Goal: Task Accomplishment & Management: Manage account settings

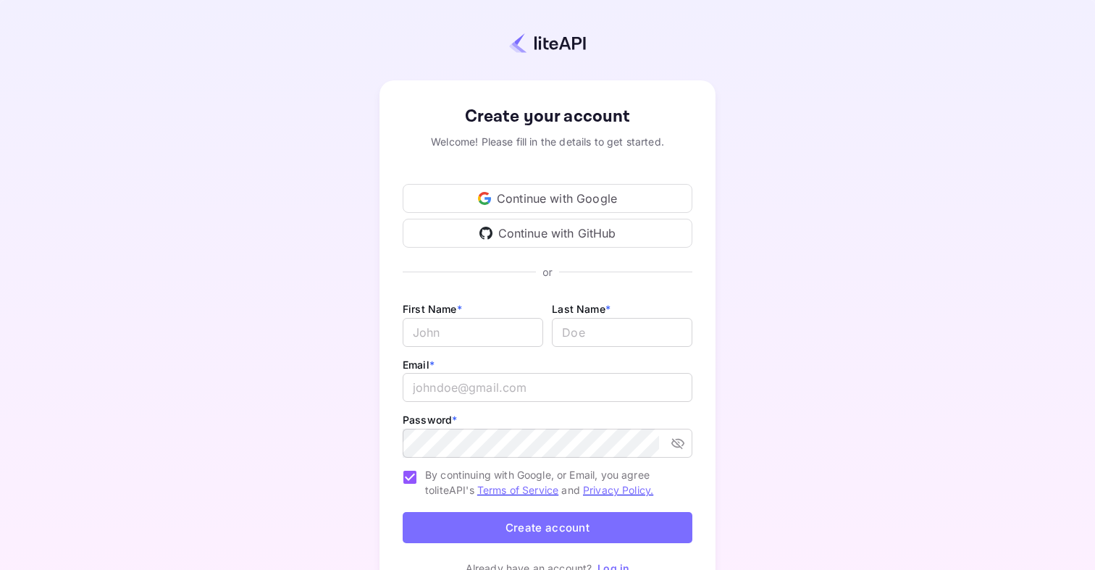
click at [587, 227] on div "Continue with GitHub" at bounding box center [548, 233] width 290 height 29
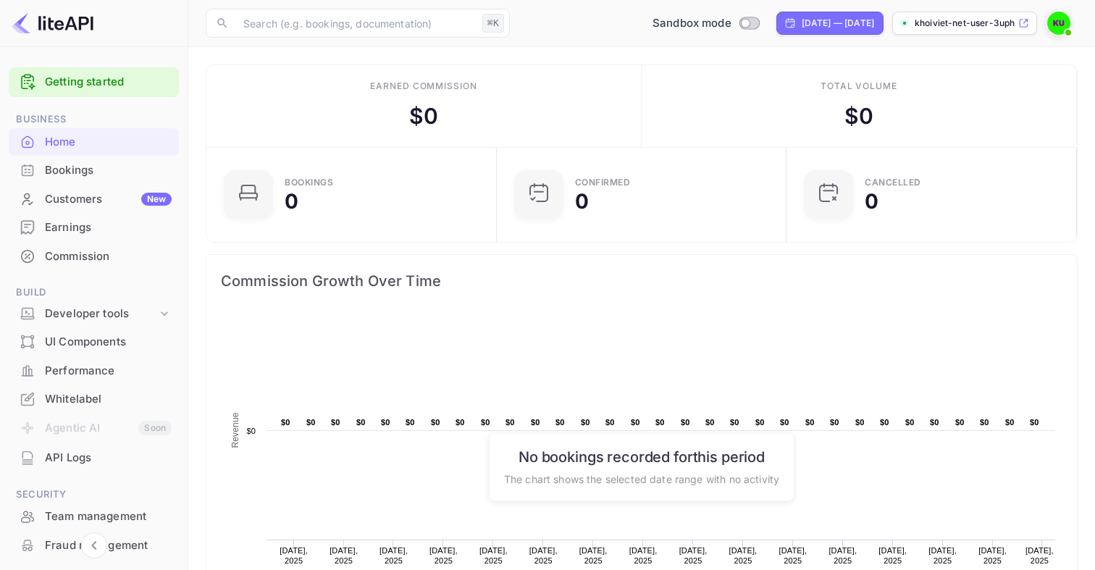
scroll to position [1, 1]
click at [992, 28] on p "khoiviet-net-user-3uph..." at bounding box center [965, 23] width 101 height 13
click at [731, 22] on input "Switch to Production mode" at bounding box center [745, 22] width 29 height 9
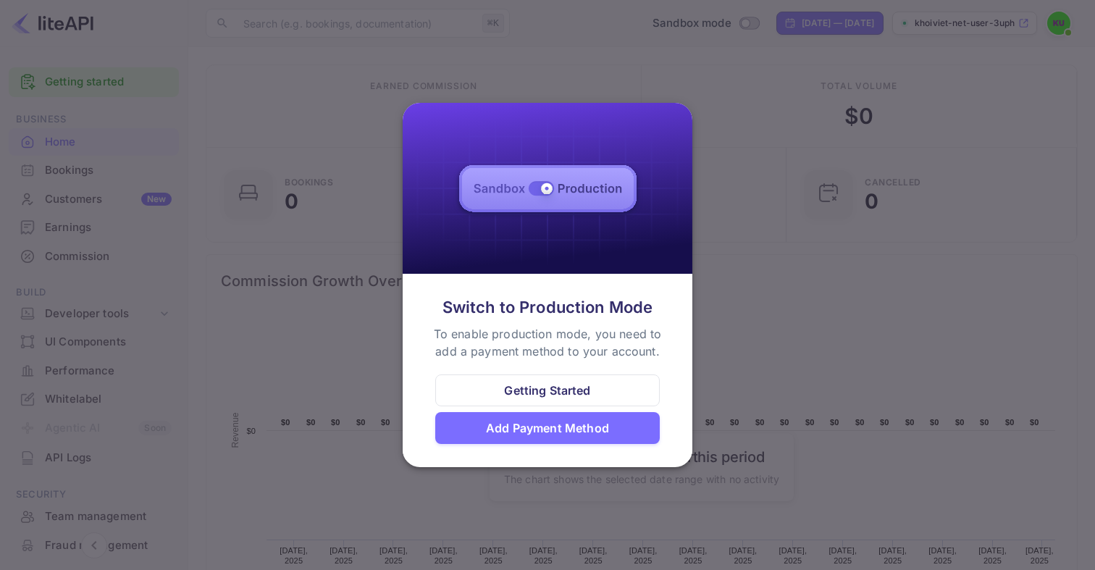
click at [708, 291] on div at bounding box center [547, 285] width 1095 height 570
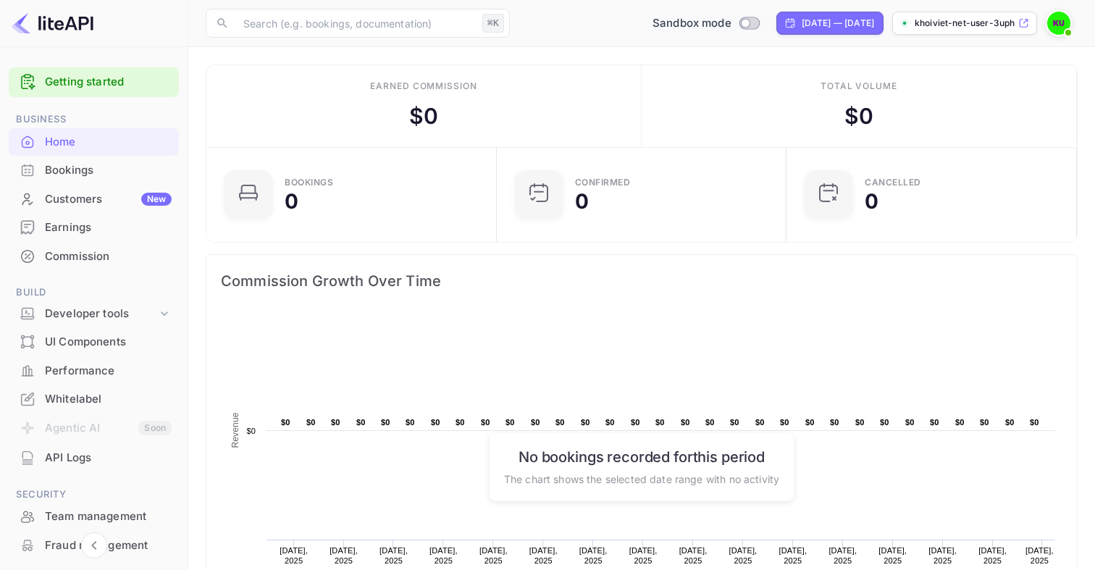
click at [731, 22] on input "Switch to Production mode" at bounding box center [745, 22] width 29 height 9
checkbox input "false"
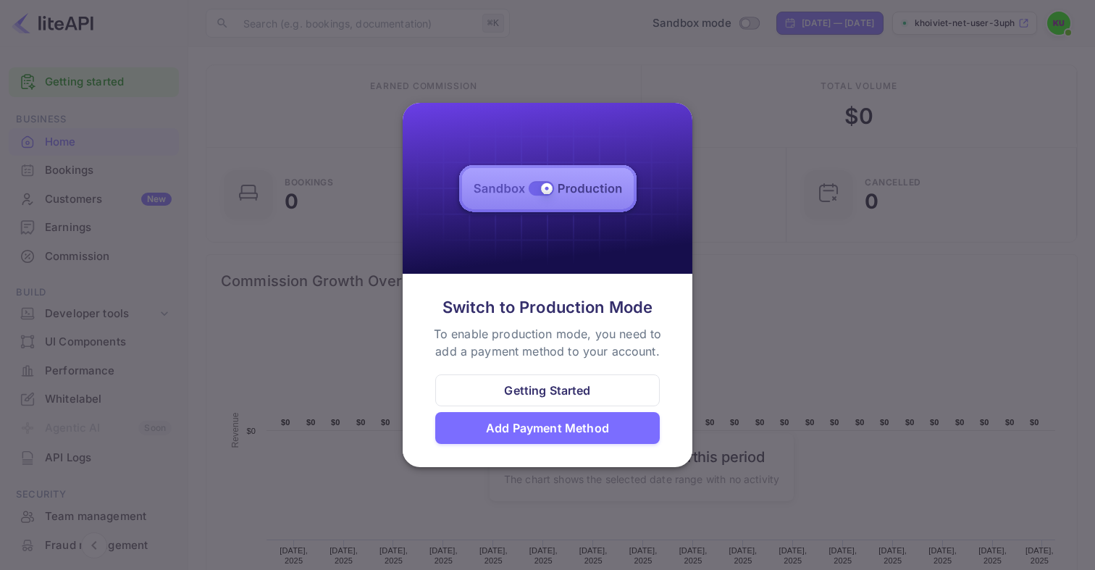
click at [560, 437] on div "Add Payment Method" at bounding box center [547, 427] width 123 height 17
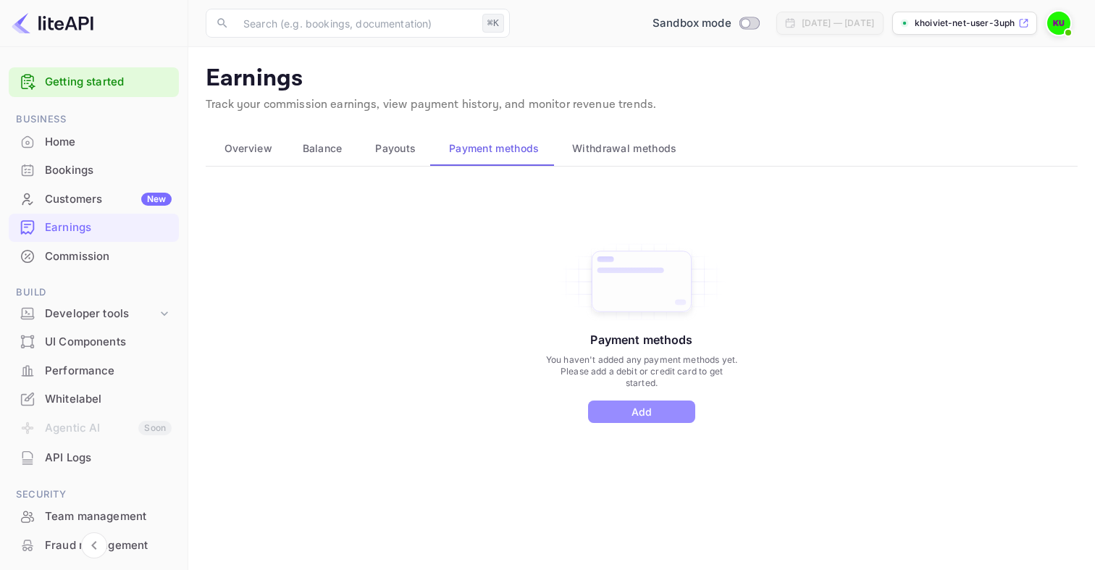
click at [613, 413] on button "Add" at bounding box center [641, 411] width 107 height 22
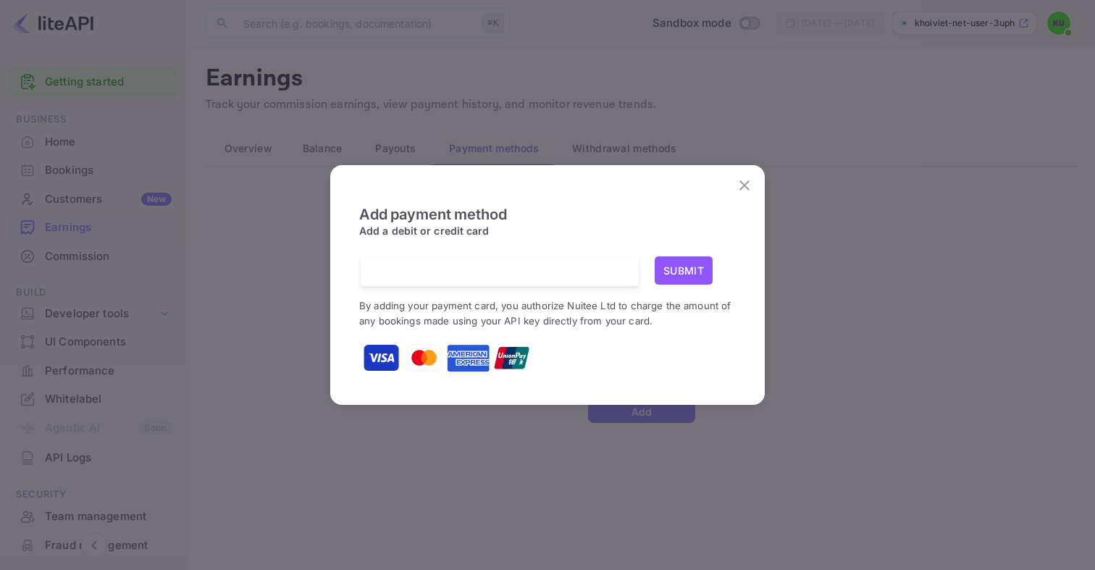
click at [740, 190] on icon "close" at bounding box center [744, 185] width 10 height 10
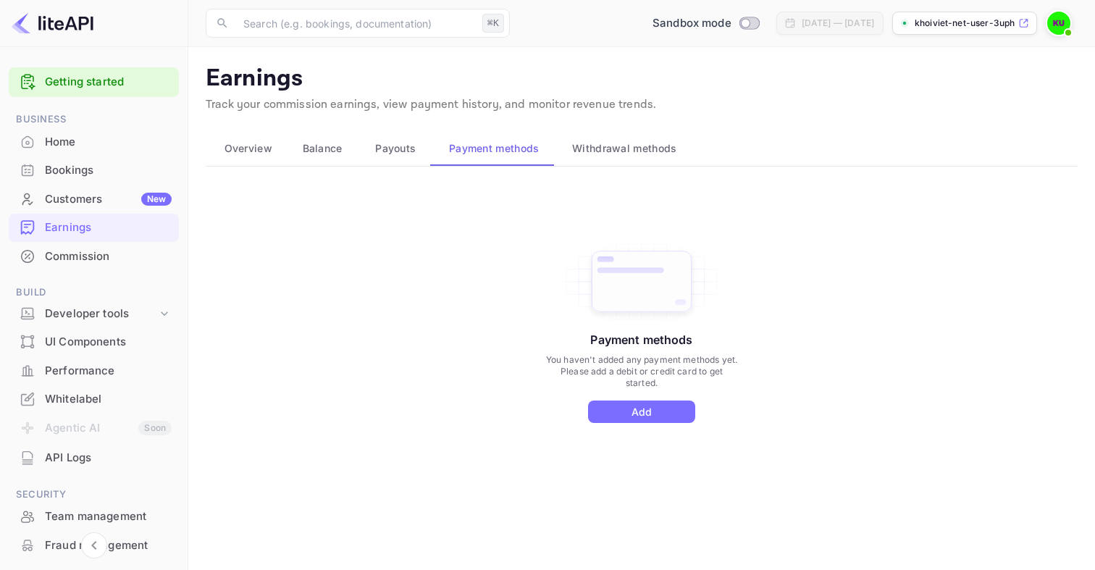
click at [740, 190] on div "Payment methods You haven't added any payment methods yet. Please add a debit o…" at bounding box center [642, 347] width 872 height 326
click at [601, 152] on span "Withdrawal methods" at bounding box center [624, 148] width 104 height 17
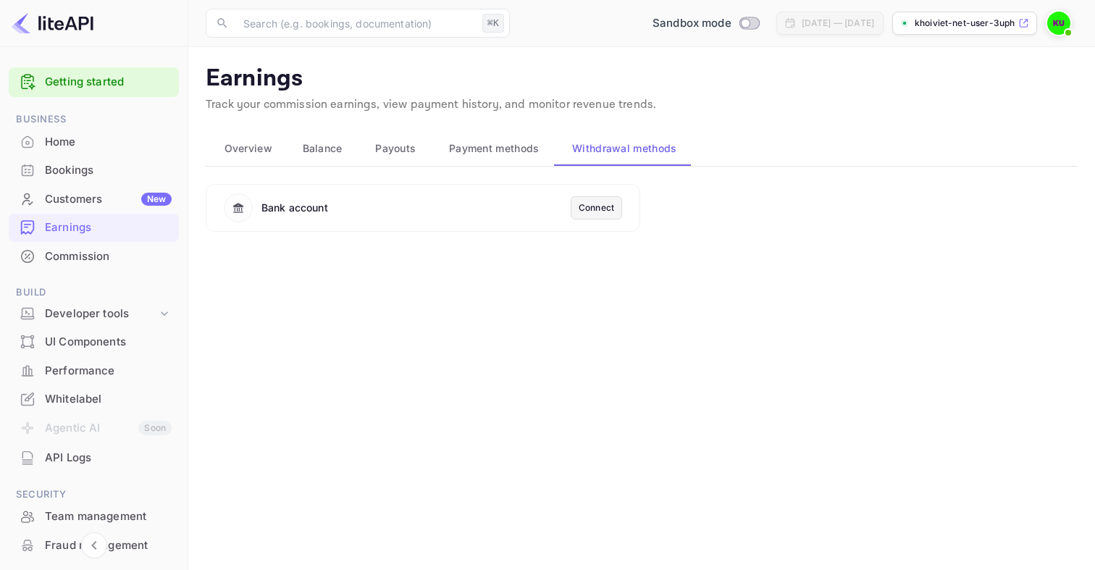
click at [251, 152] on span "Overview" at bounding box center [249, 148] width 48 height 17
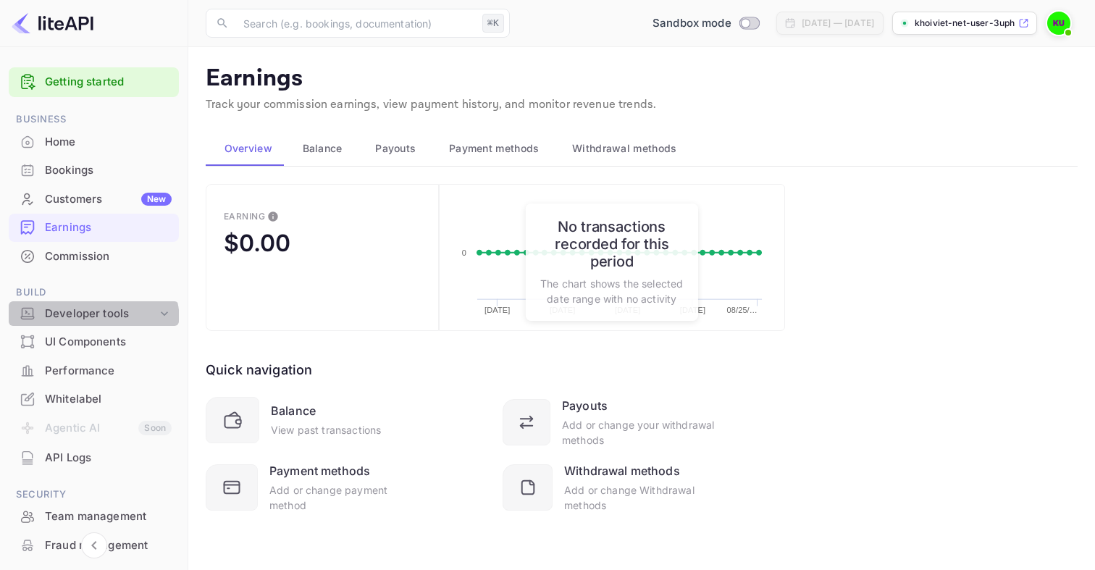
click at [91, 322] on div "Developer tools" at bounding box center [94, 313] width 170 height 25
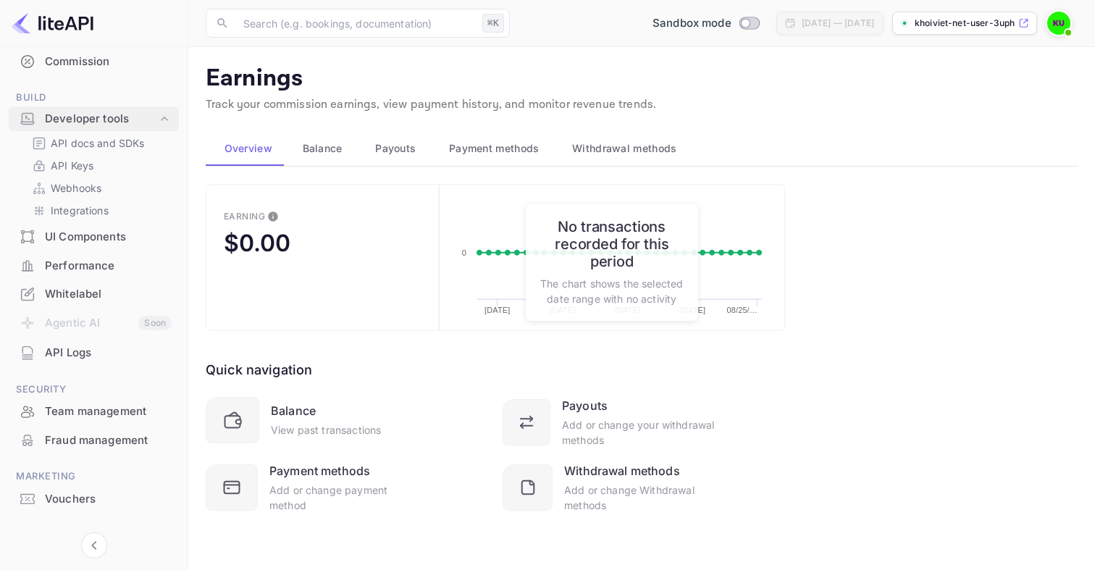
scroll to position [206, 0]
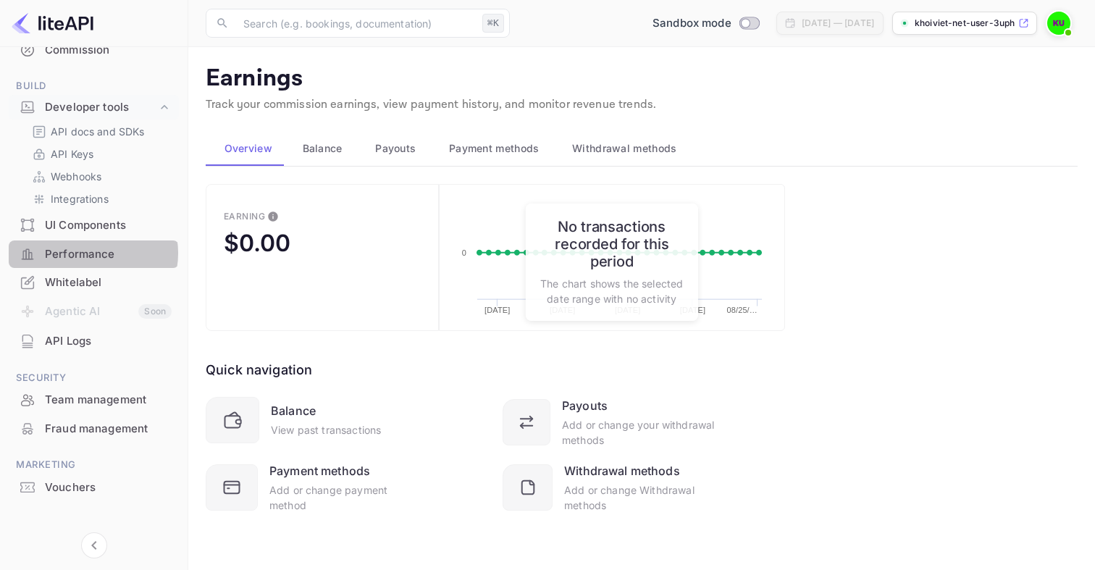
click at [92, 253] on div "Performance" at bounding box center [108, 254] width 127 height 17
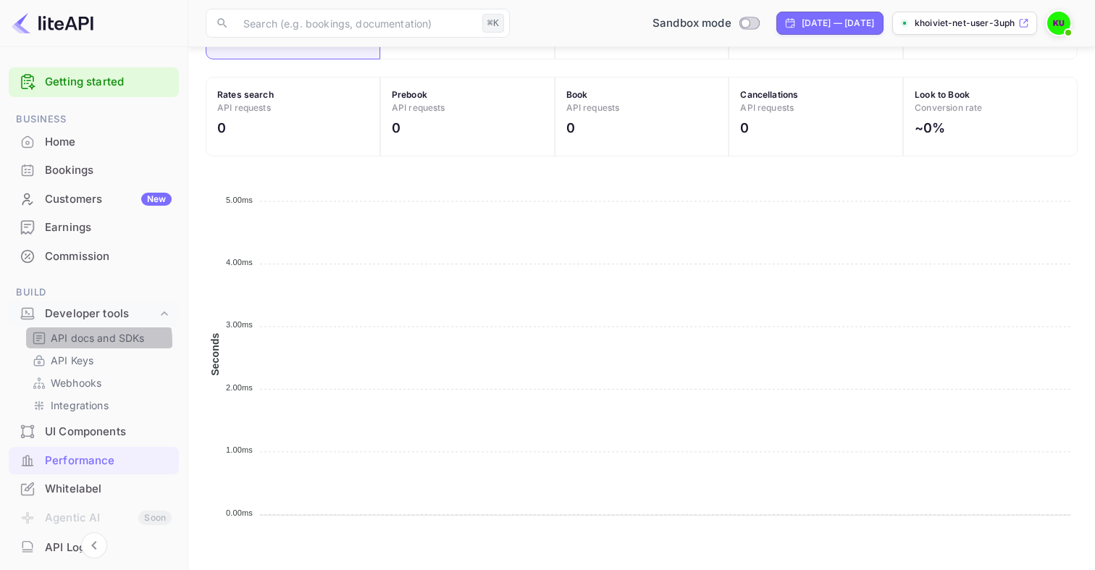
click at [82, 342] on p "API docs and SDKs" at bounding box center [98, 337] width 94 height 15
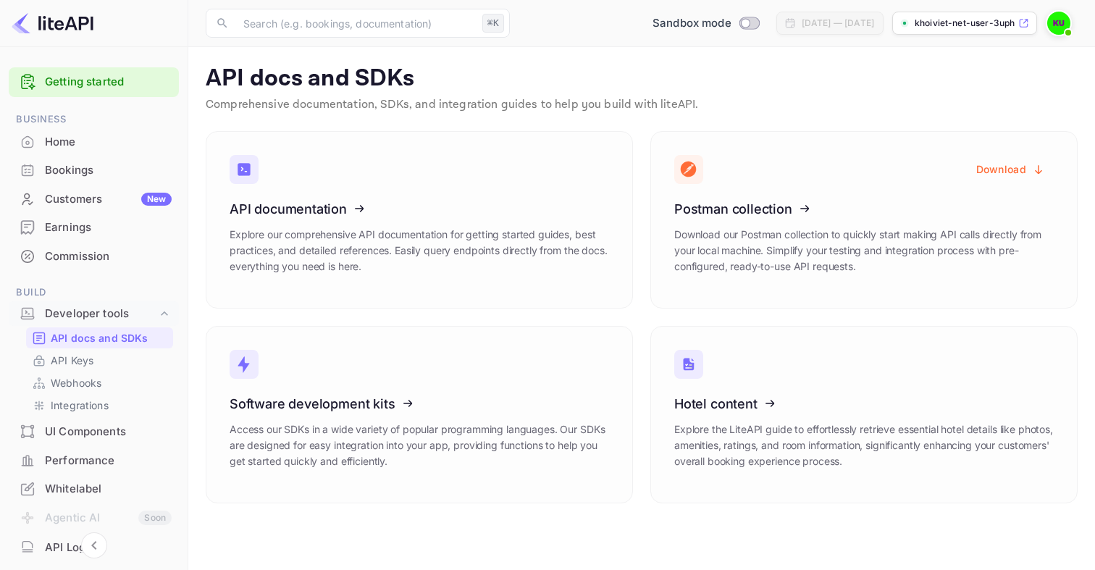
click at [639, 373] on div "Hotel content Explore the LiteAPI guide to effortlessly retrieve essential hote…" at bounding box center [855, 406] width 445 height 195
click at [104, 140] on div "Home" at bounding box center [108, 142] width 127 height 17
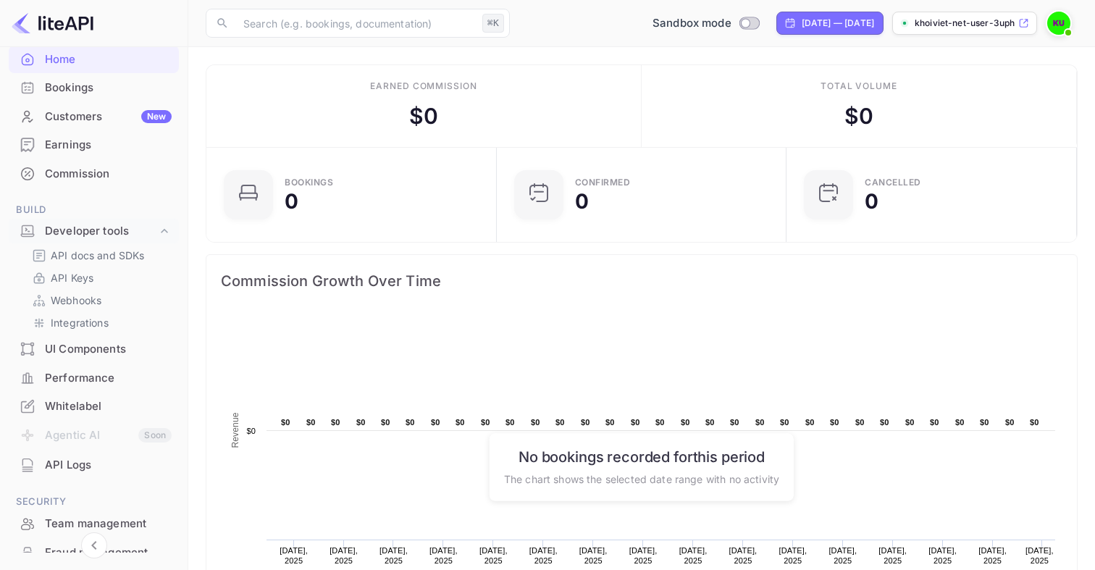
scroll to position [218, 0]
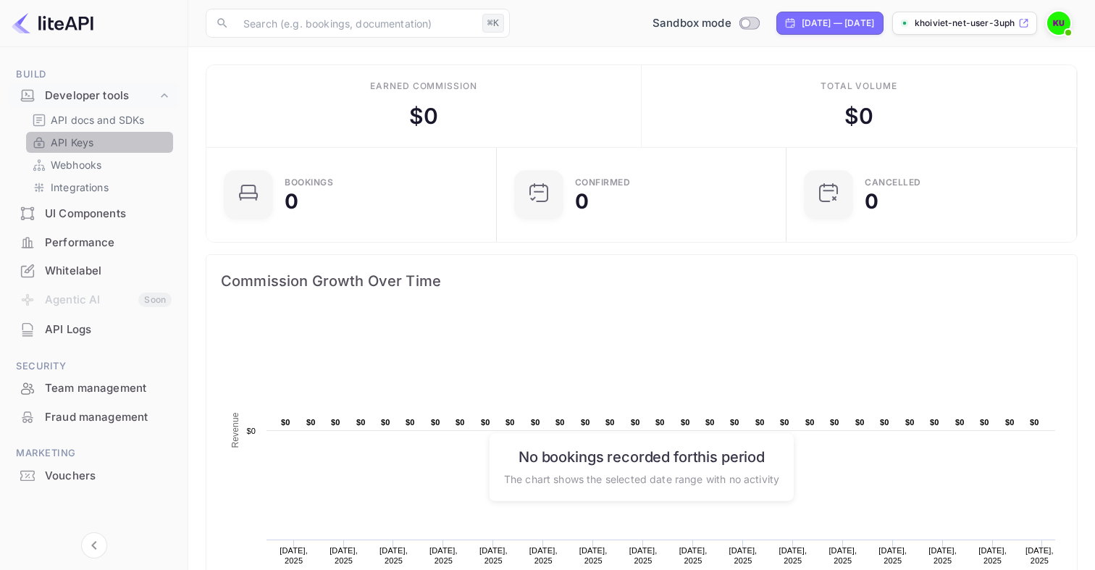
click at [112, 144] on link "API Keys" at bounding box center [99, 142] width 135 height 15
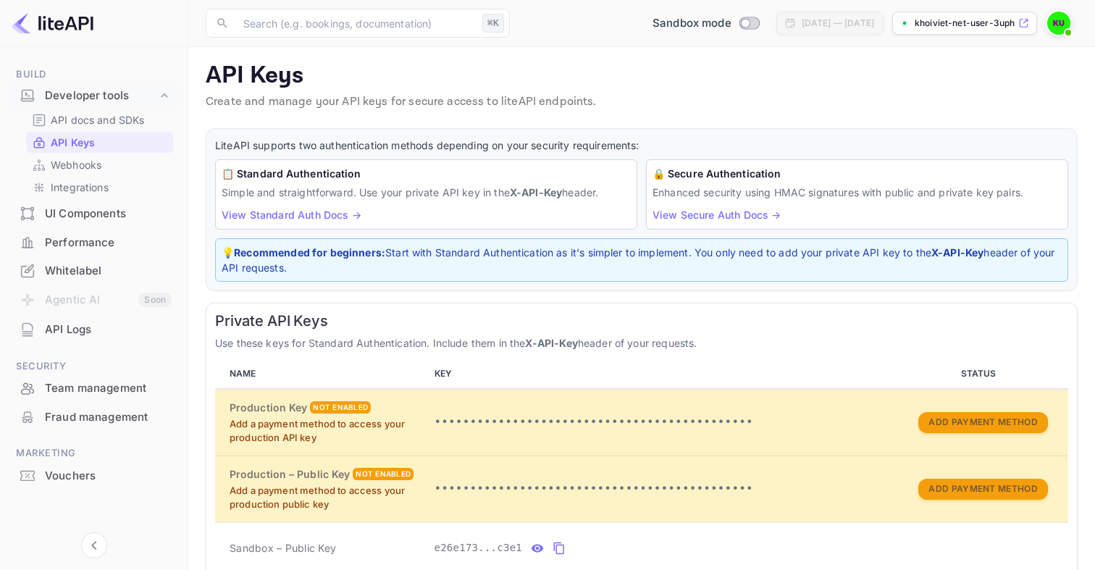
scroll to position [2, 0]
click at [327, 217] on link "View Standard Auth Docs →" at bounding box center [292, 215] width 140 height 12
click at [721, 218] on link "View Secure Auth Docs →" at bounding box center [717, 215] width 128 height 12
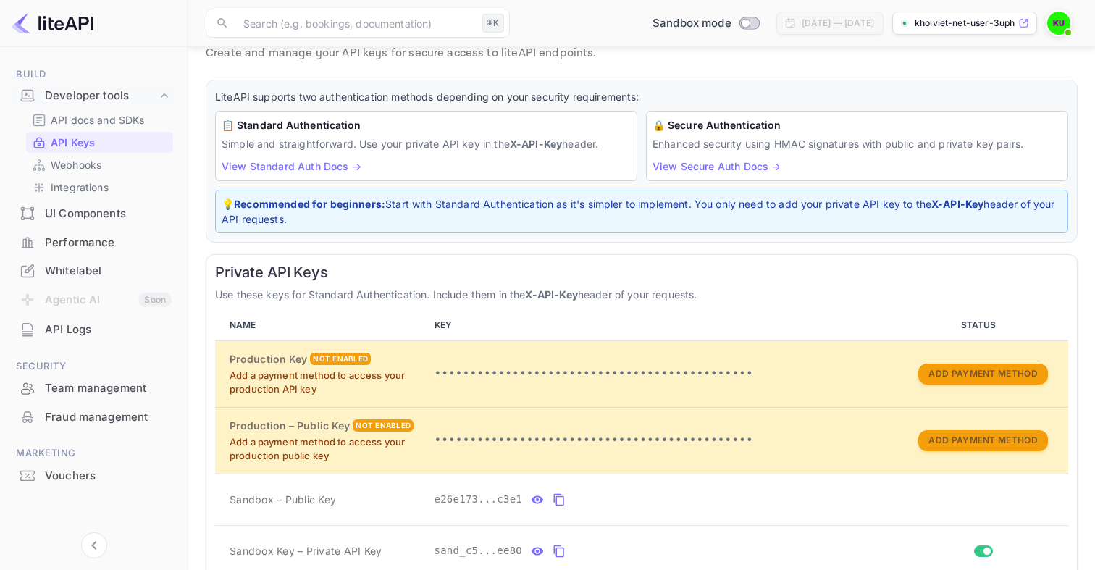
scroll to position [0, 0]
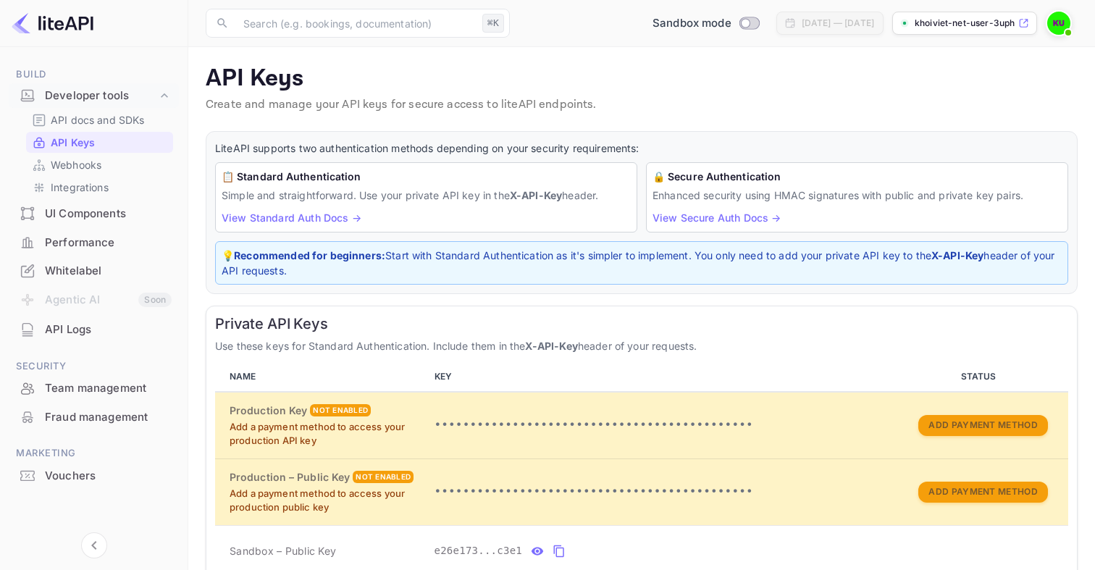
click at [1063, 28] on span at bounding box center [1068, 32] width 14 height 14
click at [947, 117] on div "Settings" at bounding box center [988, 131] width 167 height 35
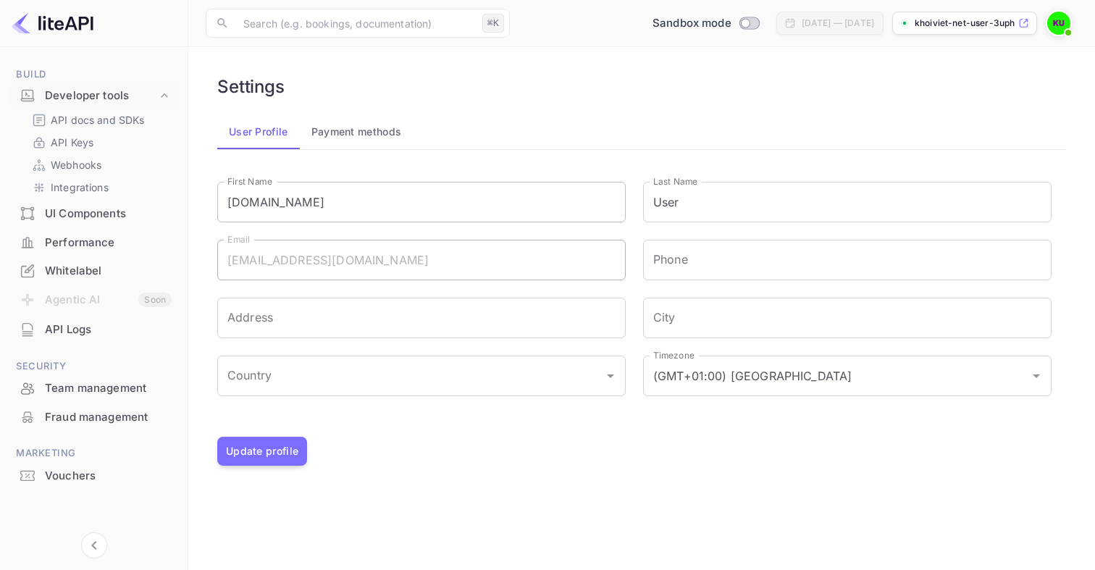
click at [505, 199] on input "[DOMAIN_NAME]" at bounding box center [421, 202] width 408 height 41
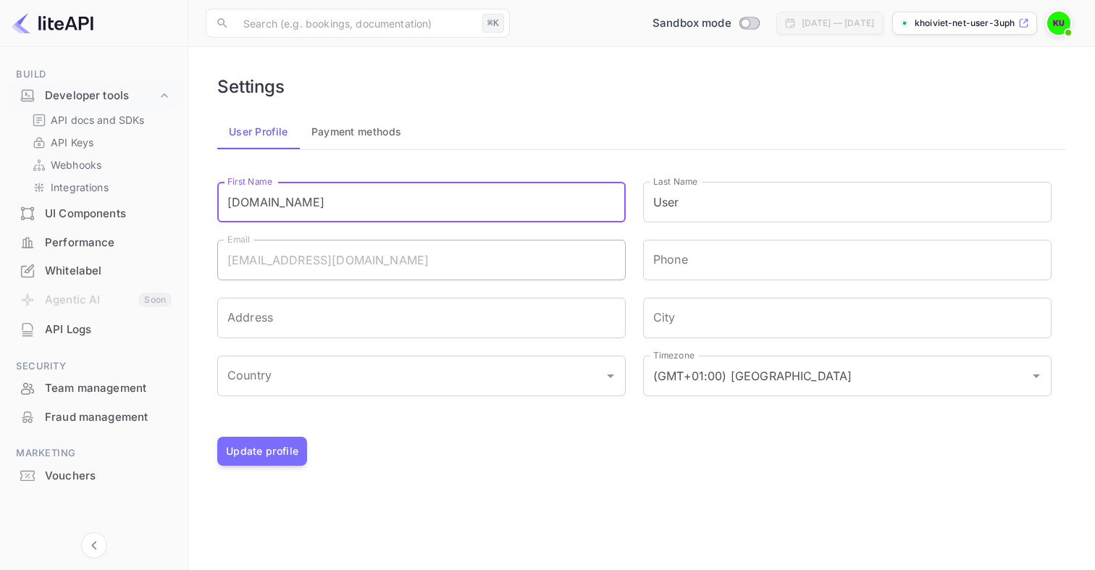
type input "K"
type input "Viet"
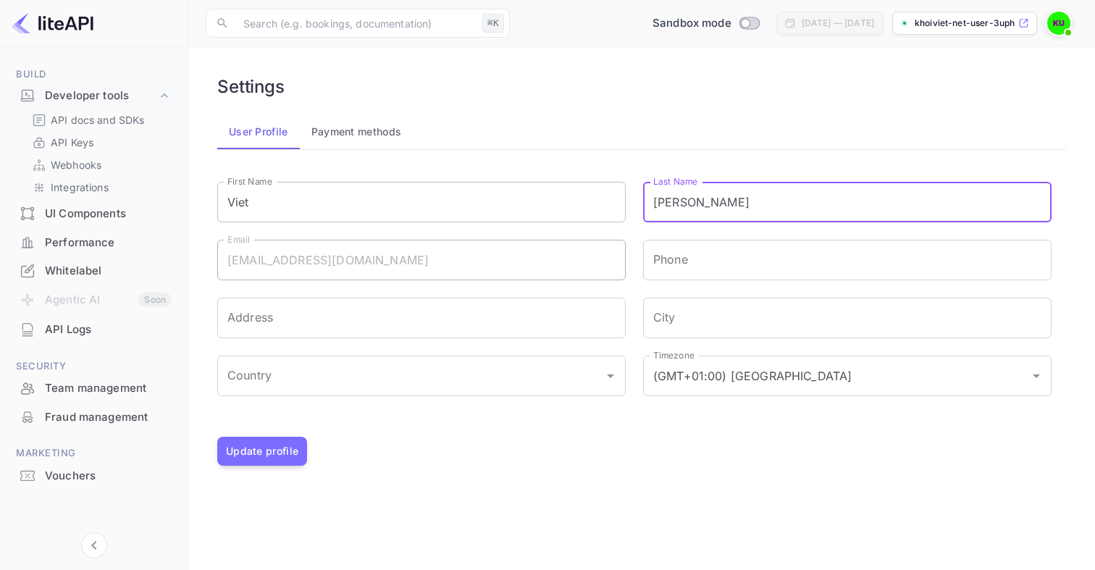
type input "[PERSON_NAME]"
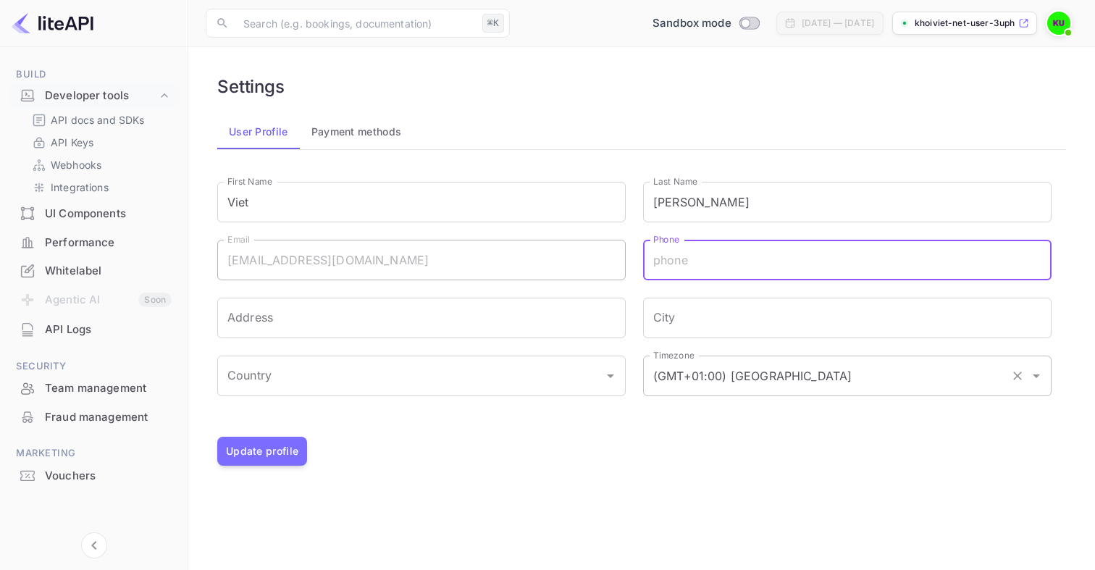
click at [666, 379] on input "(GMT+01:00) [GEOGRAPHIC_DATA]" at bounding box center [827, 376] width 355 height 28
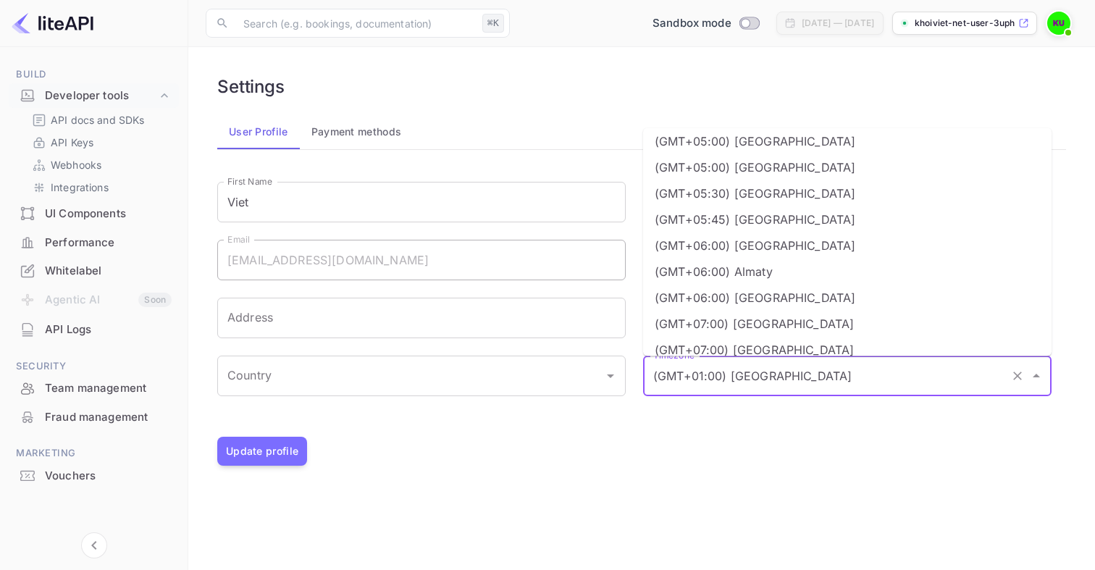
scroll to position [2052, 0]
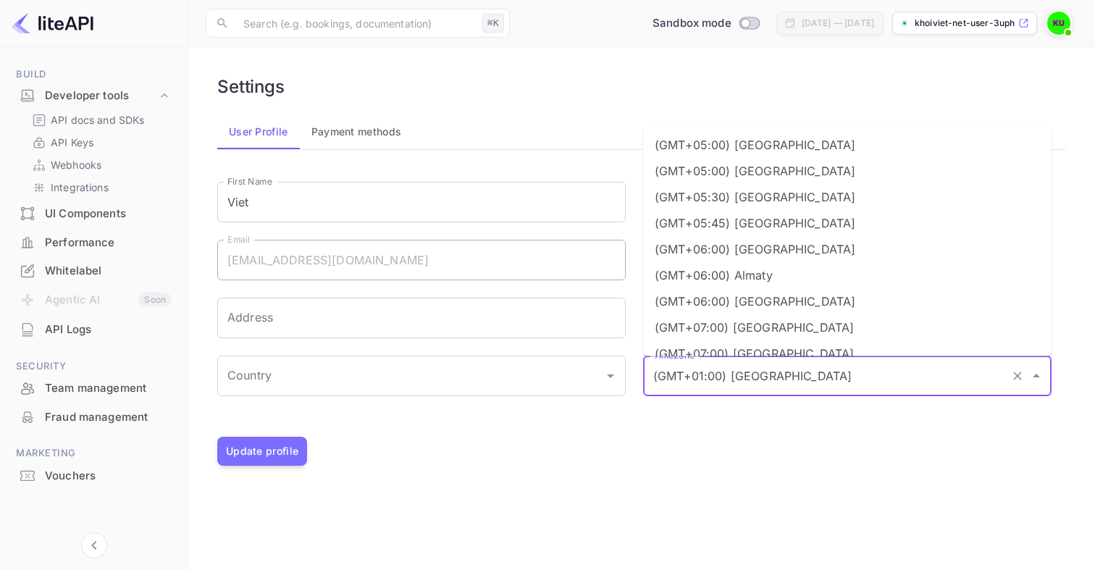
click at [701, 341] on li "(GMT+07:00) [GEOGRAPHIC_DATA]" at bounding box center [847, 354] width 408 height 26
type input "(GMT+07:00) [GEOGRAPHIC_DATA]"
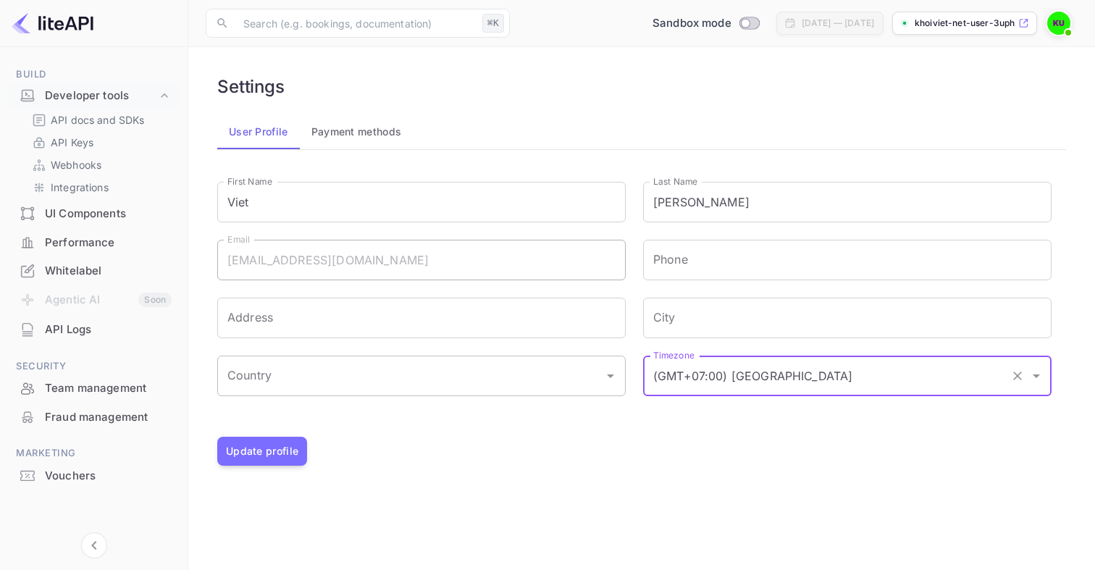
click at [516, 371] on input "Country" at bounding box center [411, 376] width 374 height 28
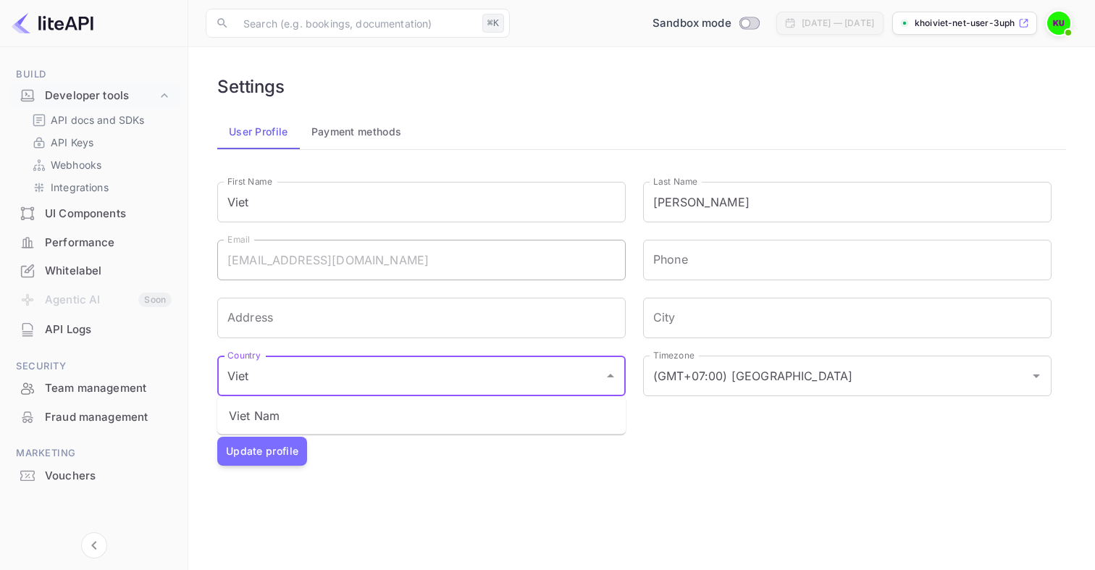
click at [425, 421] on li "Viet Nam" at bounding box center [421, 416] width 408 height 26
type input "Viet Nam"
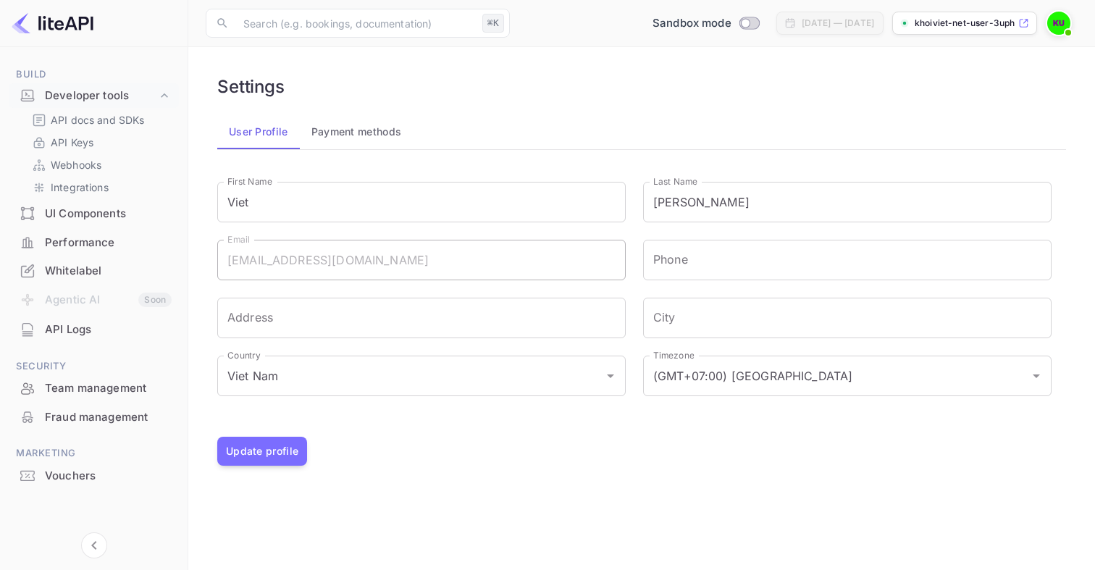
click at [535, 445] on div "Update profile" at bounding box center [641, 451] width 849 height 29
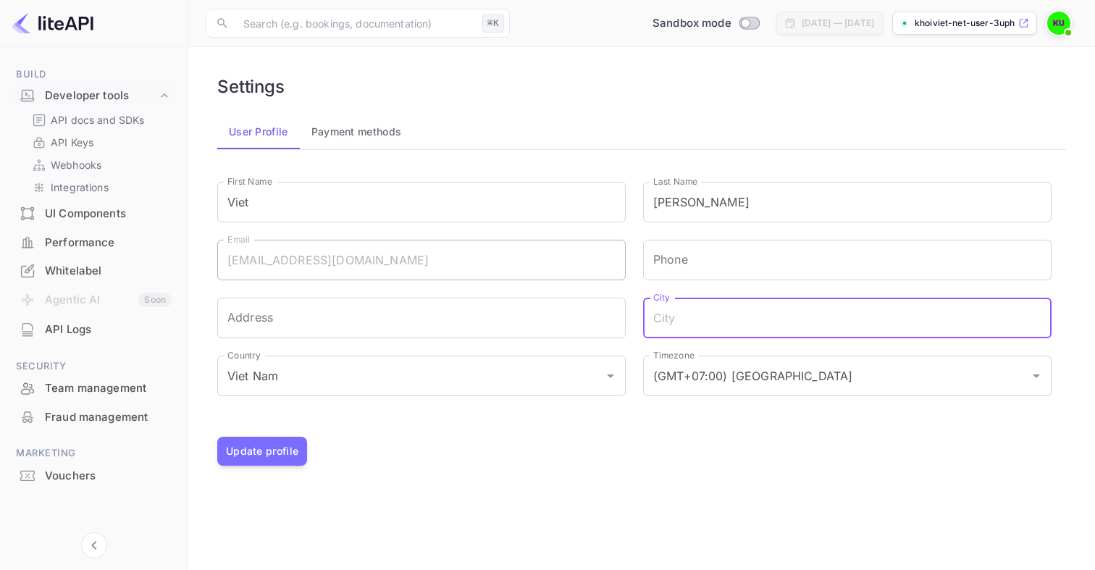
click at [665, 313] on input "City" at bounding box center [847, 318] width 408 height 41
type input "[PERSON_NAME]"
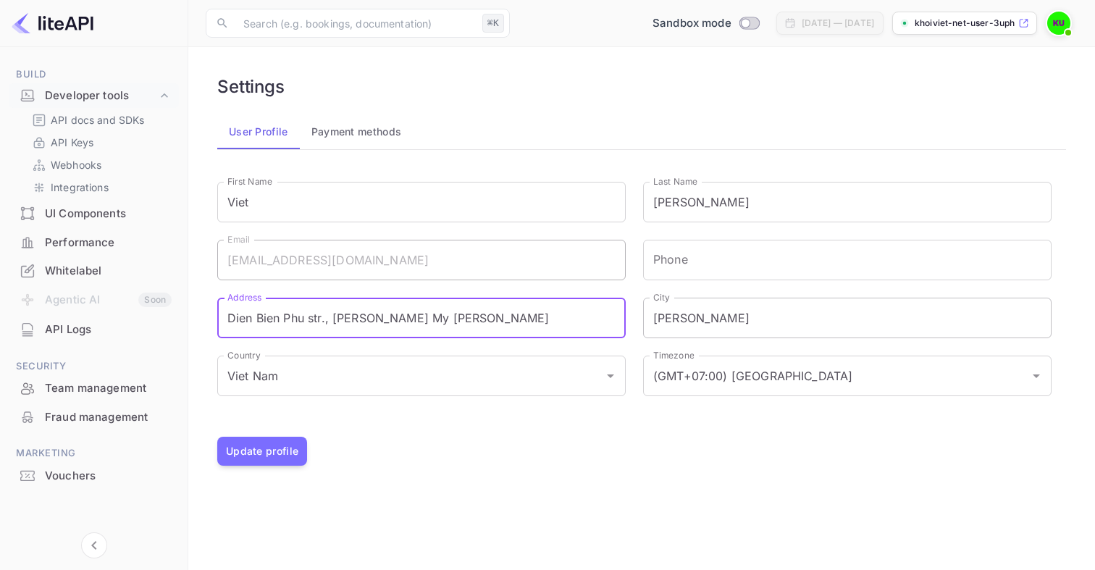
type input "Dien Bien Phu str., [PERSON_NAME] My [PERSON_NAME]"
click at [674, 261] on input "Phone" at bounding box center [847, 260] width 408 height 41
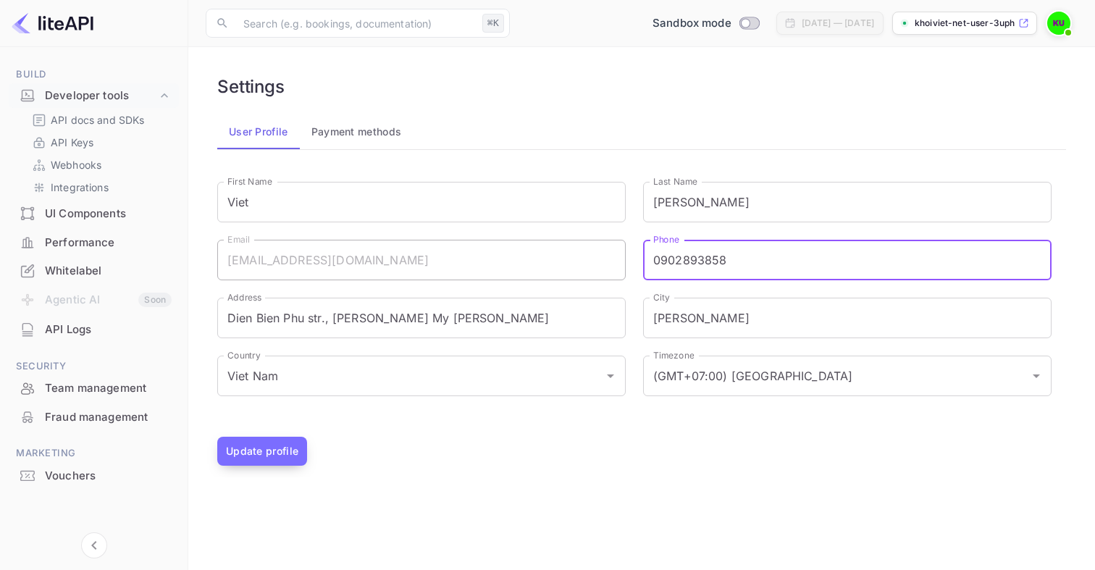
type input "0902893858"
click at [292, 461] on button "Update profile" at bounding box center [262, 451] width 90 height 29
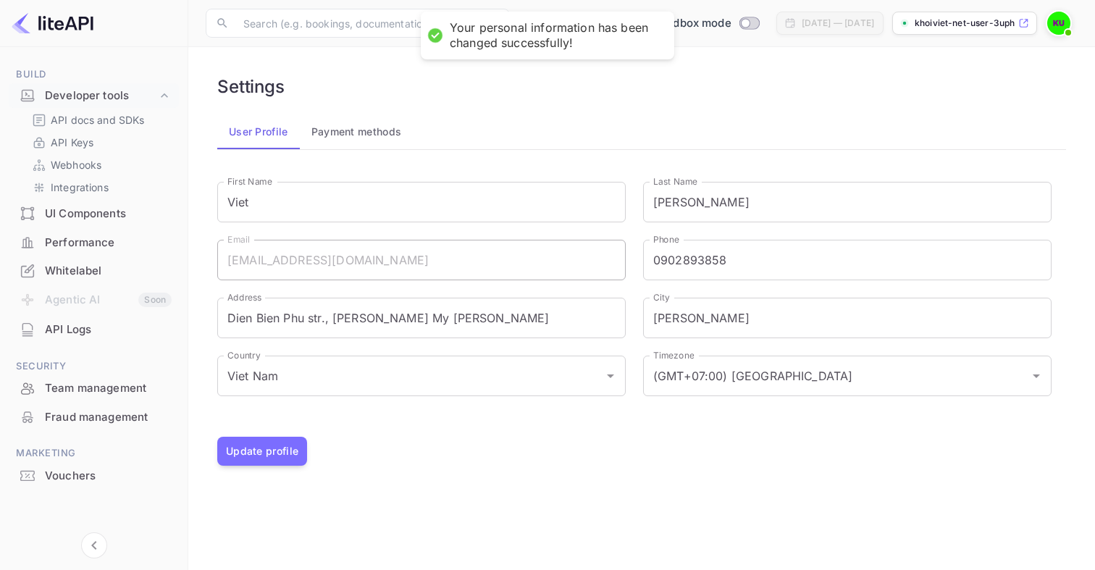
click at [639, 100] on div "Settings User Profile Payment methods Your personal information has been change…" at bounding box center [642, 270] width 872 height 413
click at [632, 118] on div "User Profile Payment methods" at bounding box center [641, 131] width 849 height 35
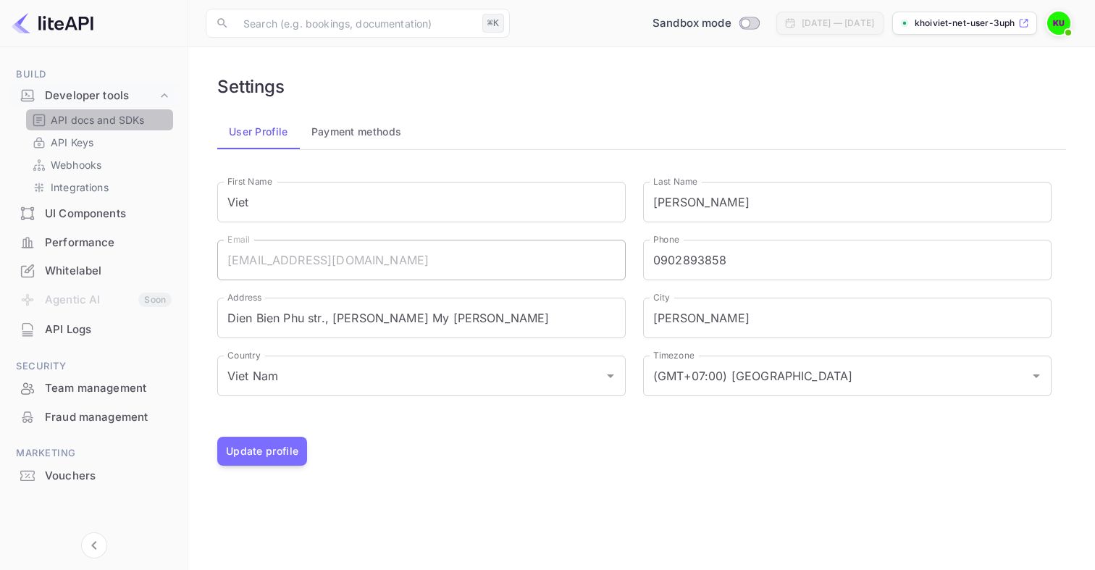
click at [127, 111] on div "API docs and SDKs" at bounding box center [99, 119] width 147 height 21
click at [89, 213] on div "UI Components" at bounding box center [108, 214] width 127 height 17
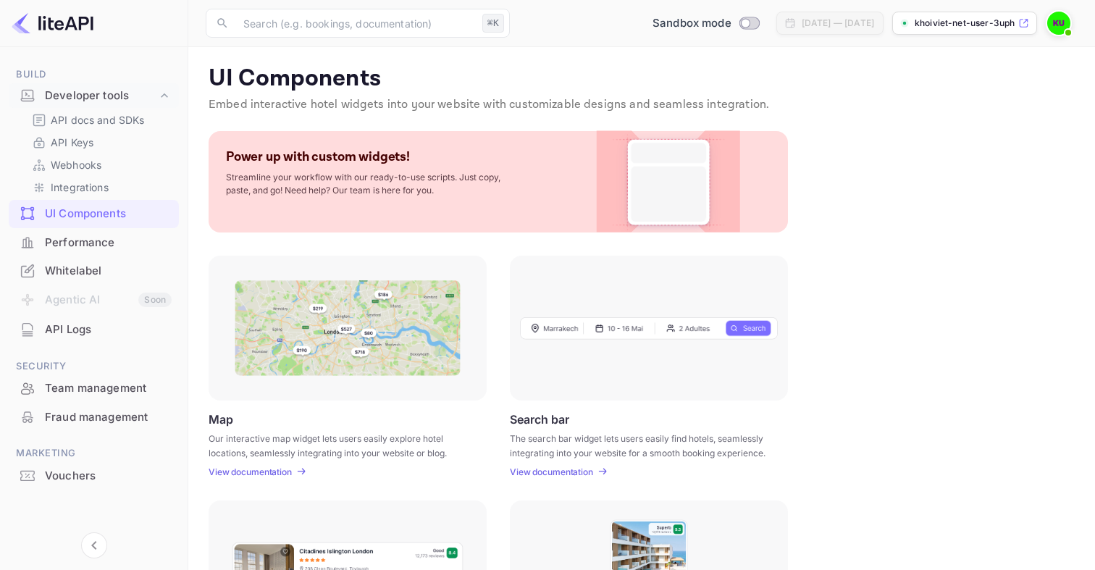
click at [198, 230] on main "UI Components Embed interactive hotel widgets into your website with customizab…" at bounding box center [641, 511] width 907 height 929
click at [71, 246] on div "Performance" at bounding box center [108, 243] width 127 height 17
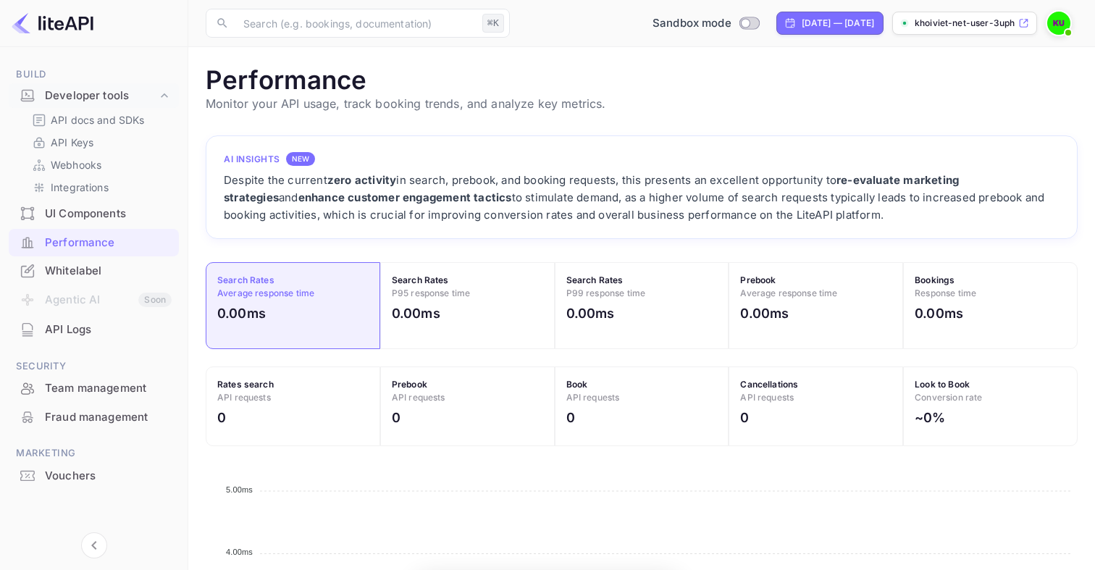
scroll to position [373, 872]
click at [75, 272] on div "Whitelabel" at bounding box center [108, 271] width 127 height 17
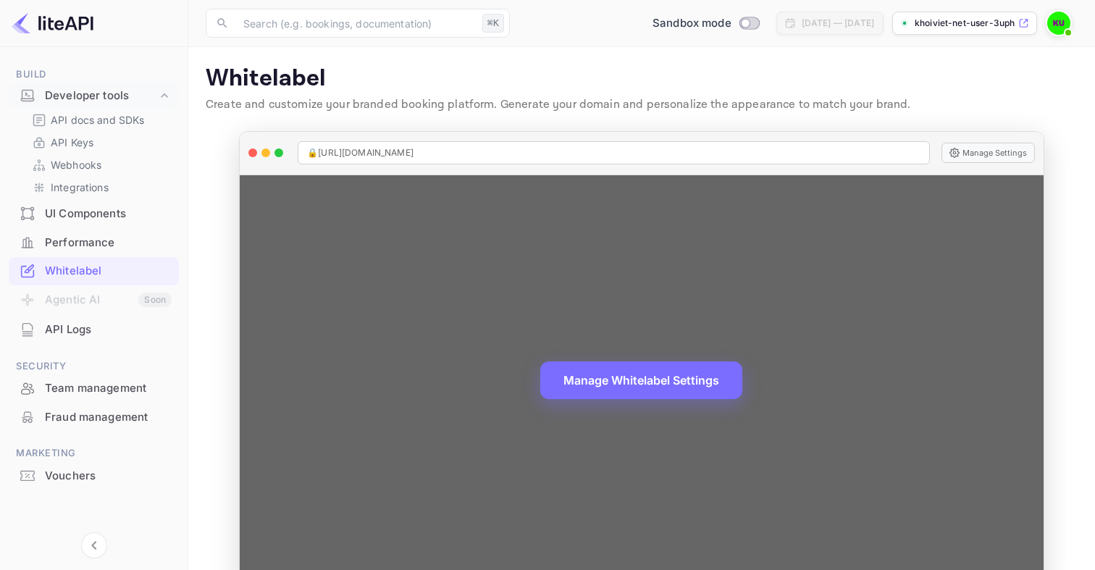
scroll to position [1, 0]
click at [405, 150] on span "🔒 [URL][DOMAIN_NAME]" at bounding box center [360, 152] width 106 height 13
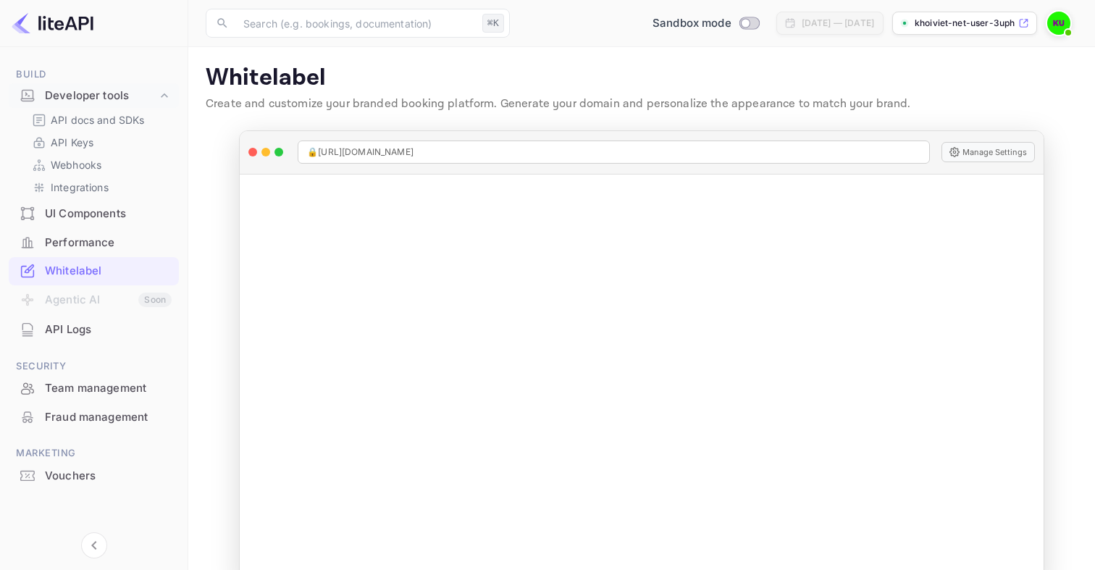
click at [224, 193] on main "Signing in with github... Whitelabel Create and customize your branded booking …" at bounding box center [641, 324] width 907 height 557
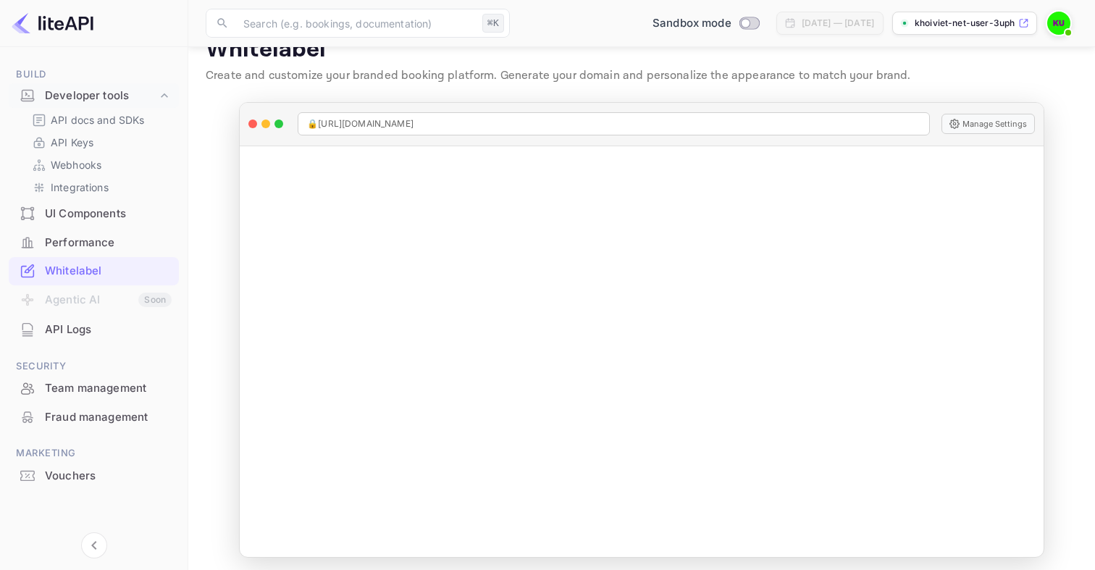
scroll to position [34, 0]
click at [204, 205] on main "Signing in with github... Whitelabel Create and customize your branded booking …" at bounding box center [641, 291] width 907 height 557
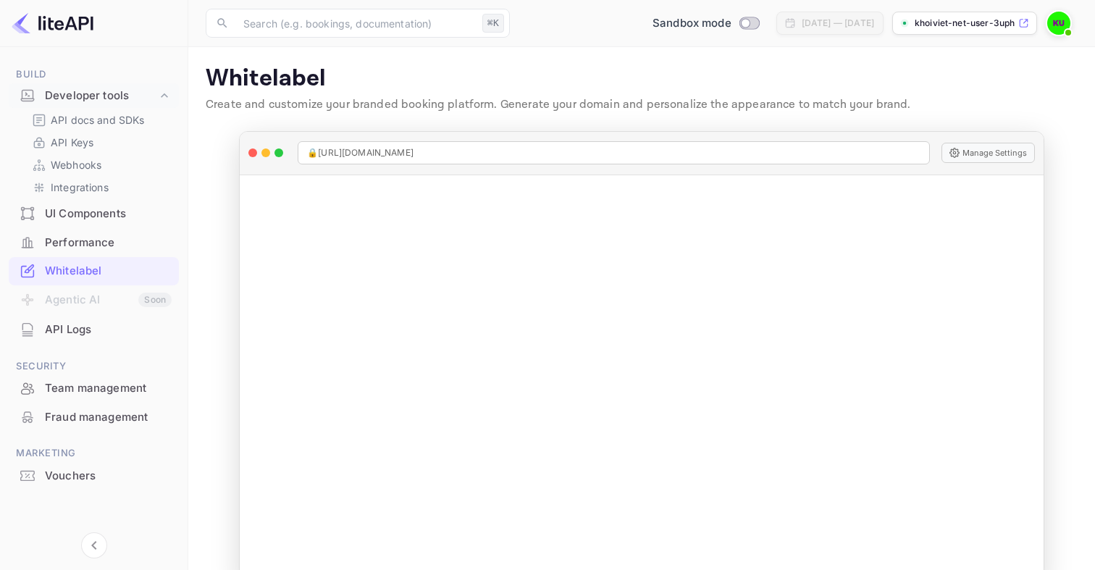
click at [77, 336] on div "API Logs" at bounding box center [108, 330] width 127 height 17
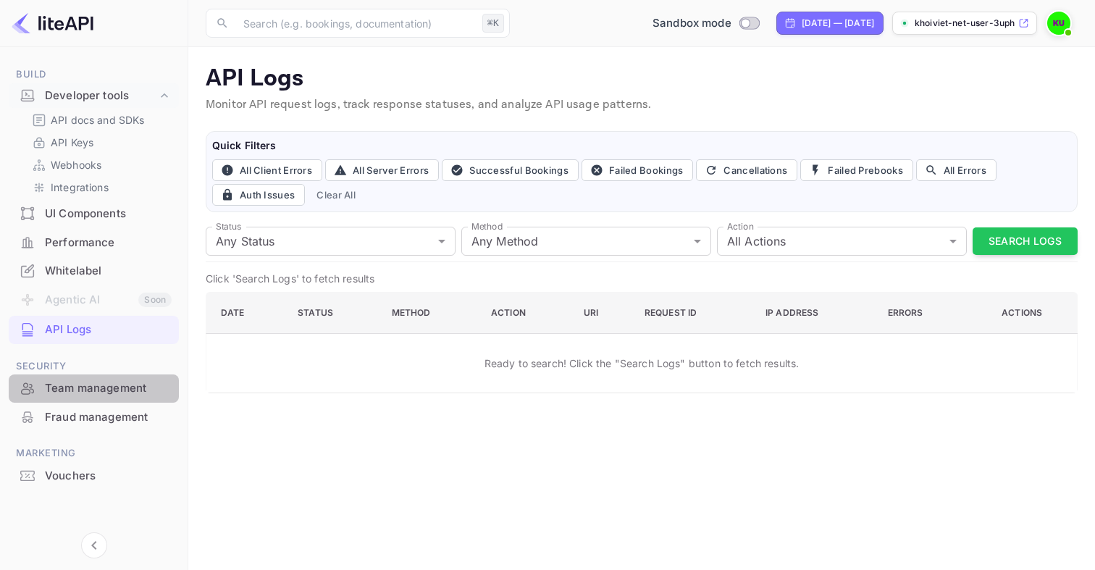
click at [93, 391] on div "Team management" at bounding box center [108, 388] width 127 height 17
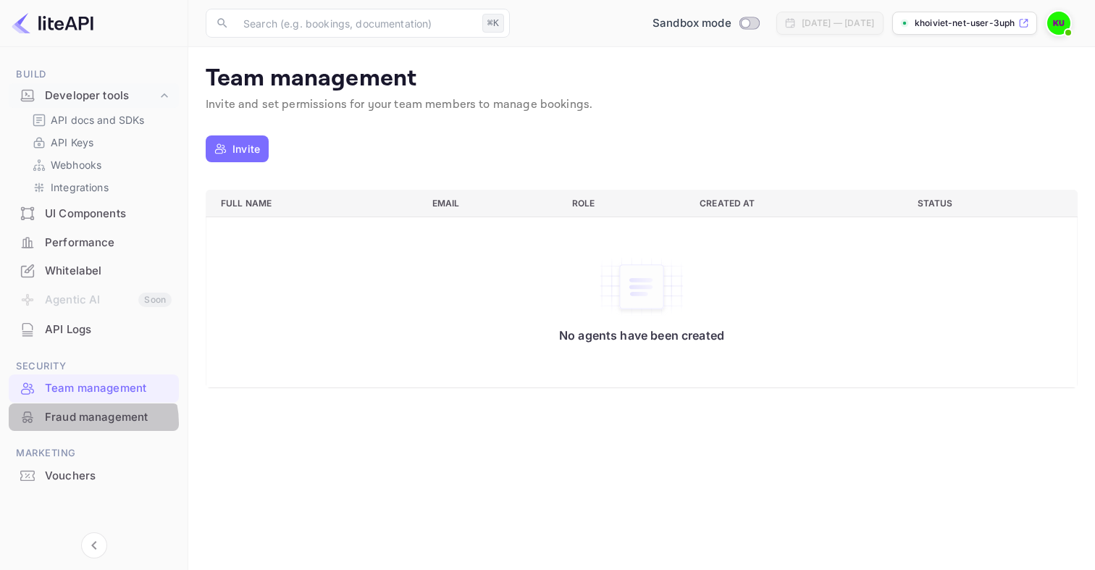
click at [86, 424] on div "Fraud management" at bounding box center [108, 417] width 127 height 17
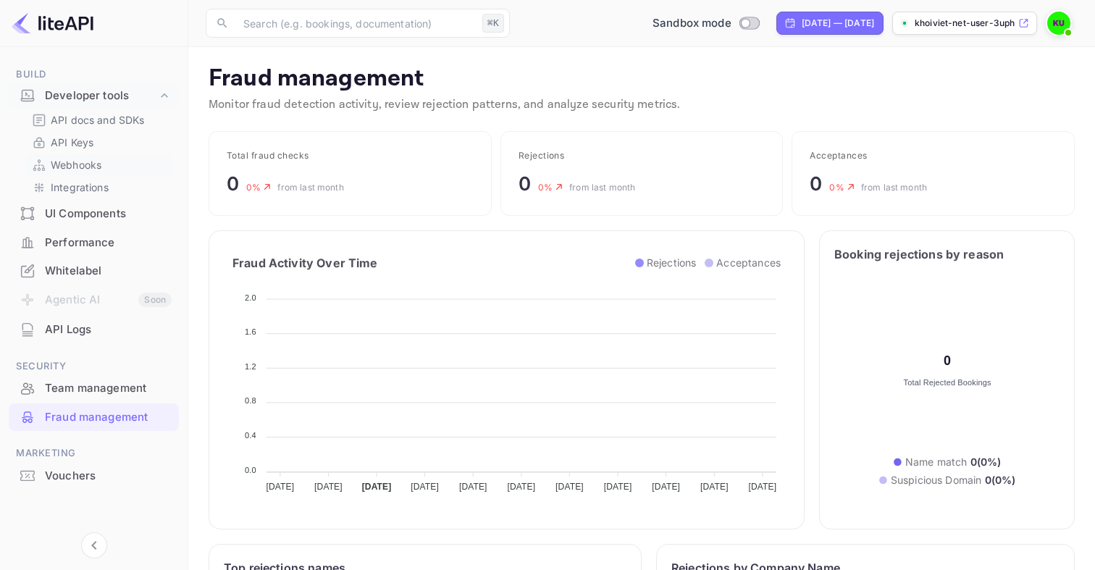
click at [97, 172] on p "Webhooks" at bounding box center [76, 164] width 51 height 15
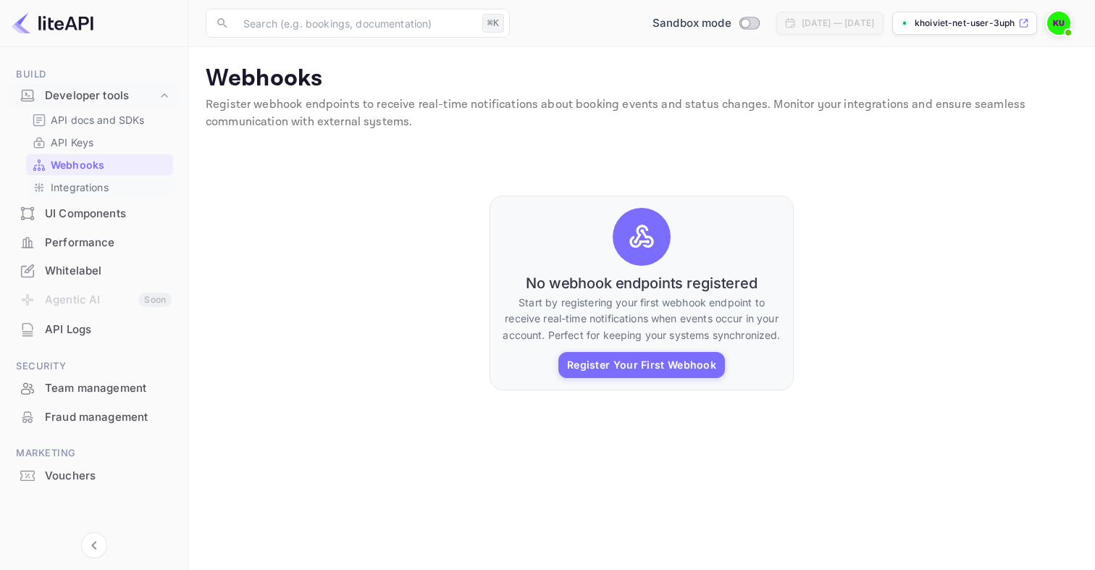
click at [96, 189] on p "Integrations" at bounding box center [80, 187] width 58 height 15
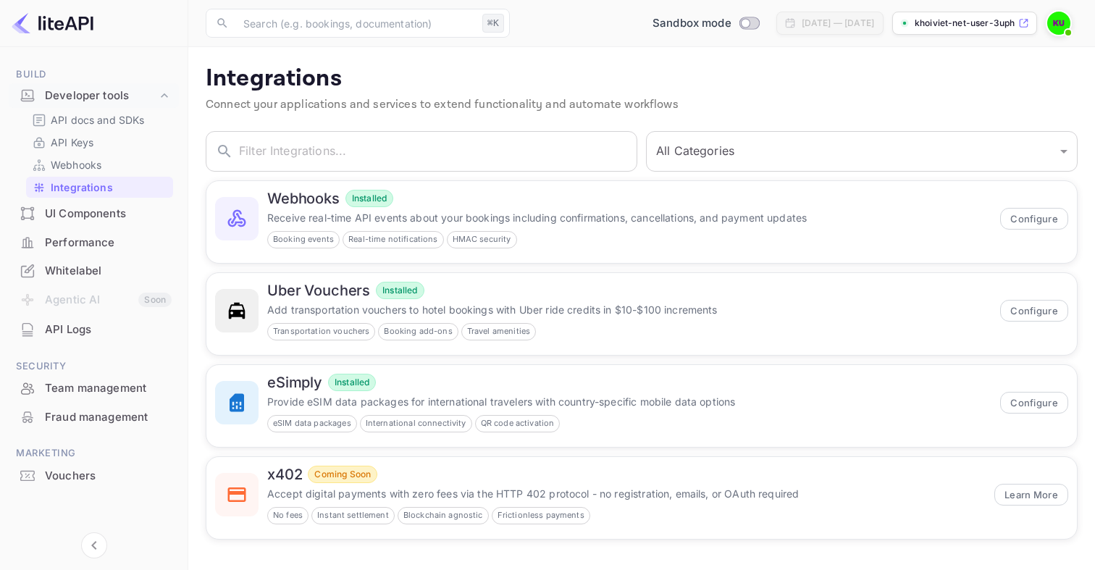
click at [193, 145] on main "Integrations Connect your applications and services to extend functionality and…" at bounding box center [641, 308] width 907 height 523
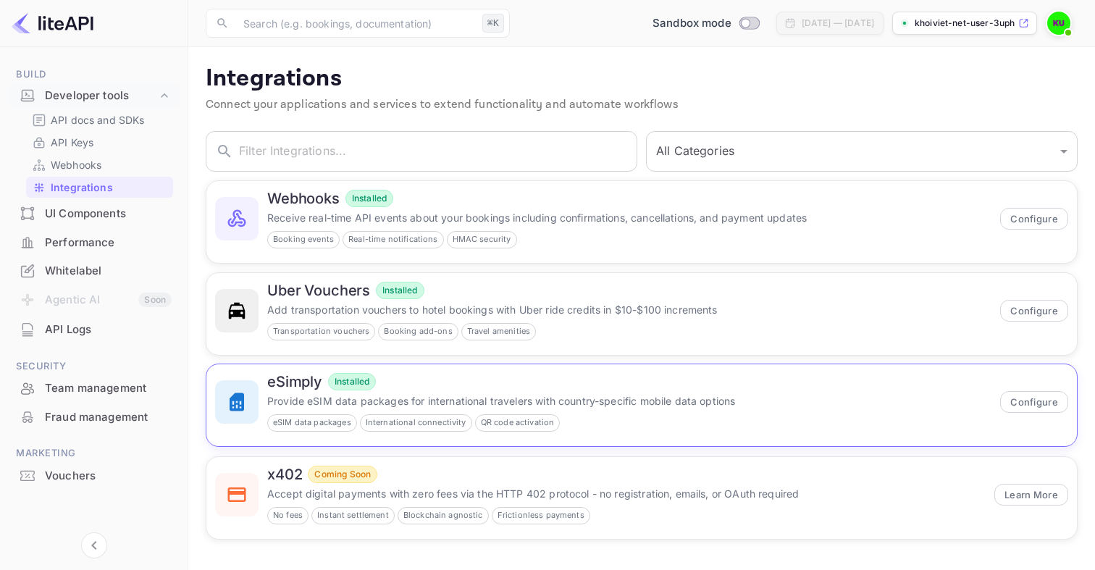
click at [264, 403] on div "eSimply Installed Provide eSIM data packages for international travelers with c…" at bounding box center [641, 402] width 853 height 59
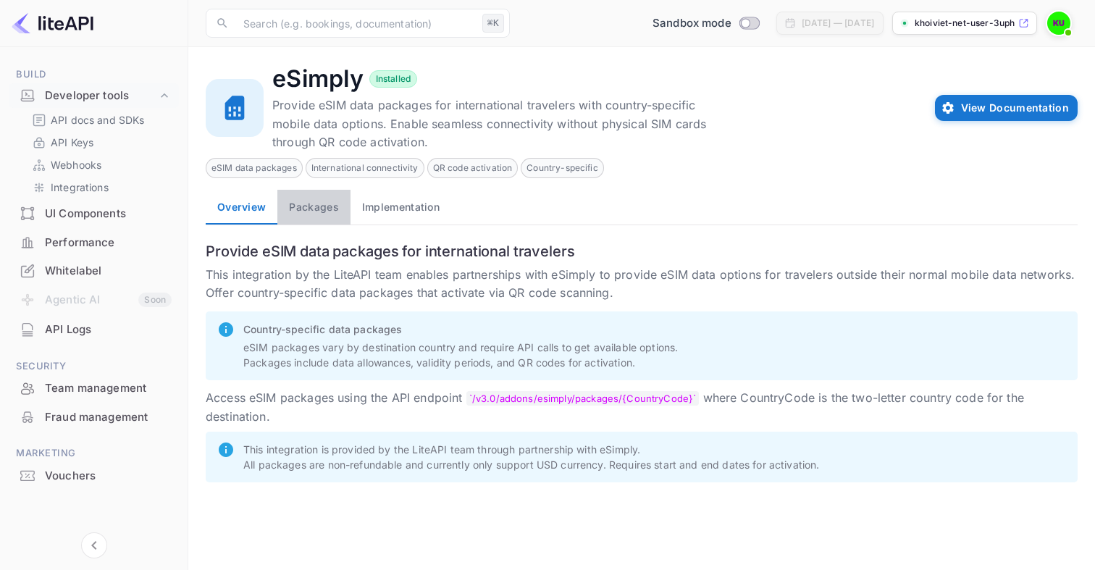
click at [314, 222] on button "Packages" at bounding box center [313, 207] width 72 height 35
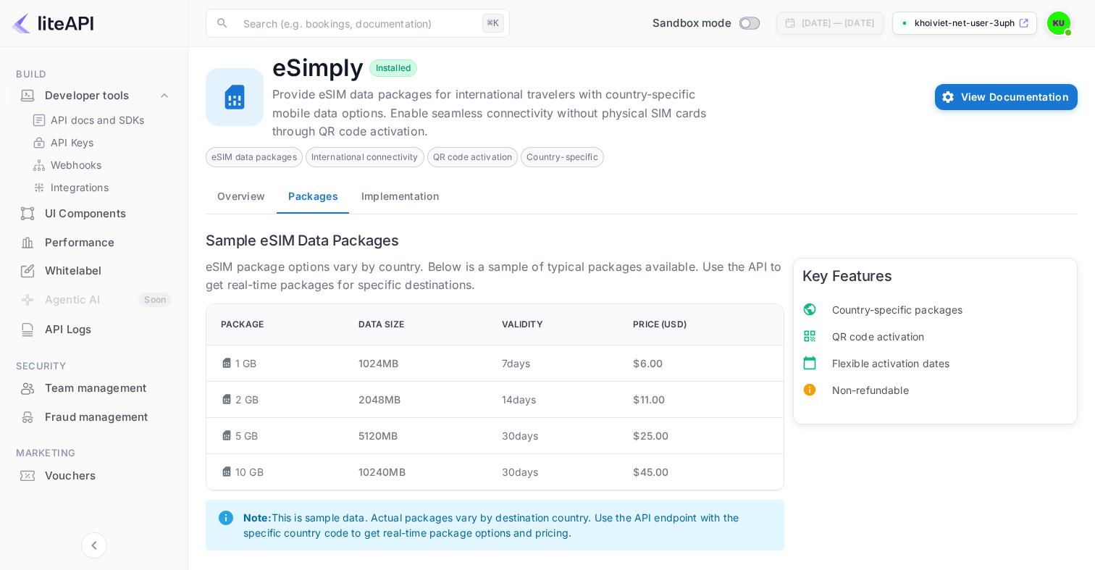
scroll to position [17, 0]
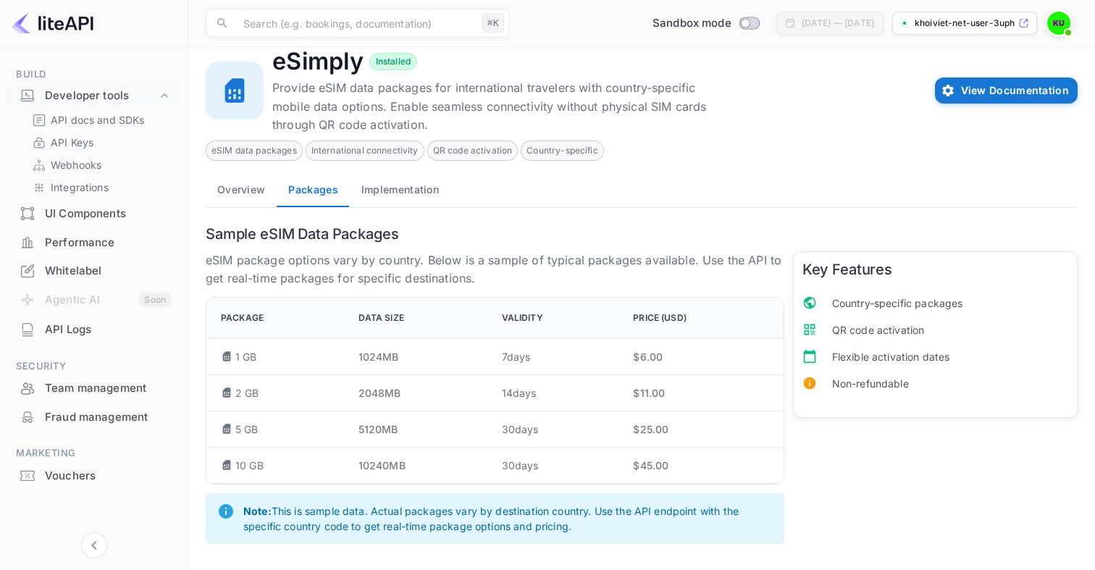
click at [398, 224] on div "Sample eSIM Data Packages eSIM package options vary by country. Below is a samp…" at bounding box center [642, 385] width 872 height 336
click at [400, 195] on button "Implementation" at bounding box center [400, 189] width 101 height 35
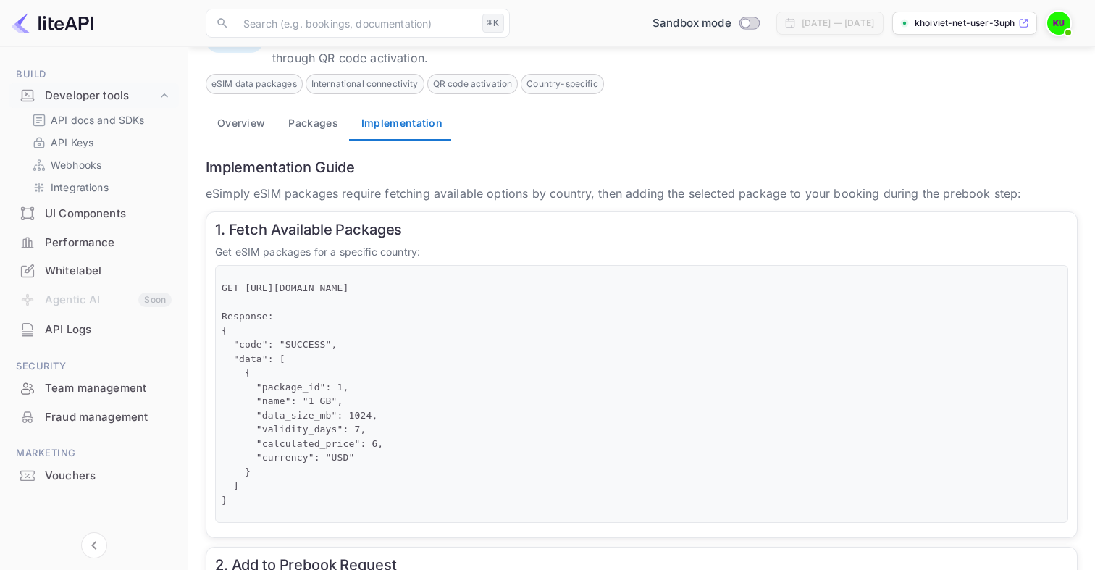
scroll to position [14, 0]
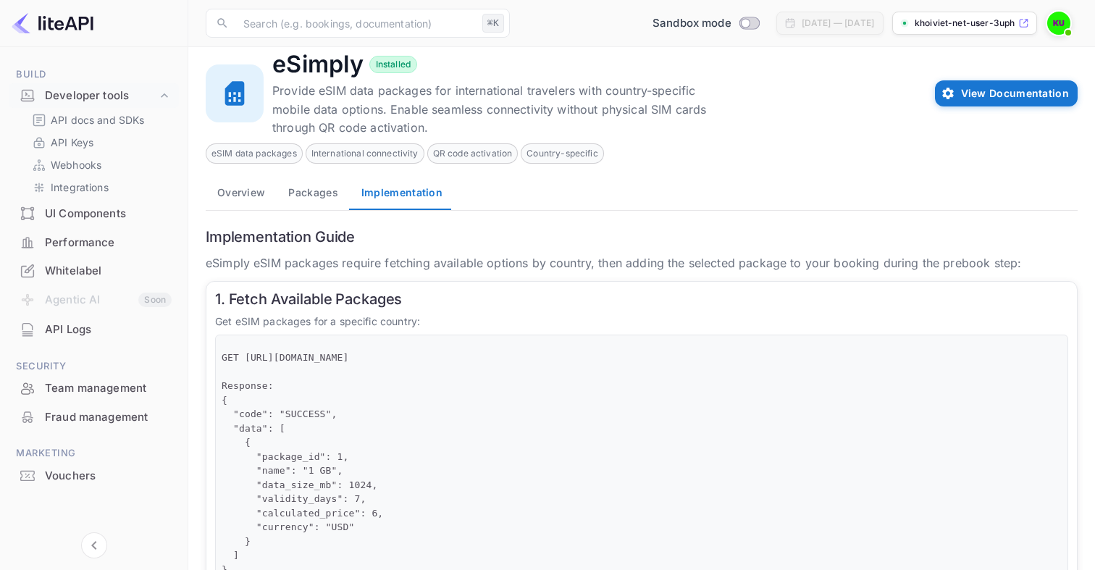
click at [319, 201] on button "Packages" at bounding box center [313, 192] width 72 height 35
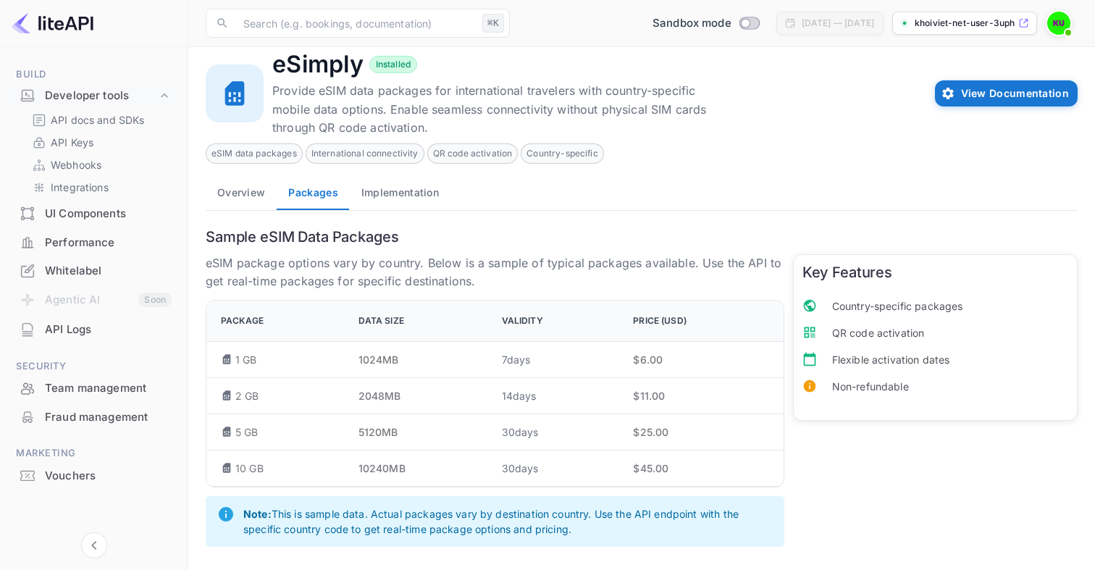
scroll to position [17, 0]
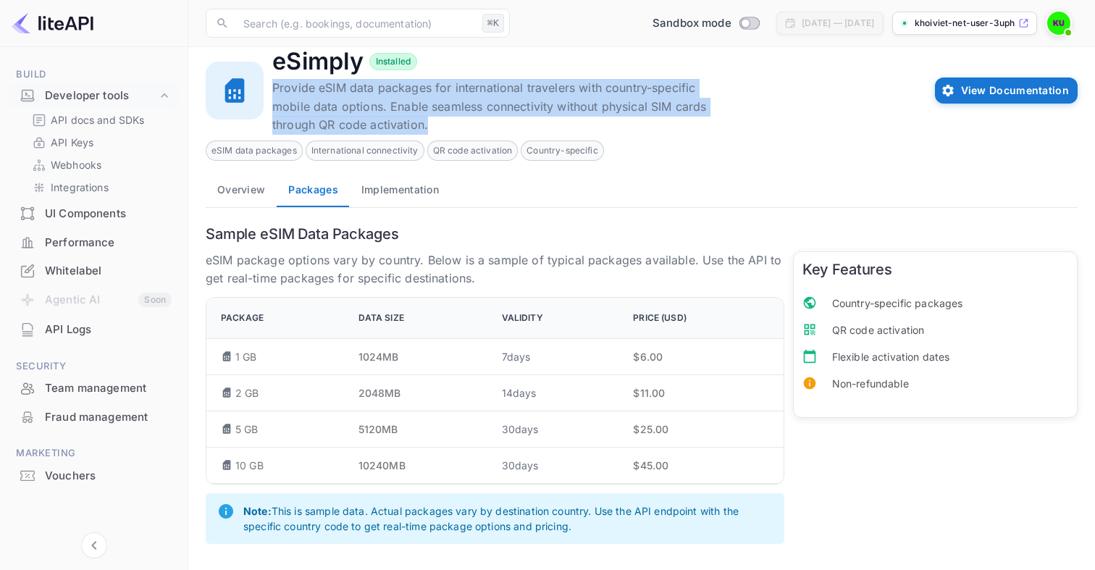
drag, startPoint x: 272, startPoint y: 88, endPoint x: 469, endPoint y: 127, distance: 201.0
click at [469, 127] on p "Provide eSIM data packages for international travelers with country-specific mo…" at bounding box center [489, 107] width 435 height 56
copy p "Provide eSIM data packages for international travelers with country-specific mo…"
click at [408, 202] on button "Implementation" at bounding box center [400, 189] width 101 height 35
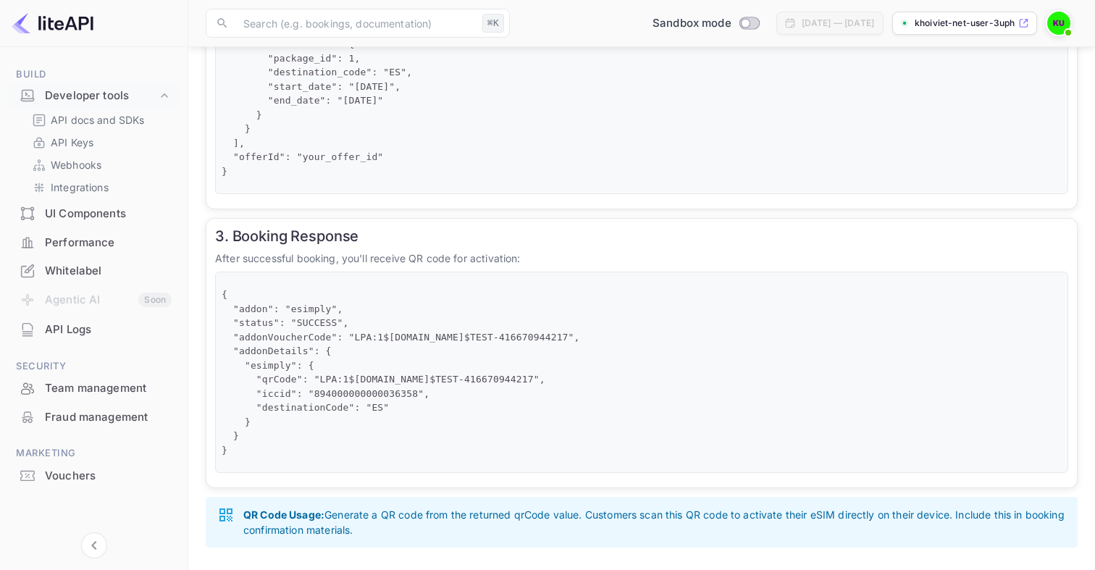
scroll to position [753, 0]
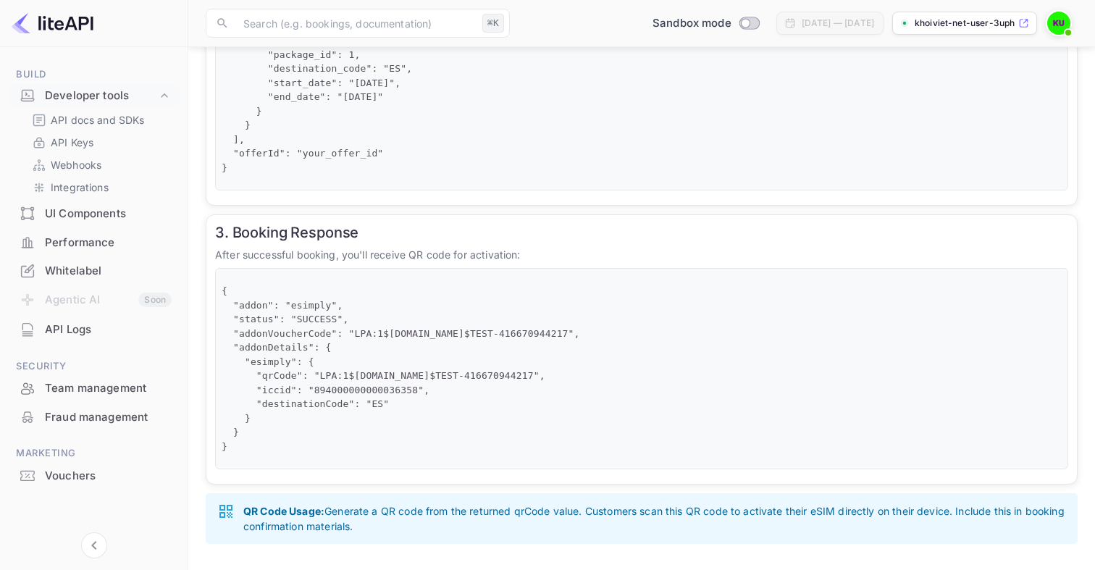
click at [325, 418] on pre "{ "addon": "esimply", "status": "SUCCESS", "addonVoucherCode": "LPA:1$[DOMAIN_N…" at bounding box center [642, 368] width 840 height 169
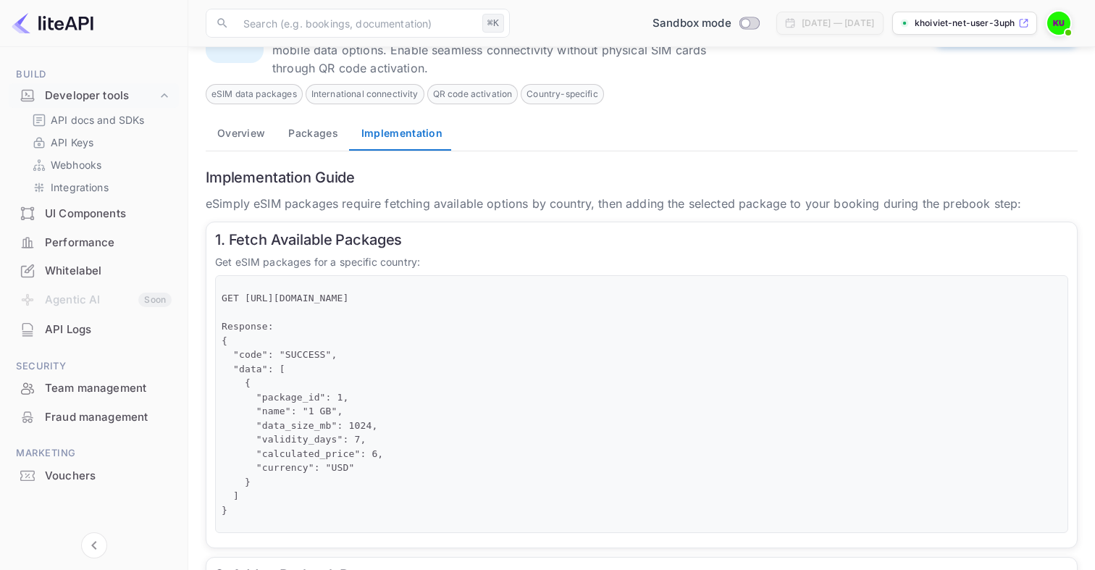
scroll to position [0, 0]
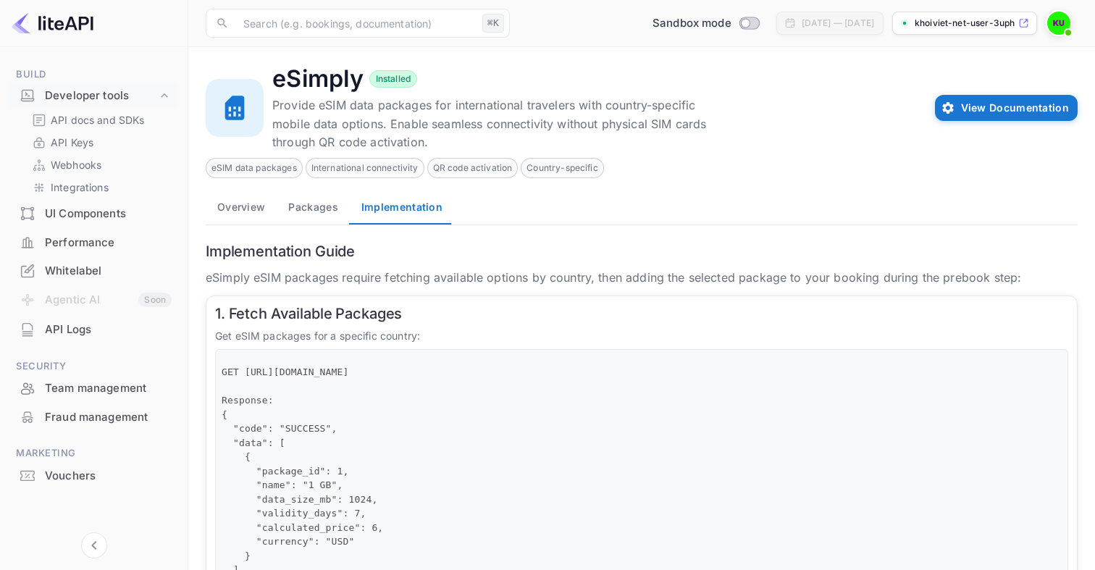
click at [78, 477] on div "Vouchers" at bounding box center [108, 476] width 127 height 17
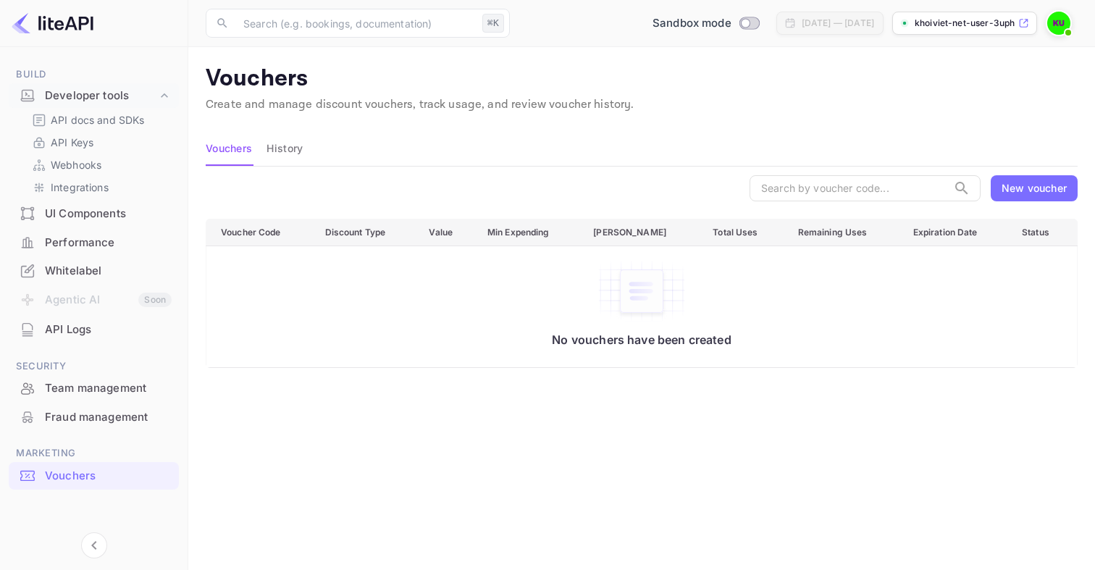
click at [281, 144] on button "History" at bounding box center [285, 148] width 36 height 35
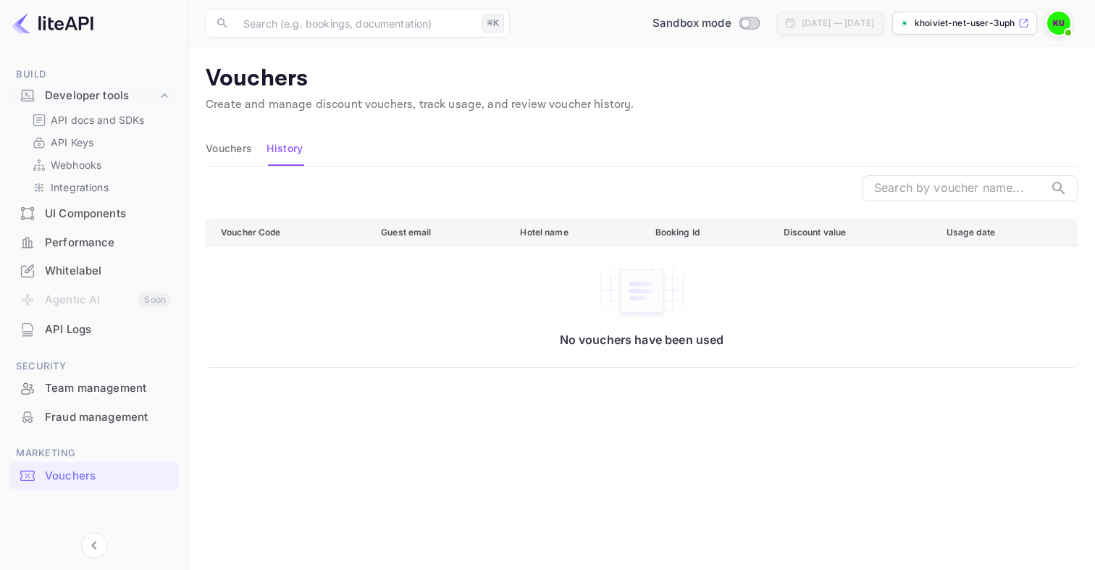
click at [235, 154] on button "Vouchers" at bounding box center [229, 148] width 46 height 35
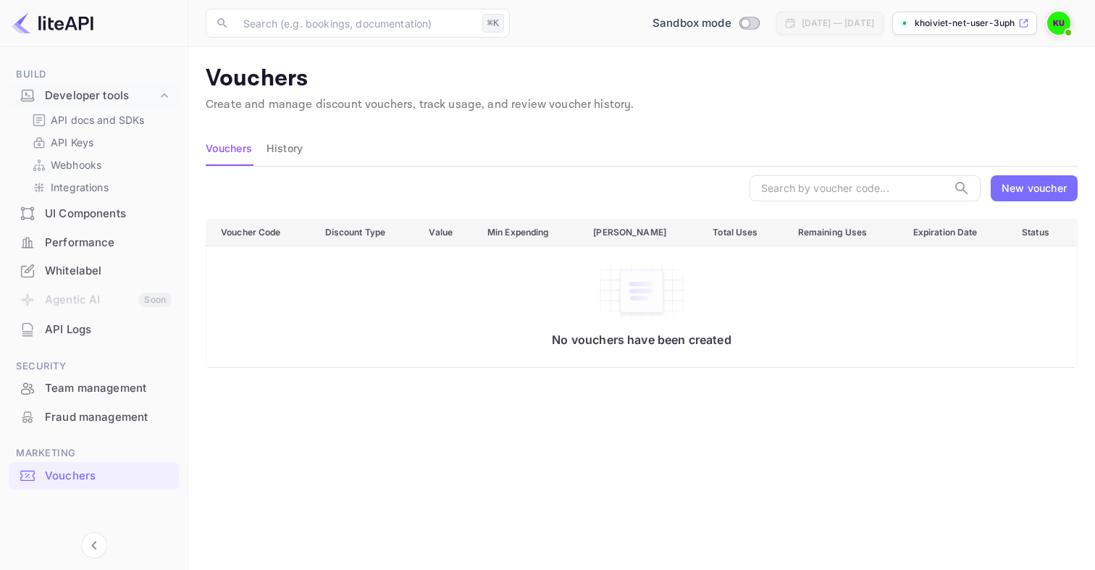
click at [1004, 186] on div "New voucher" at bounding box center [1034, 187] width 65 height 15
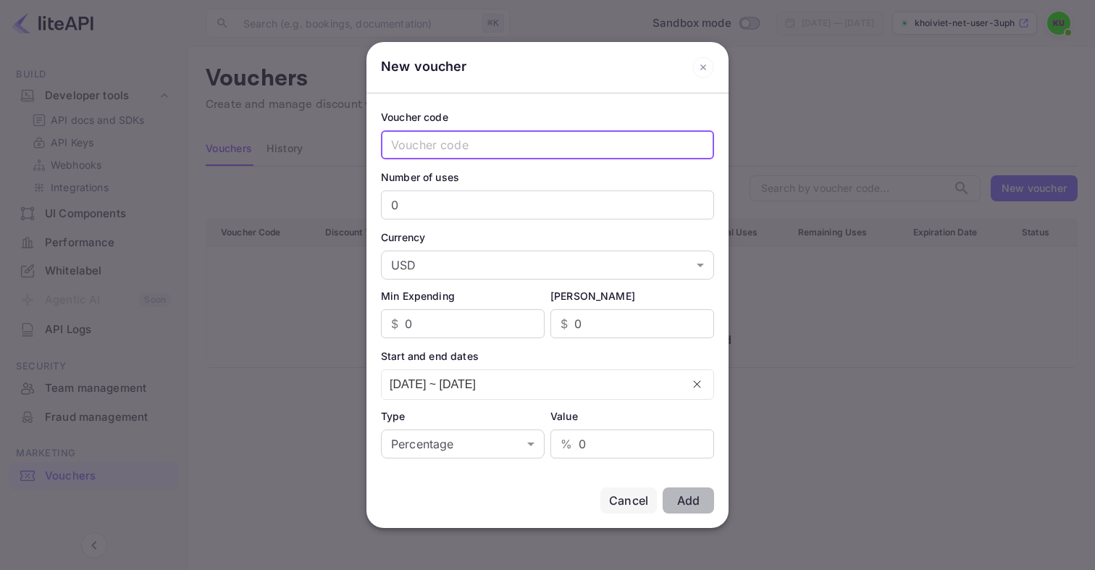
click at [627, 149] on input "text" at bounding box center [547, 144] width 333 height 29
click at [616, 502] on div "Cancel" at bounding box center [628, 500] width 39 height 17
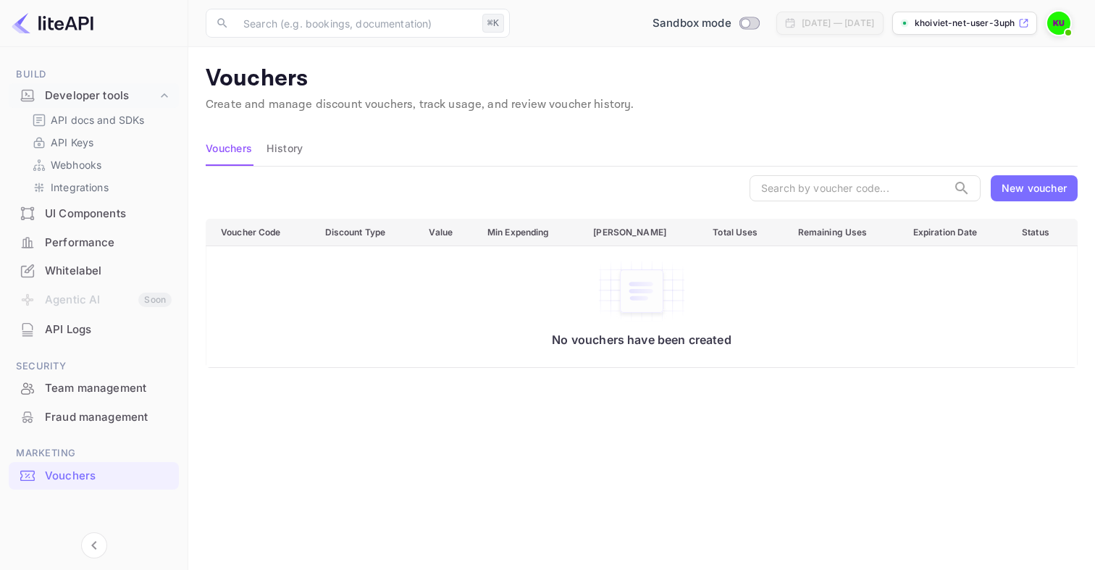
click at [120, 418] on div "Fraud management" at bounding box center [108, 417] width 127 height 17
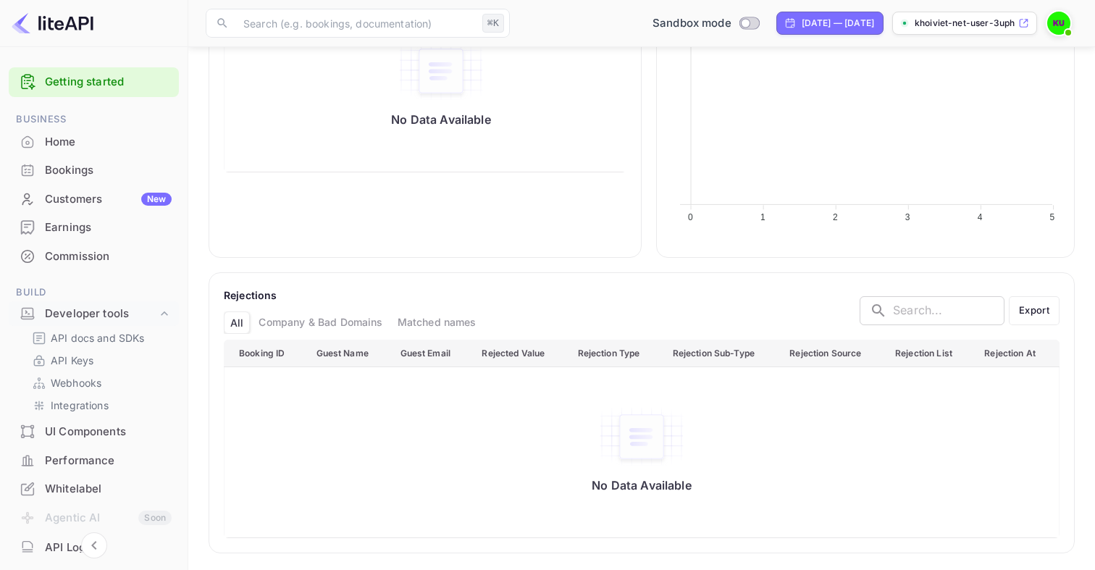
click at [92, 230] on div "Earnings" at bounding box center [108, 227] width 127 height 17
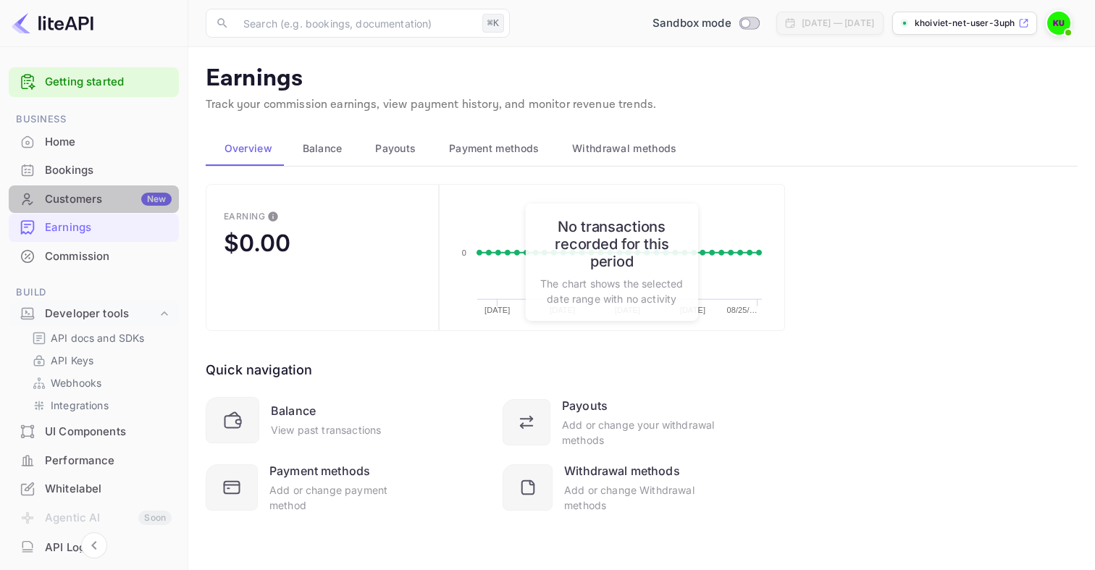
click at [97, 206] on div "Customers New" at bounding box center [108, 199] width 127 height 17
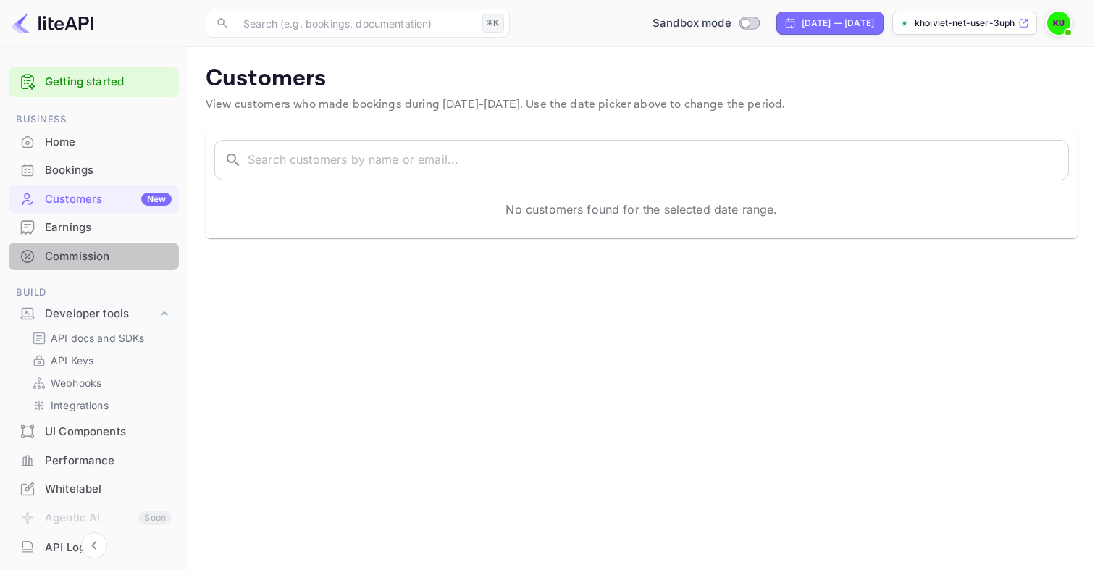
click at [114, 254] on div "Commission" at bounding box center [108, 256] width 127 height 17
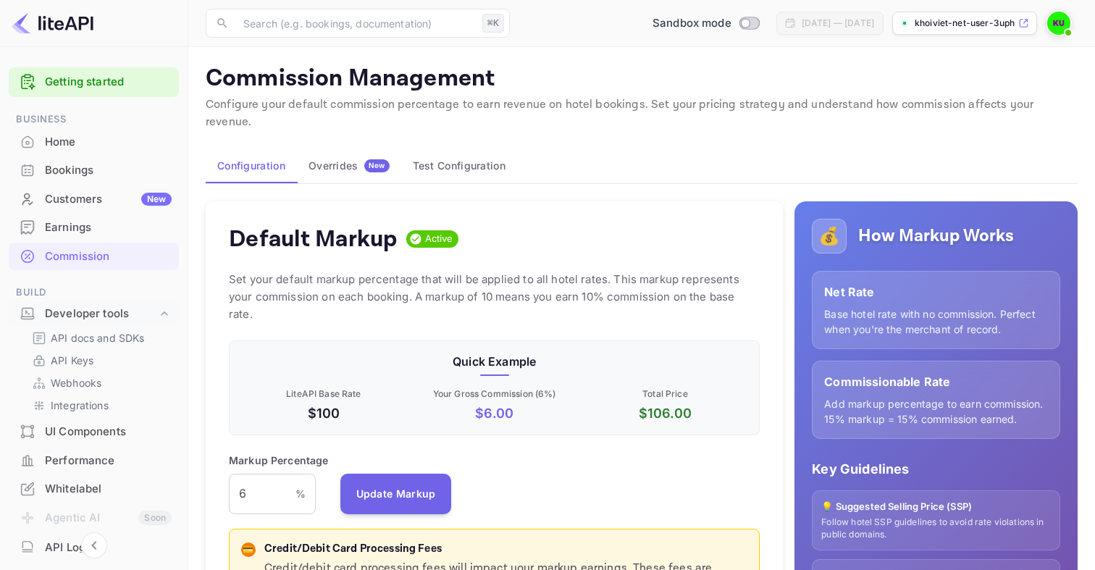
click at [66, 132] on div "Home" at bounding box center [94, 142] width 170 height 28
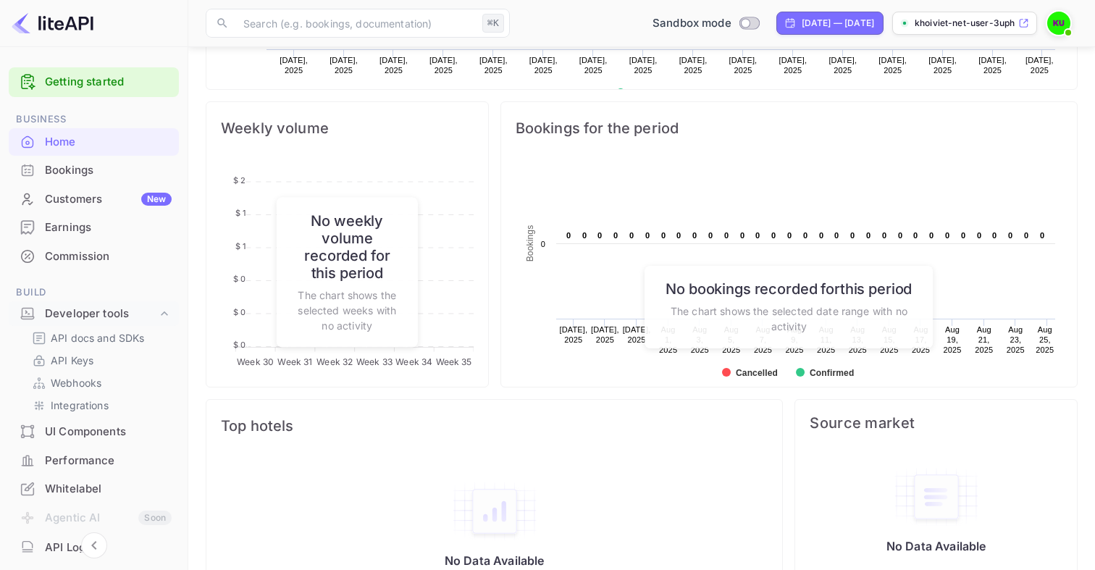
scroll to position [537, 0]
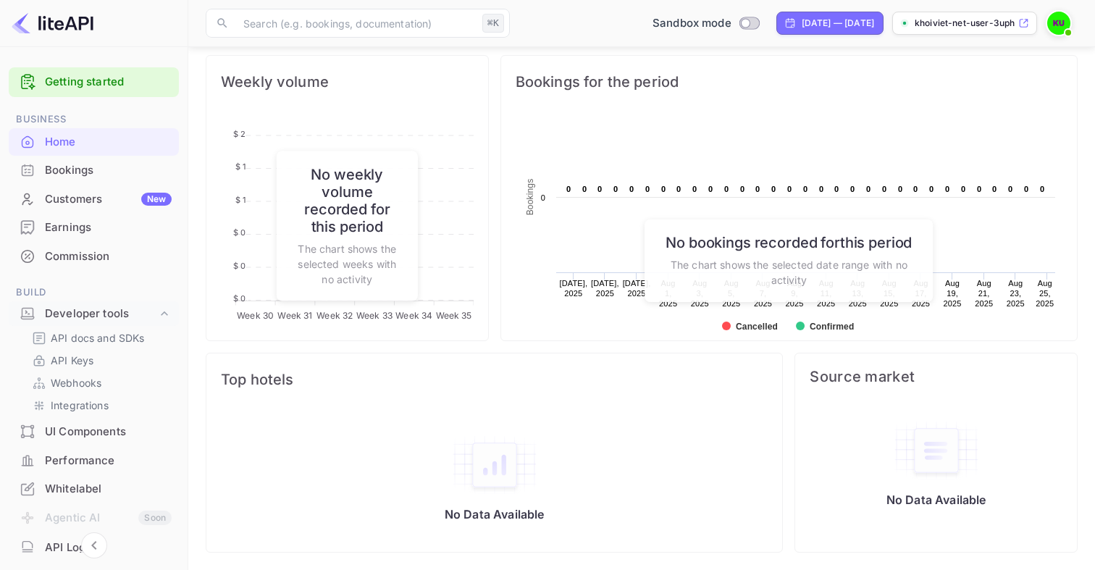
click at [197, 320] on div "Weekly volume Week 30 Week 30 Week 31 Week 31 Week 32 Week 32 Week 33 Week 33 W…" at bounding box center [341, 192] width 295 height 298
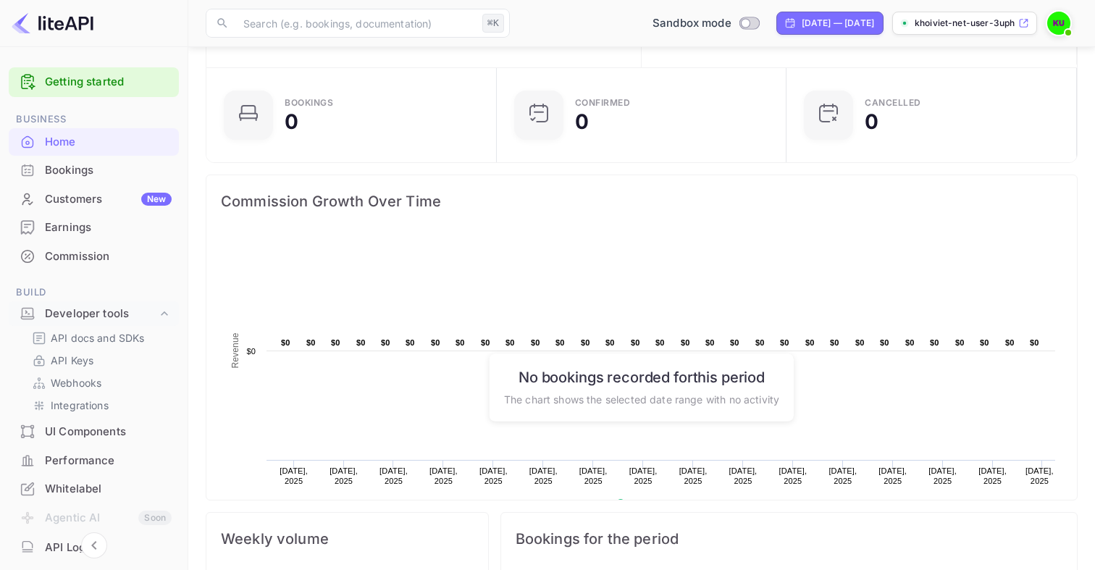
scroll to position [0, 0]
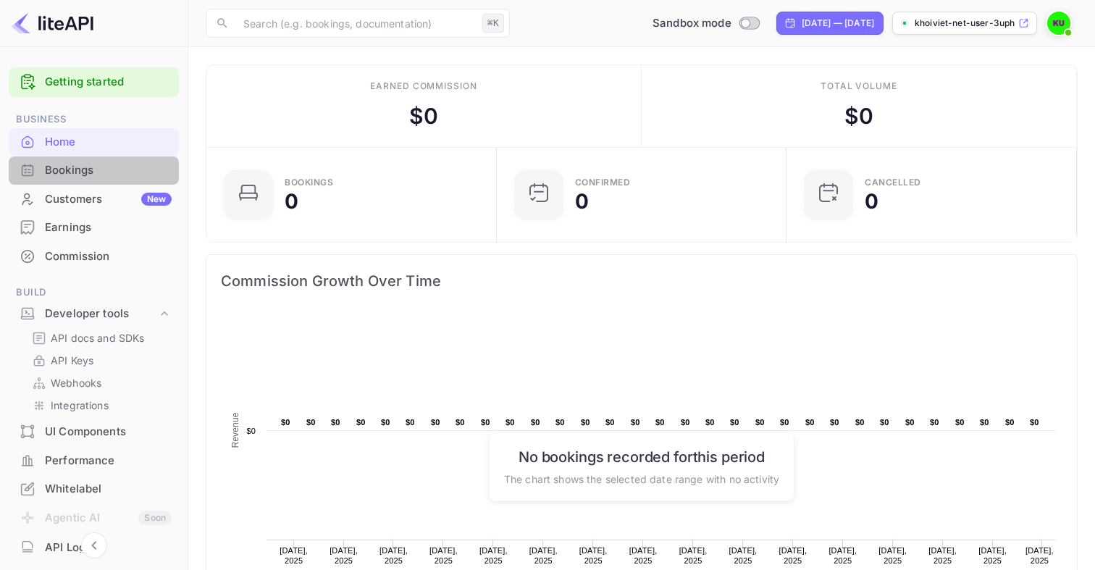
click at [102, 169] on div "Bookings" at bounding box center [108, 170] width 127 height 17
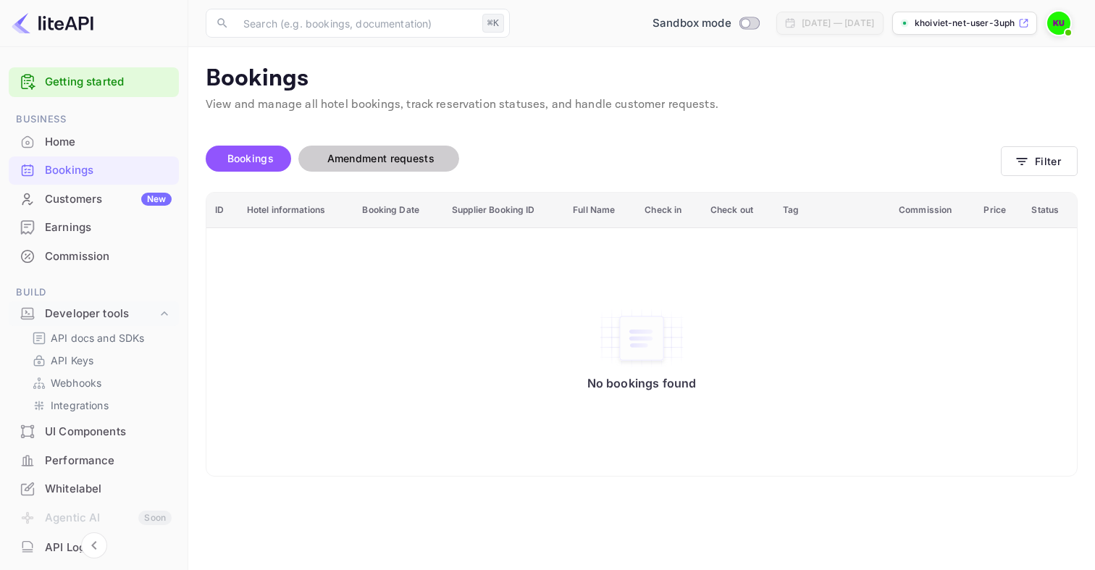
click at [372, 159] on span "Amendment requests" at bounding box center [380, 158] width 107 height 12
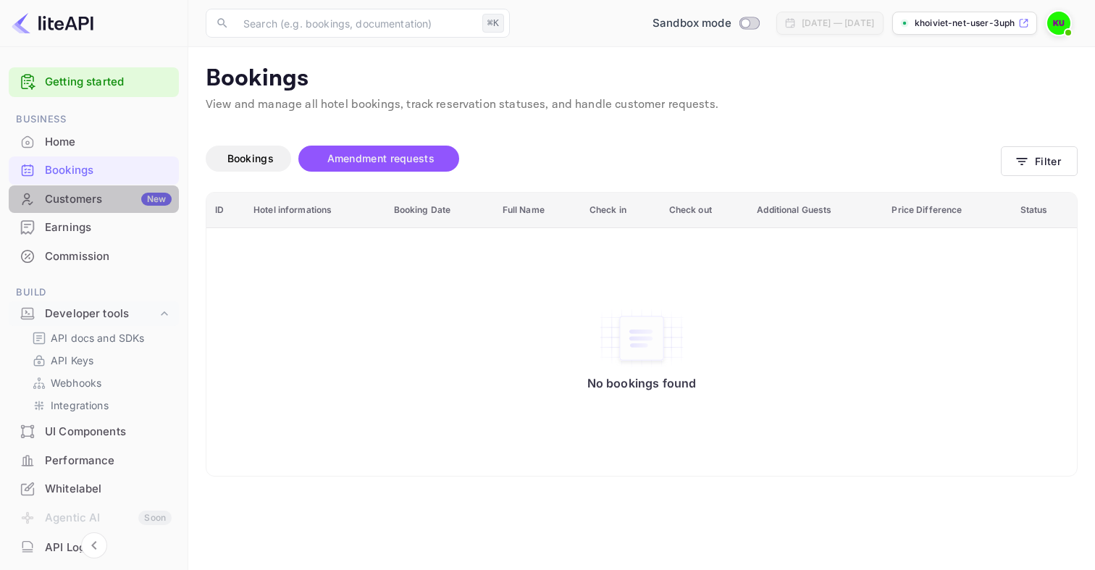
click at [98, 198] on div "Customers New" at bounding box center [108, 199] width 127 height 17
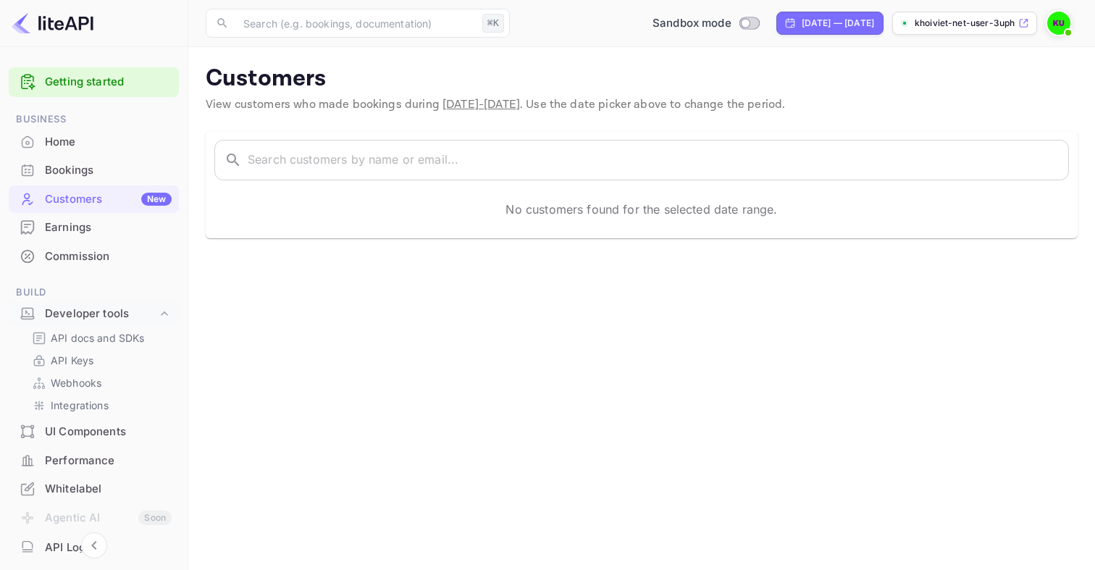
click at [93, 224] on div "Earnings" at bounding box center [108, 227] width 127 height 17
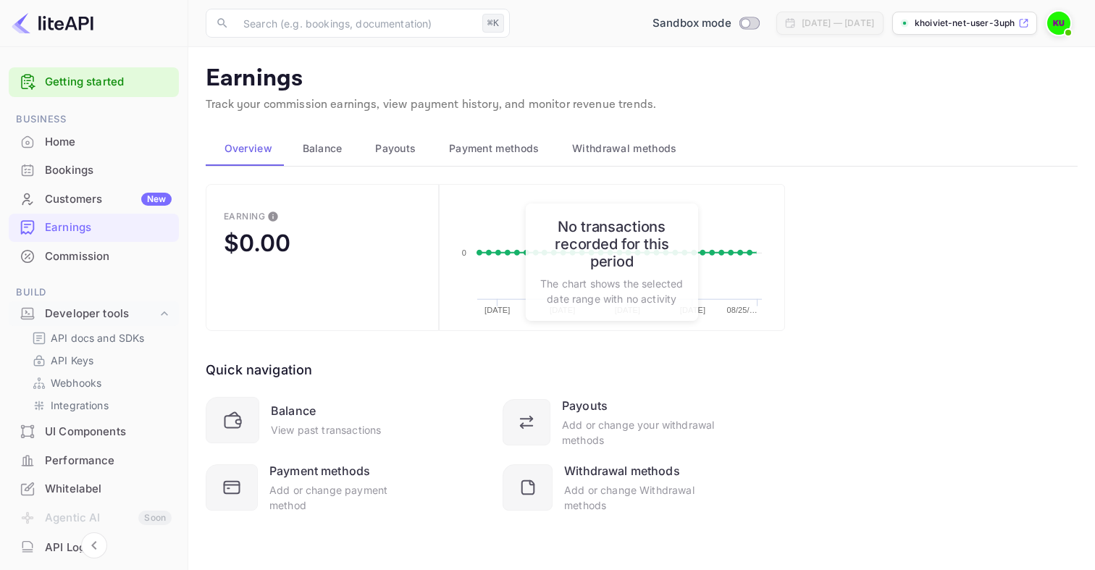
click at [96, 256] on div "Commission" at bounding box center [108, 256] width 127 height 17
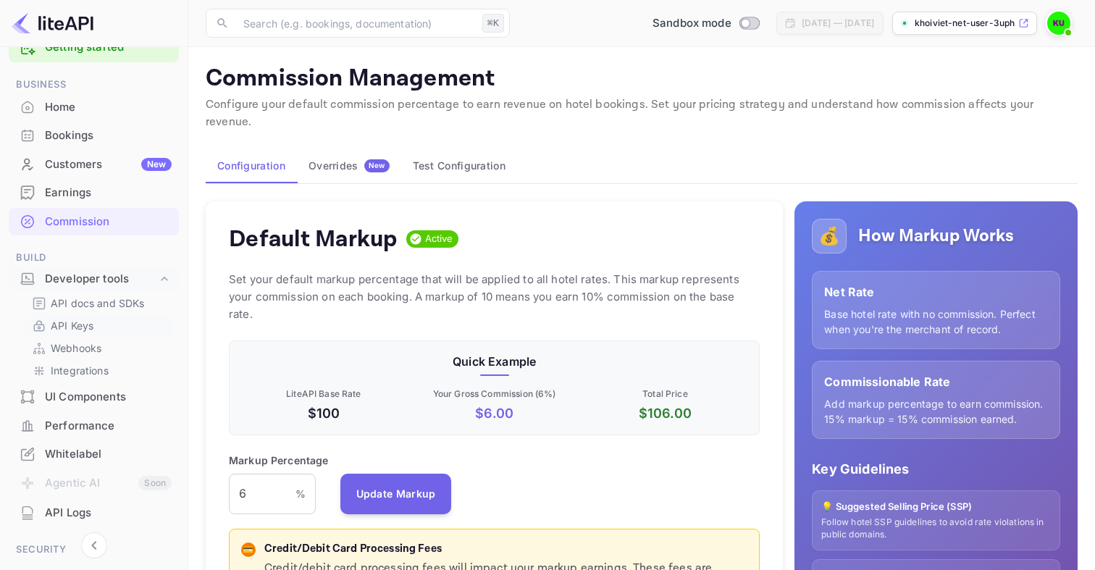
scroll to position [53, 0]
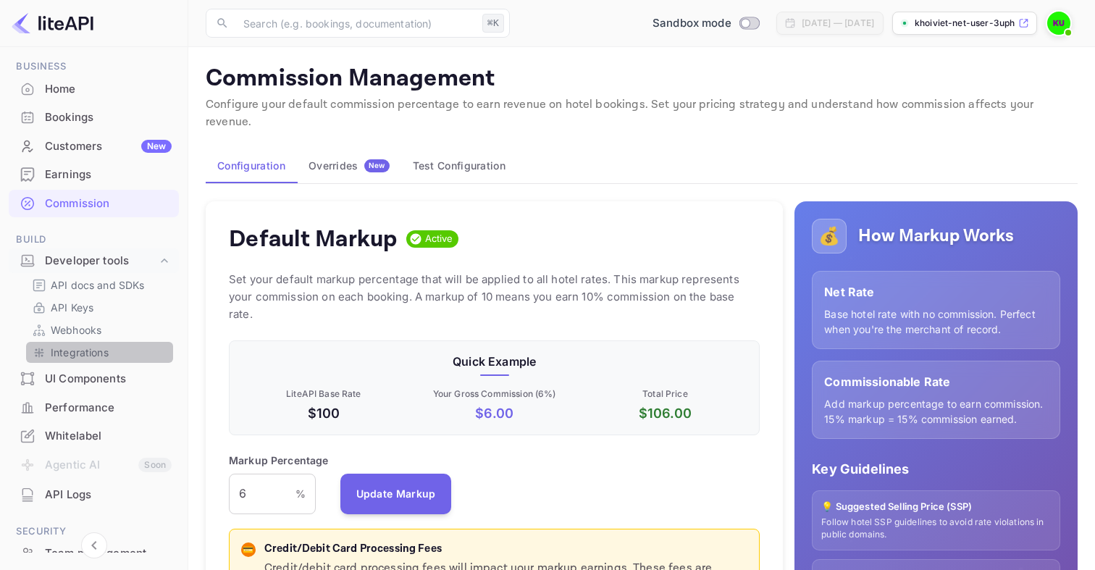
click at [116, 348] on link "Integrations" at bounding box center [99, 352] width 135 height 15
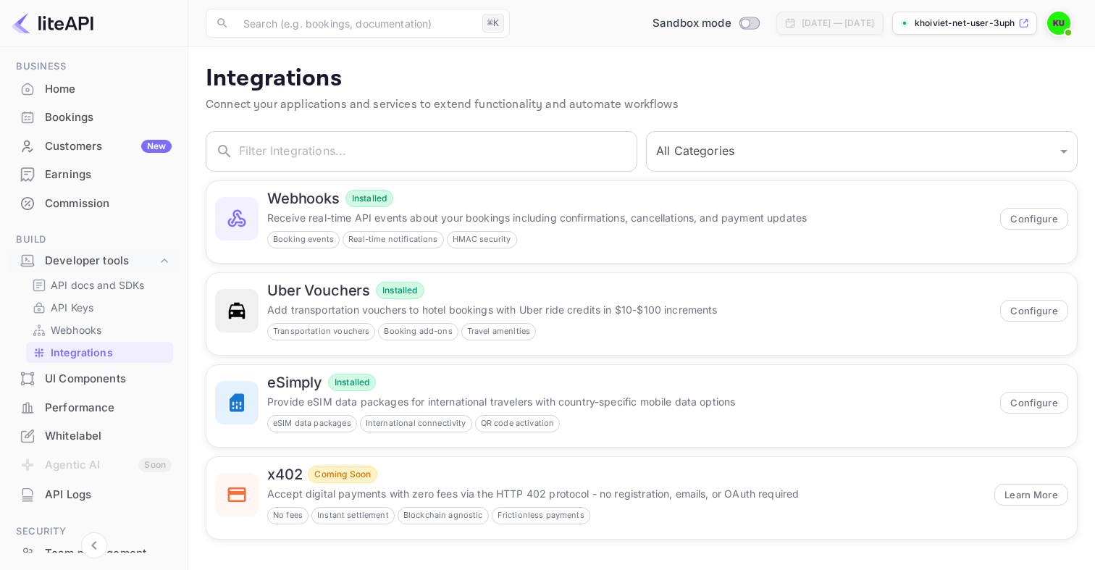
click at [731, 128] on div "All Categories Developer Tools Travel Services Payment Systems ​" at bounding box center [857, 146] width 440 height 49
click at [733, 154] on select "All Categories Developer Tools Travel Services Payment Systems" at bounding box center [862, 151] width 432 height 41
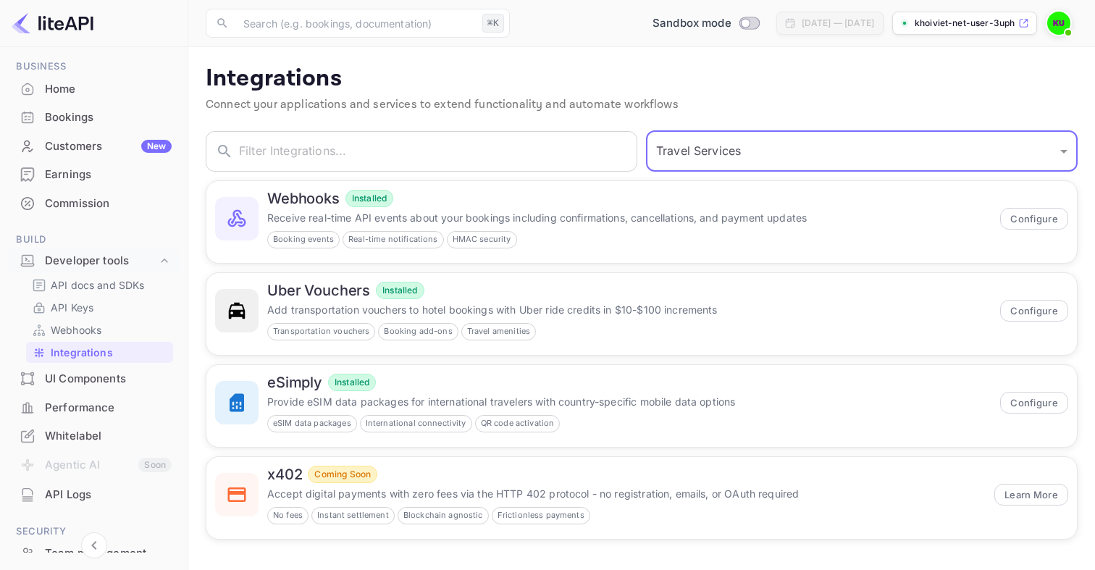
click at [646, 131] on select "All Categories Developer Tools Travel Services Payment Systems" at bounding box center [862, 151] width 432 height 41
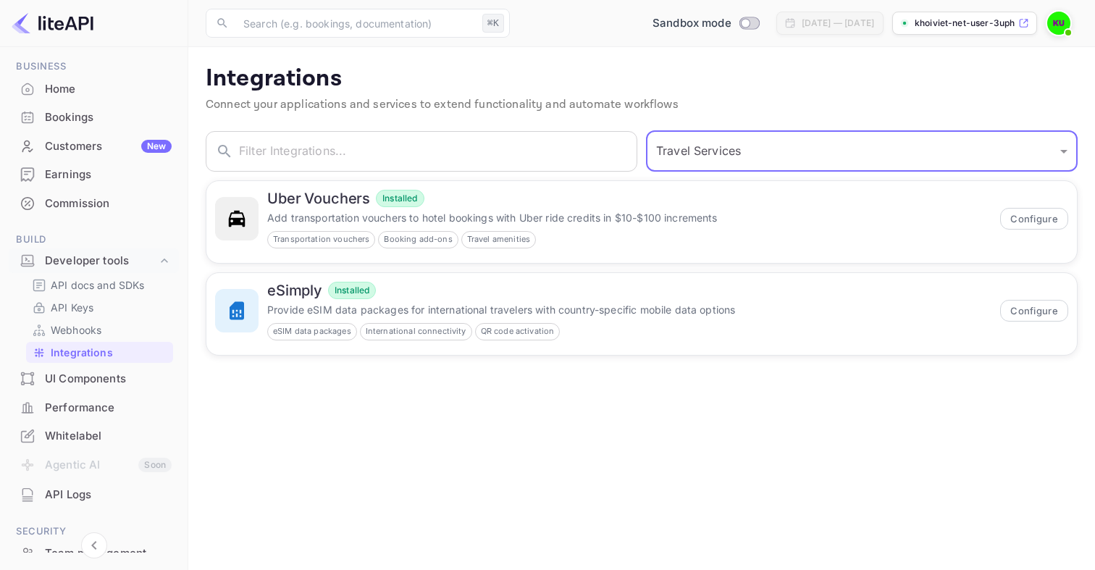
click at [726, 148] on select "All Categories Developer Tools Travel Services Payment Systems" at bounding box center [862, 151] width 432 height 41
select select "All Categories"
click at [646, 131] on select "All Categories Developer Tools Travel Services Payment Systems" at bounding box center [862, 151] width 432 height 41
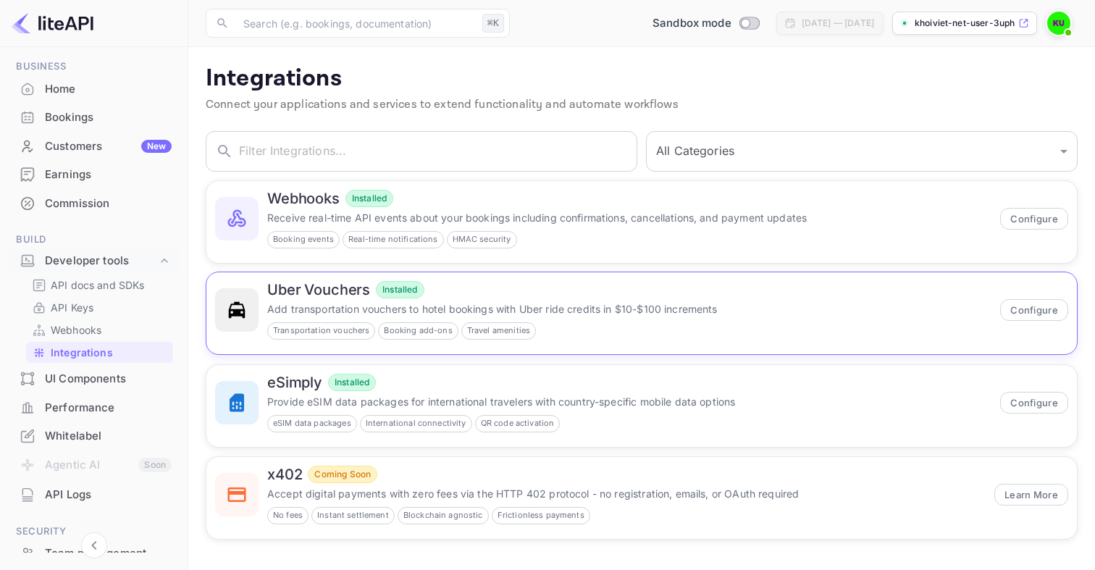
drag, startPoint x: 662, startPoint y: 337, endPoint x: 666, endPoint y: 306, distance: 30.7
click at [666, 324] on div "Transportation vouchers Booking add-ons Travel amenities" at bounding box center [629, 330] width 724 height 17
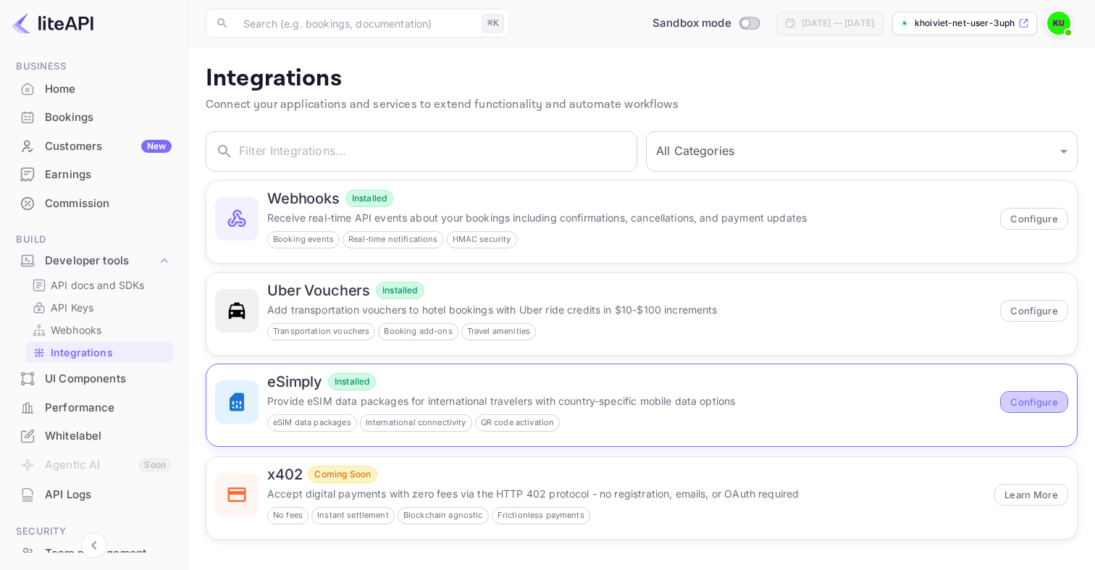
click at [1015, 407] on button "Configure" at bounding box center [1034, 402] width 68 height 22
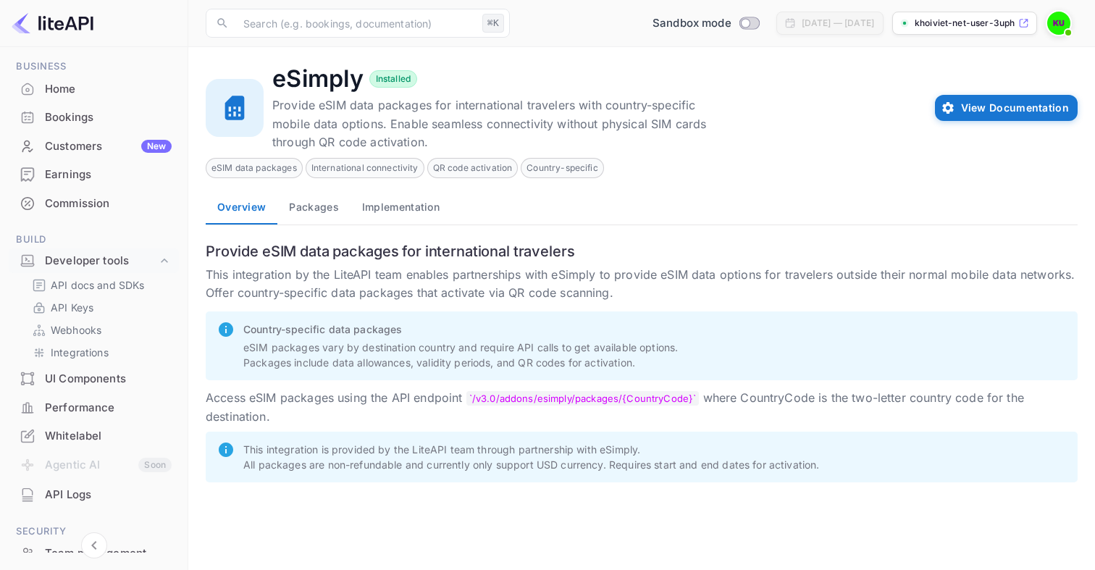
click at [621, 298] on p "This integration by the LiteAPI team enables partnerships with eSimply to provi…" at bounding box center [642, 284] width 872 height 37
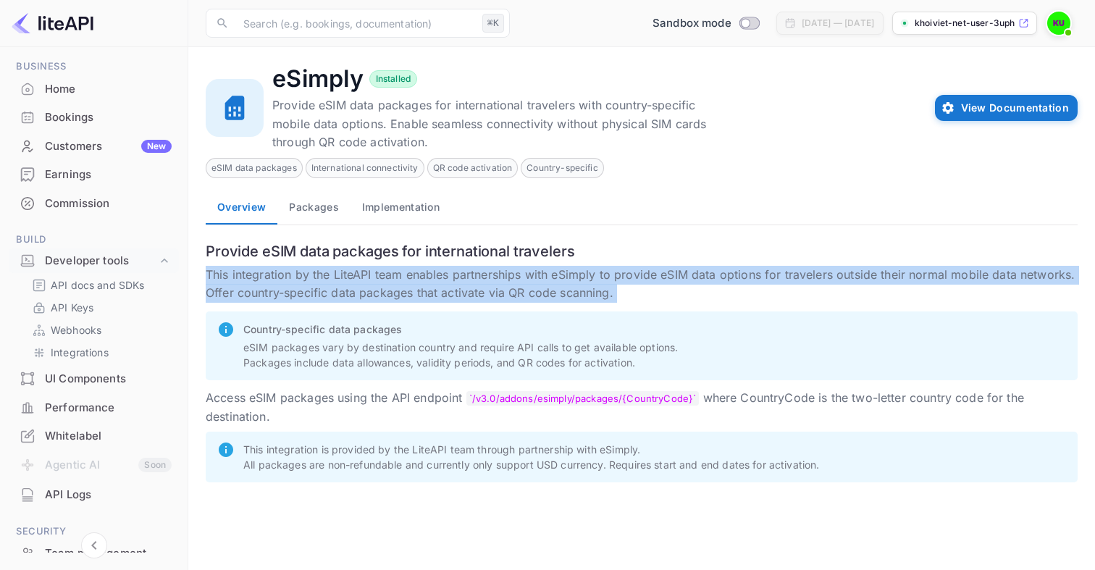
click at [621, 298] on p "This integration by the LiteAPI team enables partnerships with eSimply to provi…" at bounding box center [642, 284] width 872 height 37
click at [318, 203] on button "Packages" at bounding box center [313, 207] width 72 height 35
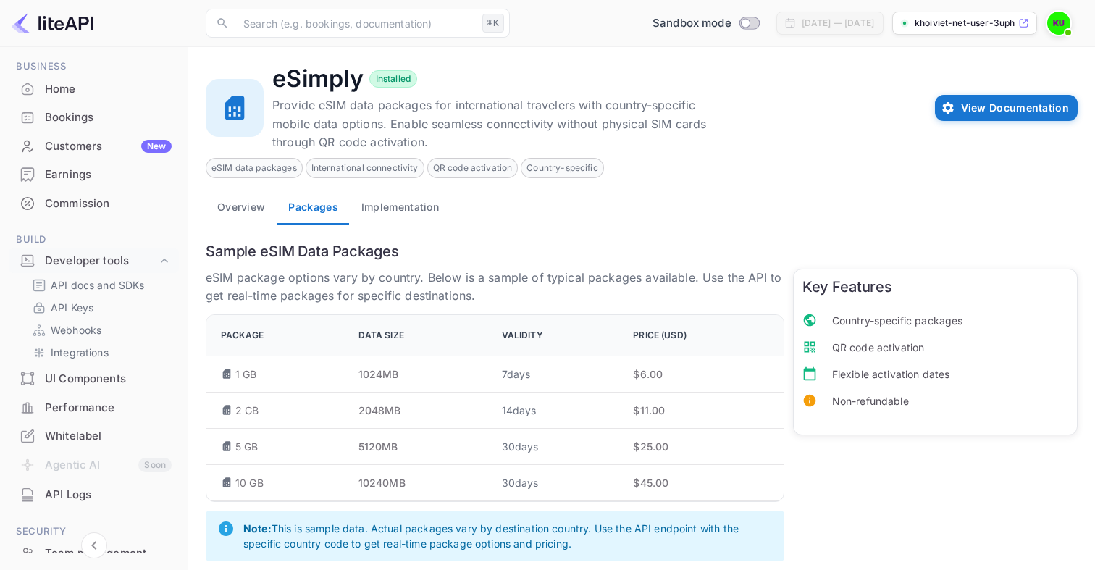
click at [395, 206] on button "Implementation" at bounding box center [400, 207] width 101 height 35
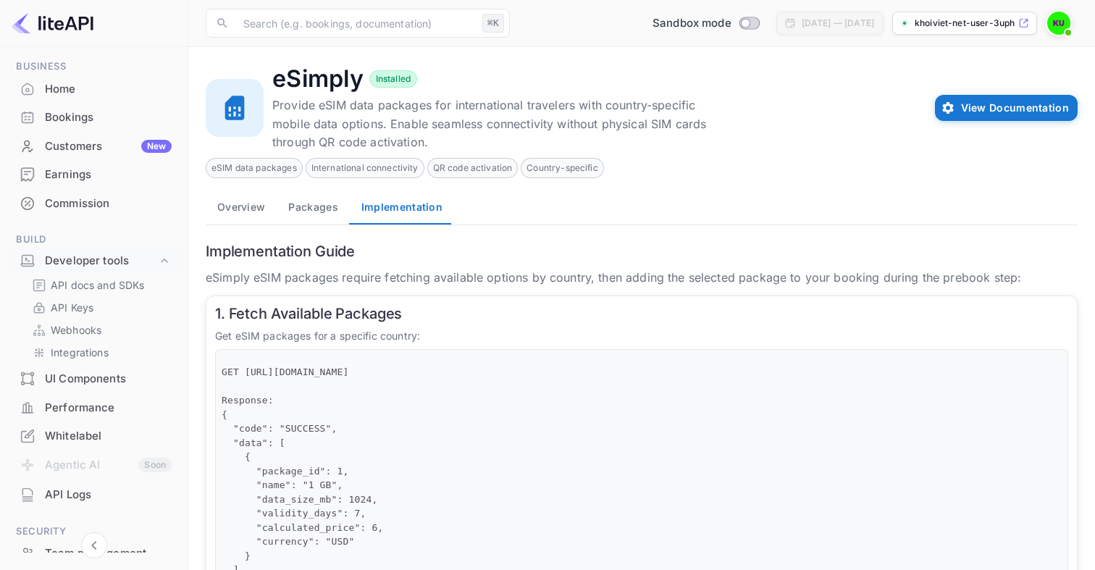
click at [327, 216] on button "Packages" at bounding box center [313, 207] width 72 height 35
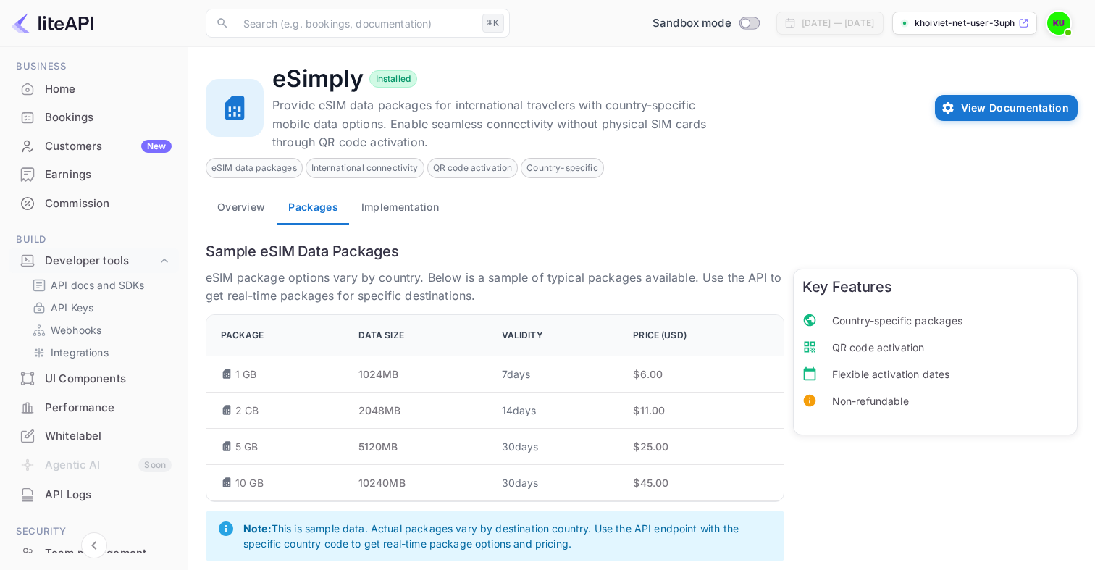
scroll to position [17, 0]
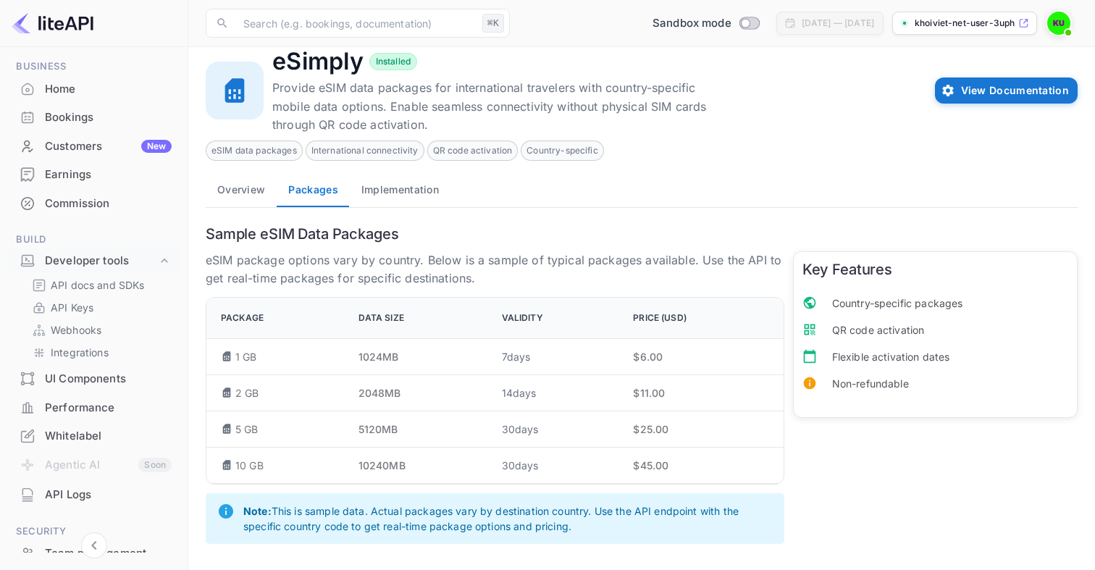
click at [405, 193] on button "Implementation" at bounding box center [400, 189] width 101 height 35
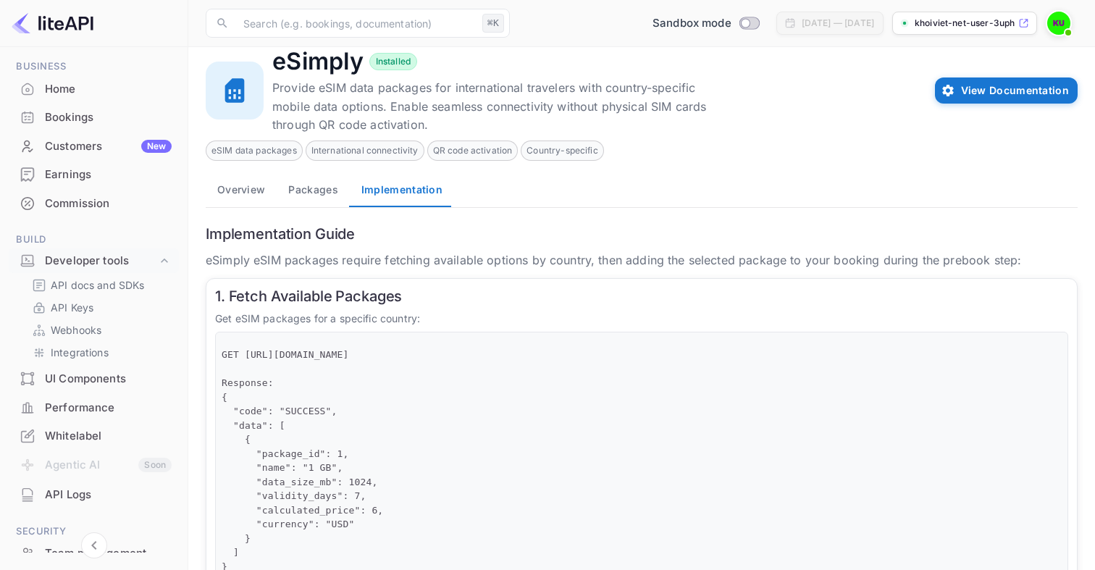
click at [248, 195] on button "Overview" at bounding box center [241, 189] width 71 height 35
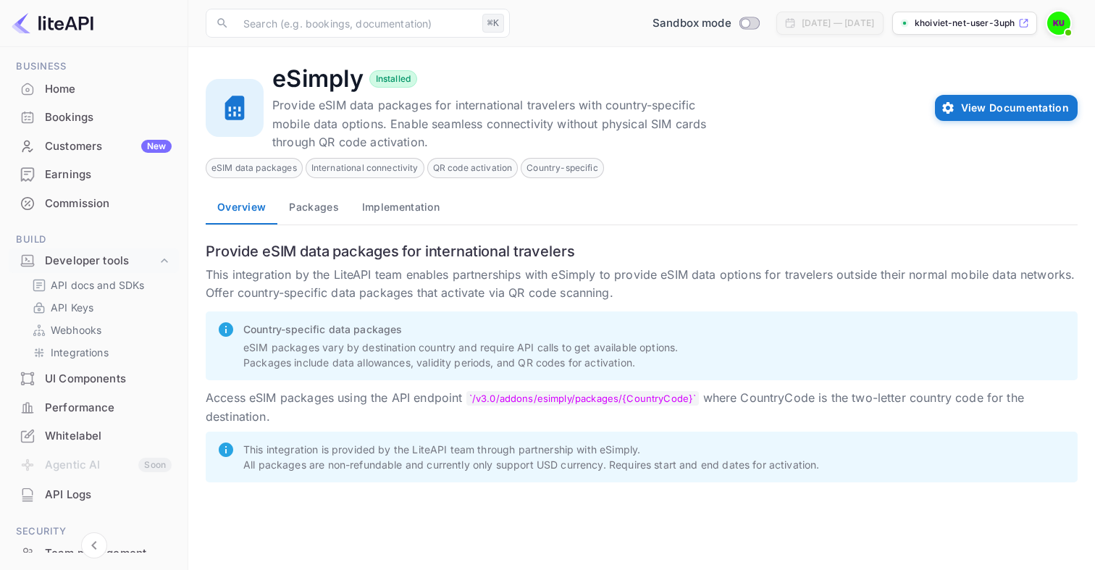
click at [479, 391] on p "Access eSIM packages using the API endpoint /v3.0/addons/esimply/packages/ {Cou…" at bounding box center [642, 407] width 872 height 37
click at [481, 414] on p "Access eSIM packages using the API endpoint /v3.0/addons/esimply/packages/ {Cou…" at bounding box center [642, 407] width 872 height 37
click at [359, 165] on span "International connectivity" at bounding box center [364, 167] width 117 height 13
click at [318, 207] on button "Packages" at bounding box center [313, 207] width 72 height 35
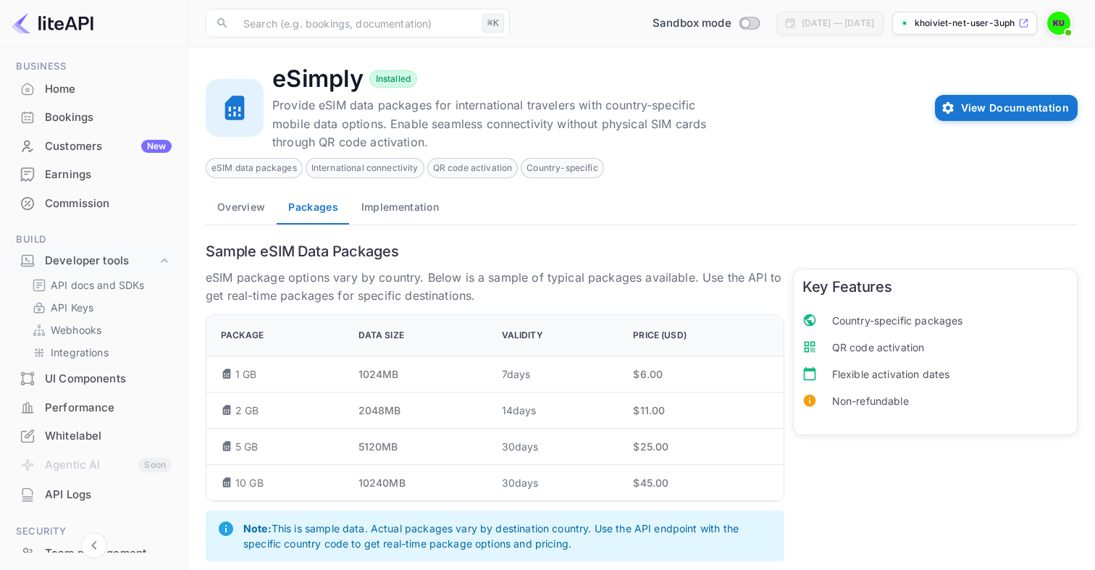
scroll to position [17, 0]
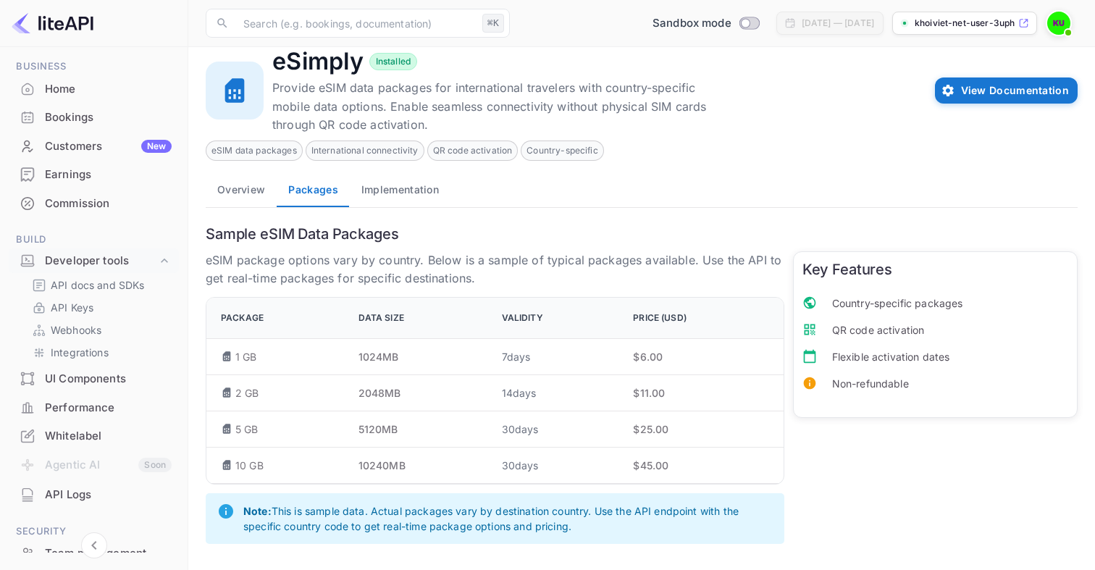
click at [408, 191] on button "Implementation" at bounding box center [400, 189] width 101 height 35
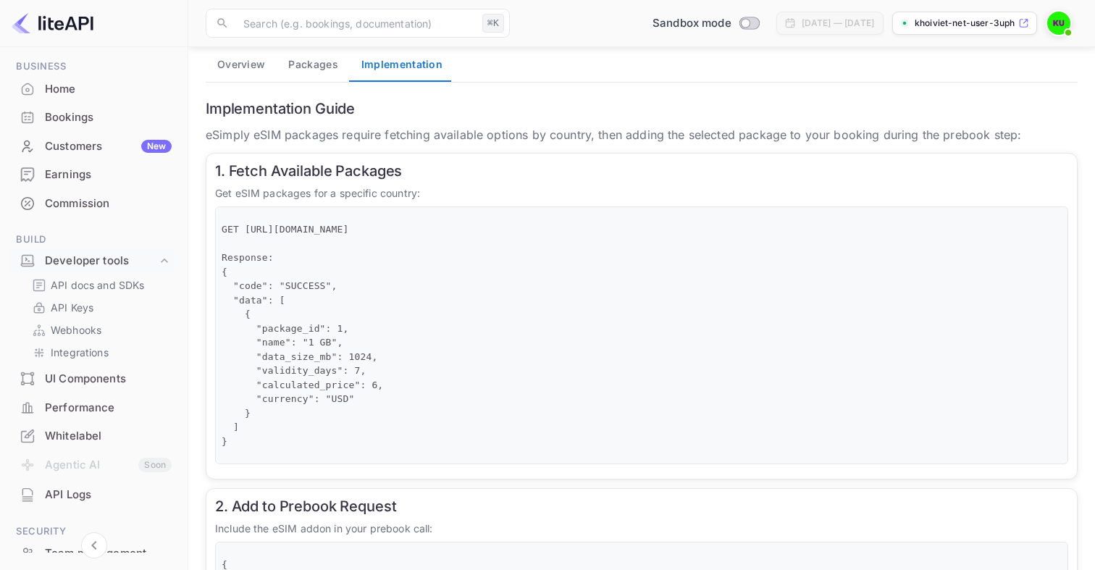
scroll to position [223, 0]
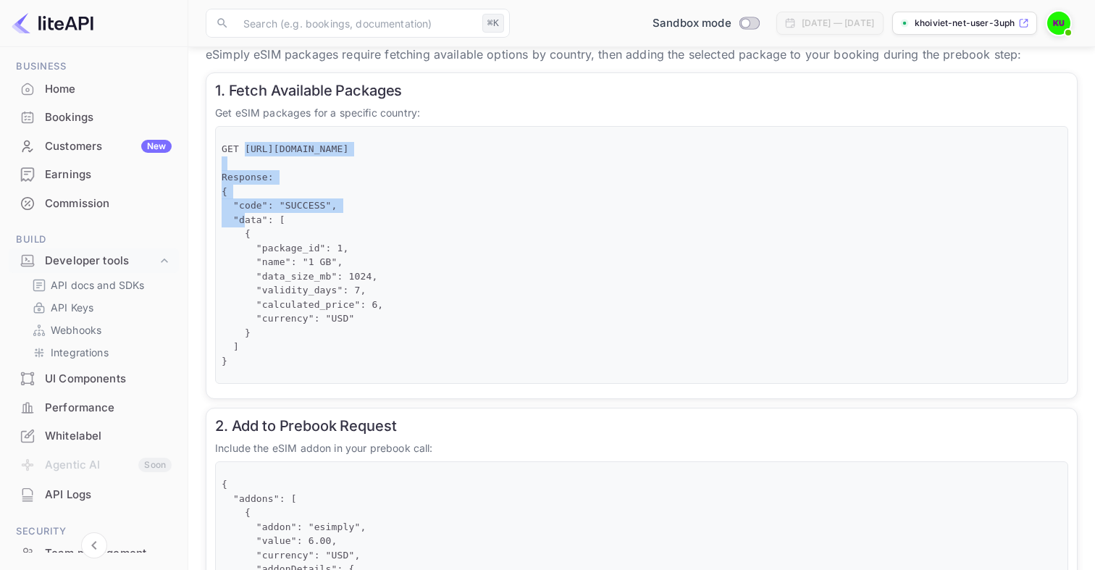
drag, startPoint x: 246, startPoint y: 148, endPoint x: 576, endPoint y: 147, distance: 330.2
click at [576, 147] on pre "GET [URL][DOMAIN_NAME] Response: { "code": "SUCCESS", "data": [ { "package_id":…" at bounding box center [642, 255] width 840 height 226
click at [618, 151] on pre "GET [URL][DOMAIN_NAME] Response: { "code": "SUCCESS", "data": [ { "package_id":…" at bounding box center [642, 255] width 840 height 226
copy pre "[URL][DOMAIN_NAME]"
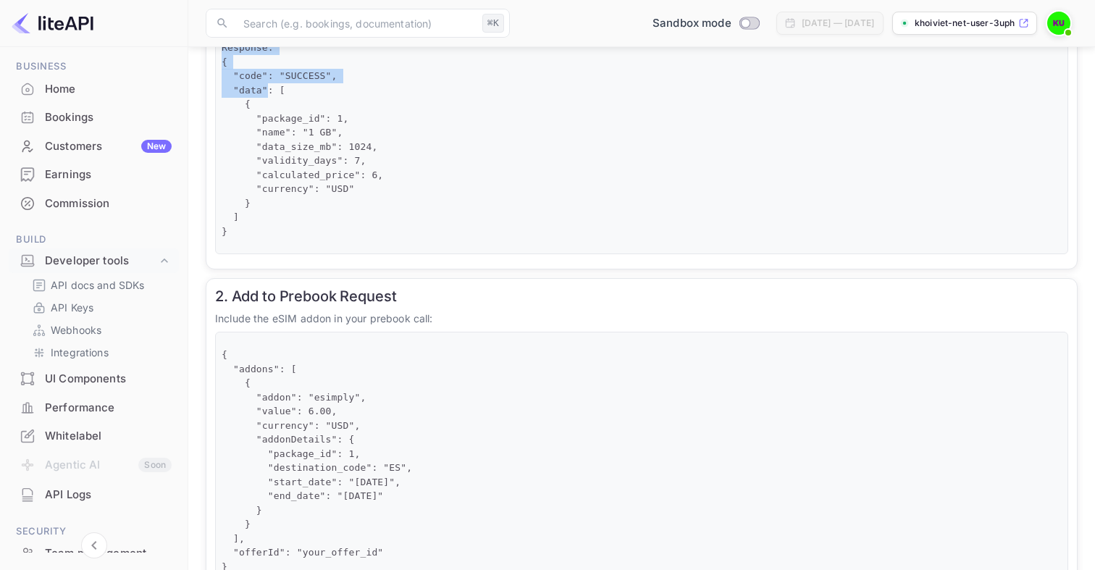
scroll to position [0, 0]
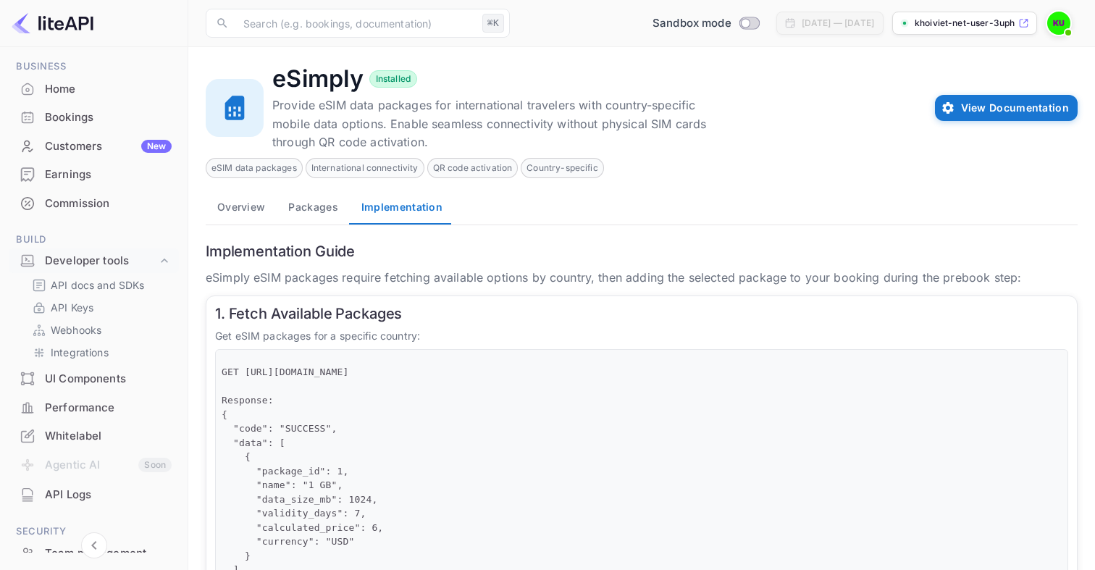
click at [276, 169] on span "eSIM data packages" at bounding box center [254, 167] width 96 height 13
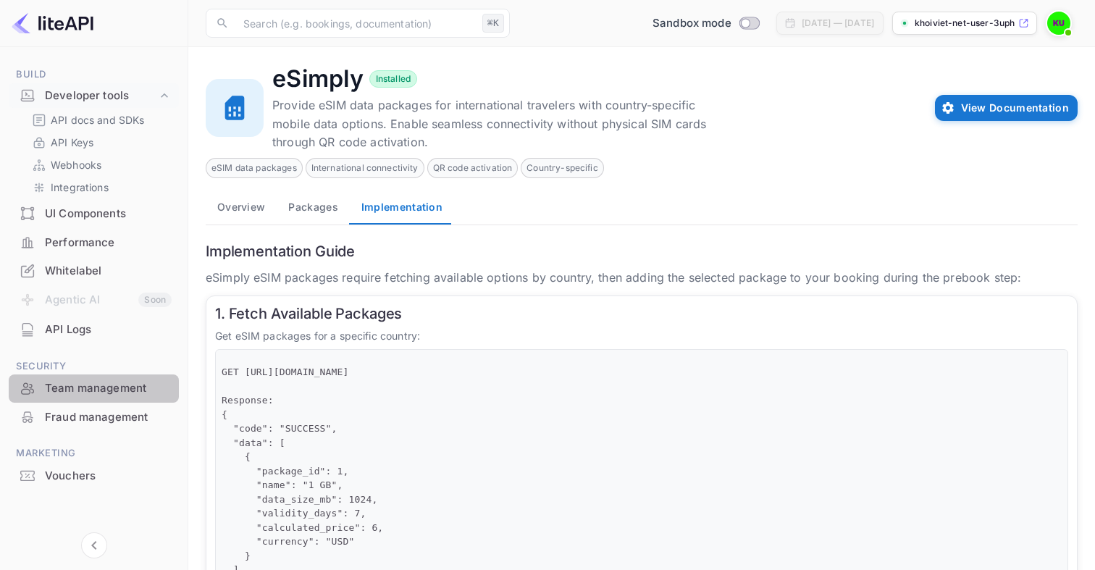
click at [106, 391] on div "Team management" at bounding box center [108, 388] width 127 height 17
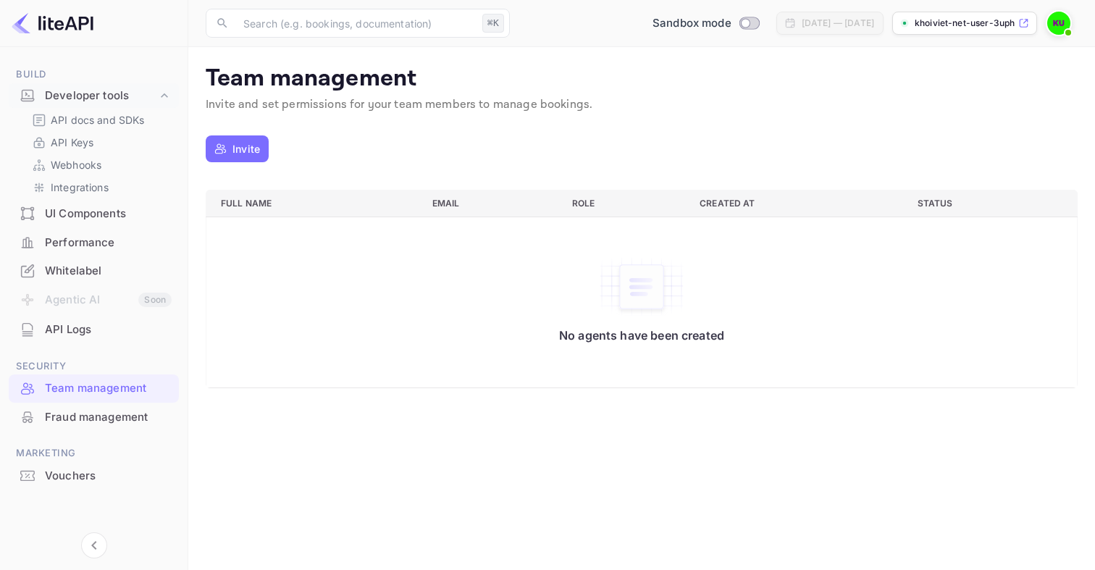
click at [1060, 33] on img at bounding box center [1058, 23] width 23 height 23
click at [976, 65] on p "[DOMAIN_NAME] User" at bounding box center [1008, 73] width 106 height 35
click at [1052, 125] on icon at bounding box center [1052, 131] width 13 height 13
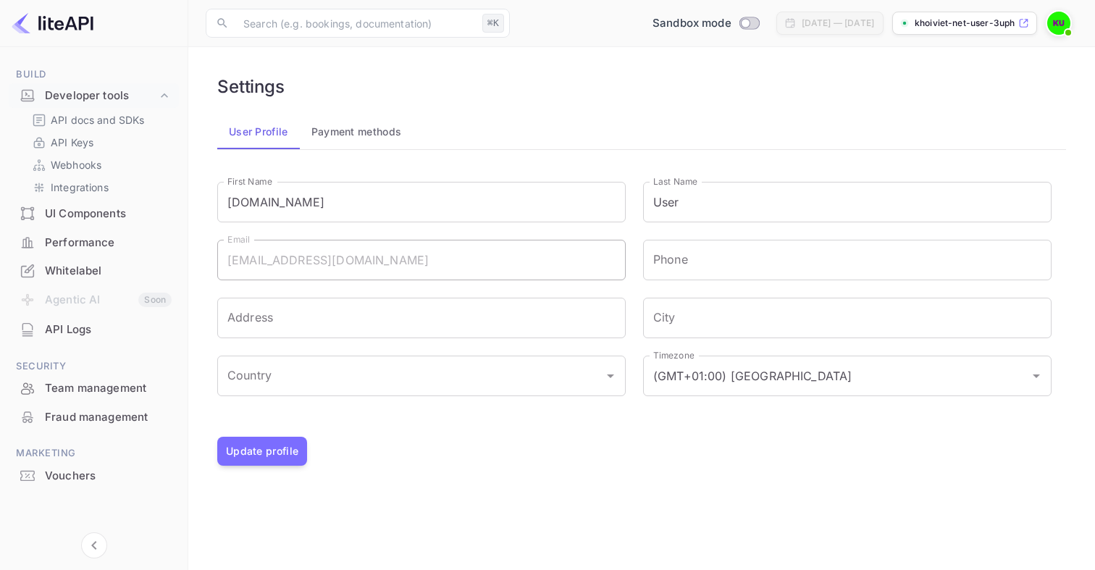
click at [1052, 23] on img at bounding box center [1058, 23] width 23 height 23
click at [377, 133] on div at bounding box center [547, 285] width 1095 height 570
click at [374, 127] on button "Payment methods" at bounding box center [357, 131] width 114 height 35
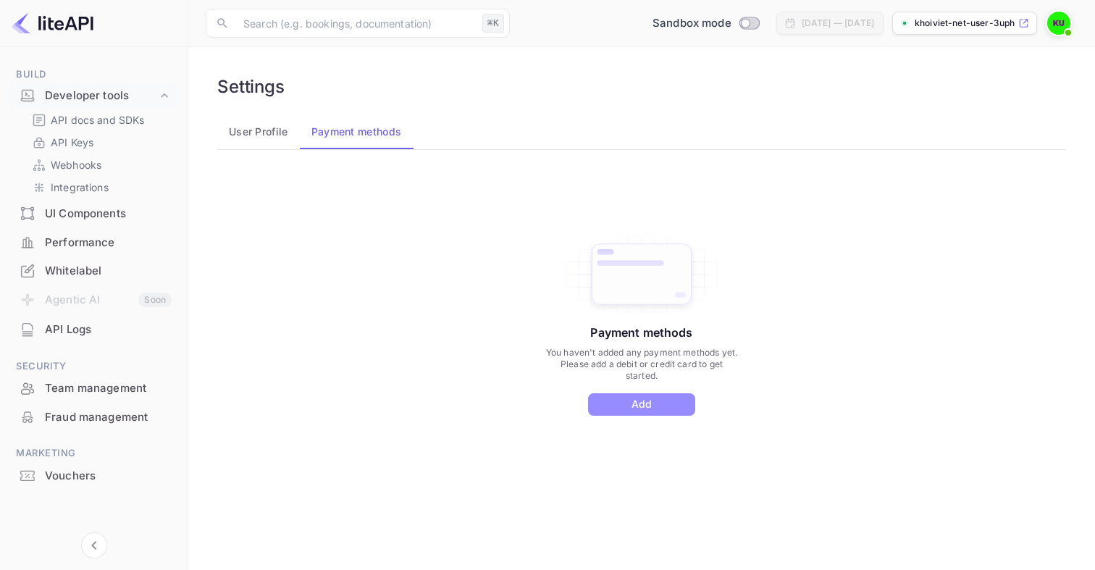
click at [608, 409] on button "Add" at bounding box center [641, 404] width 107 height 22
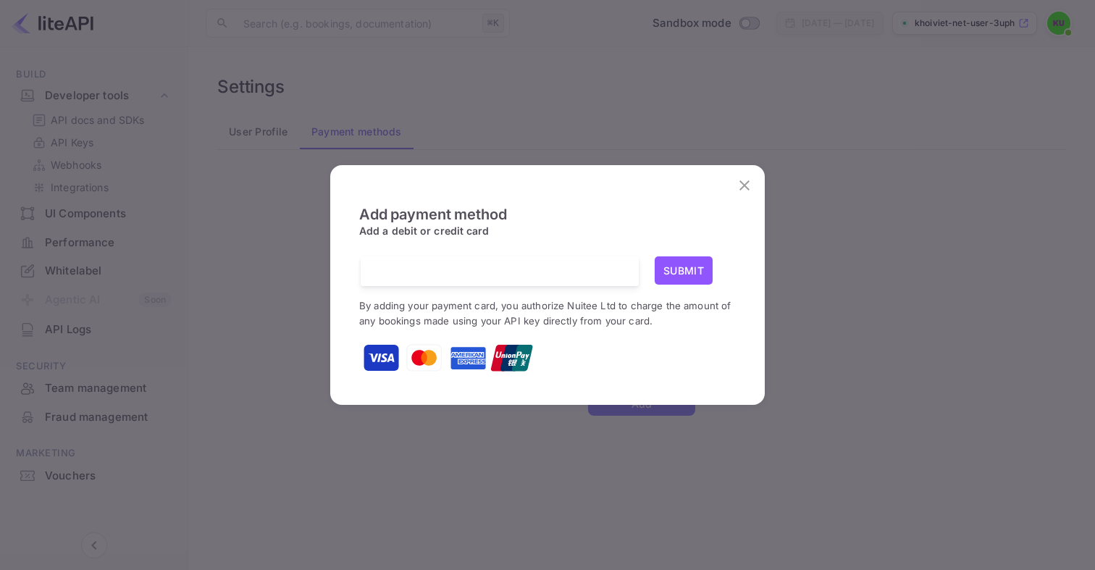
click at [683, 275] on button "Submit" at bounding box center [684, 270] width 58 height 28
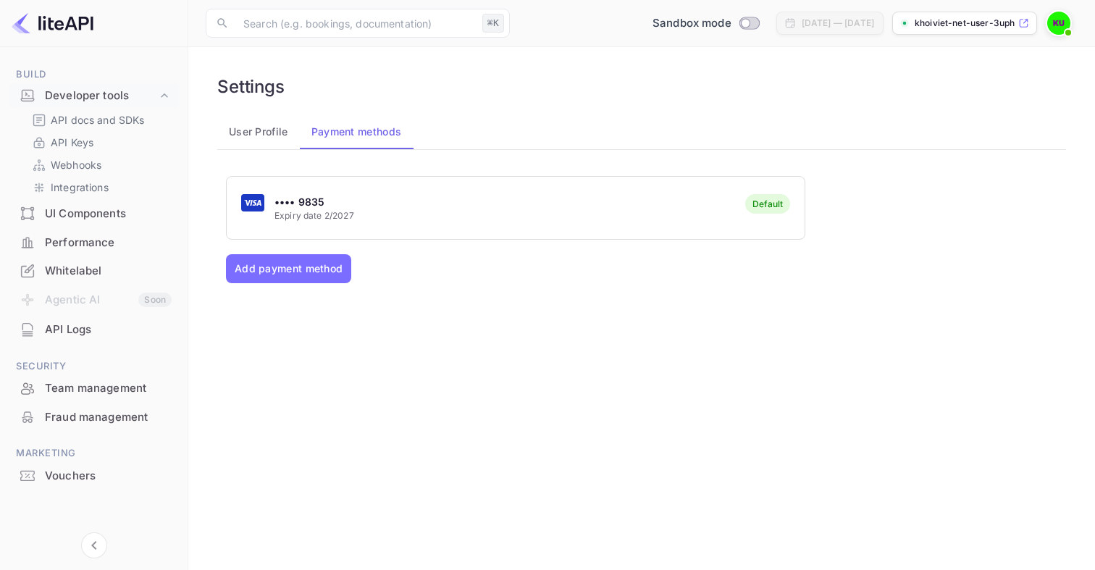
click at [238, 130] on button "User Profile" at bounding box center [258, 131] width 83 height 35
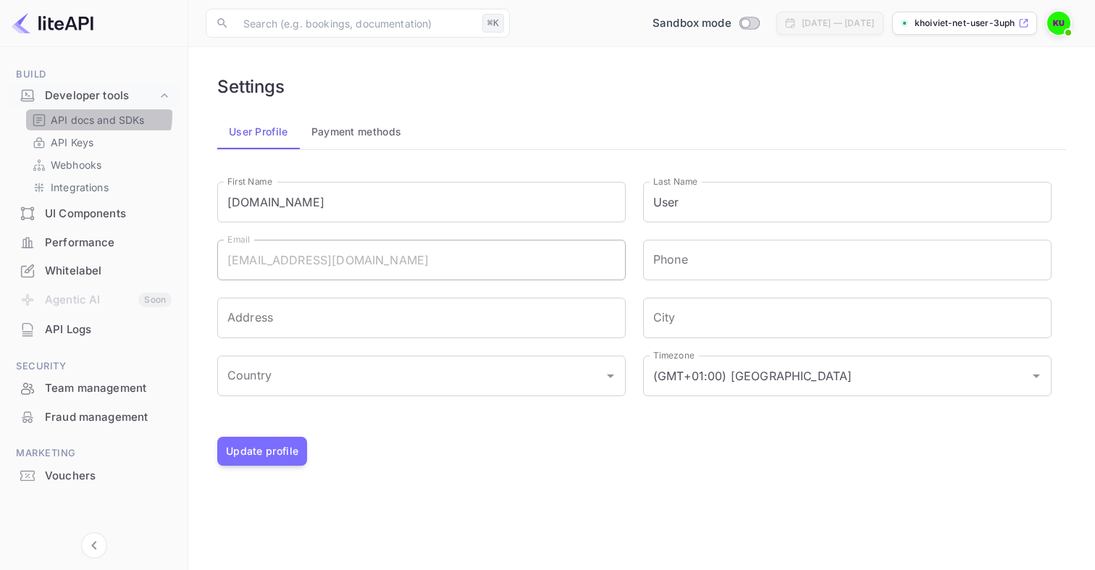
click at [93, 115] on p "API docs and SDKs" at bounding box center [98, 119] width 94 height 15
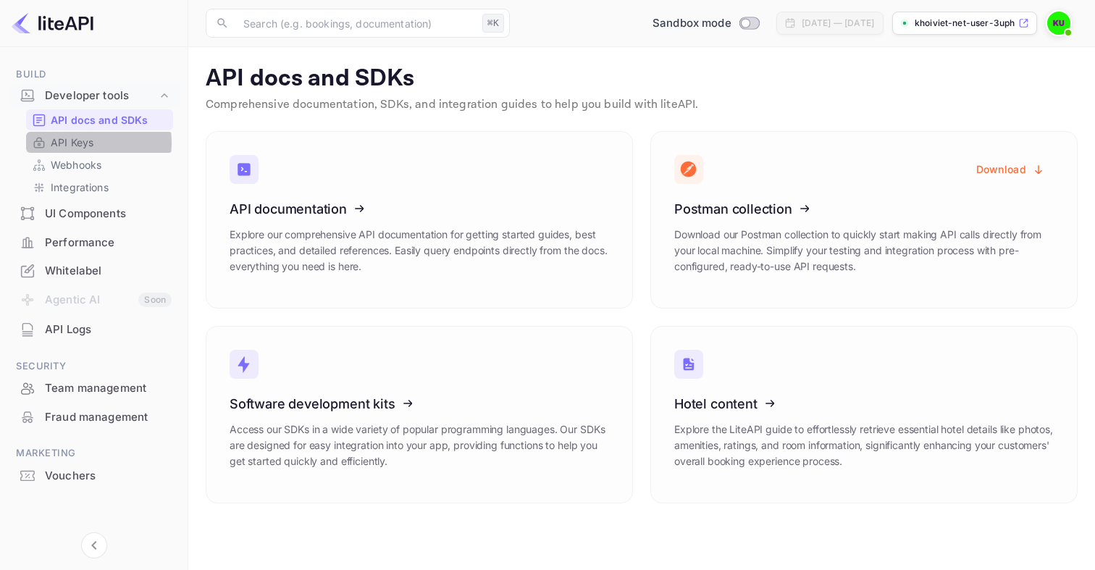
click at [79, 143] on p "API Keys" at bounding box center [72, 142] width 43 height 15
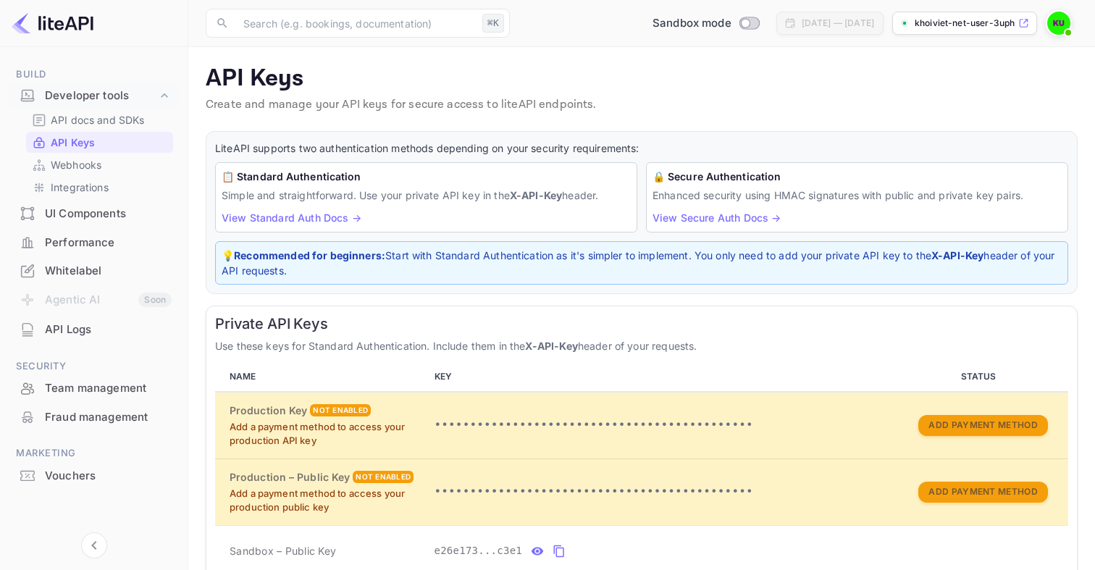
click at [1068, 22] on img at bounding box center [1058, 23] width 23 height 23
click at [988, 114] on div "Settings" at bounding box center [988, 131] width 167 height 35
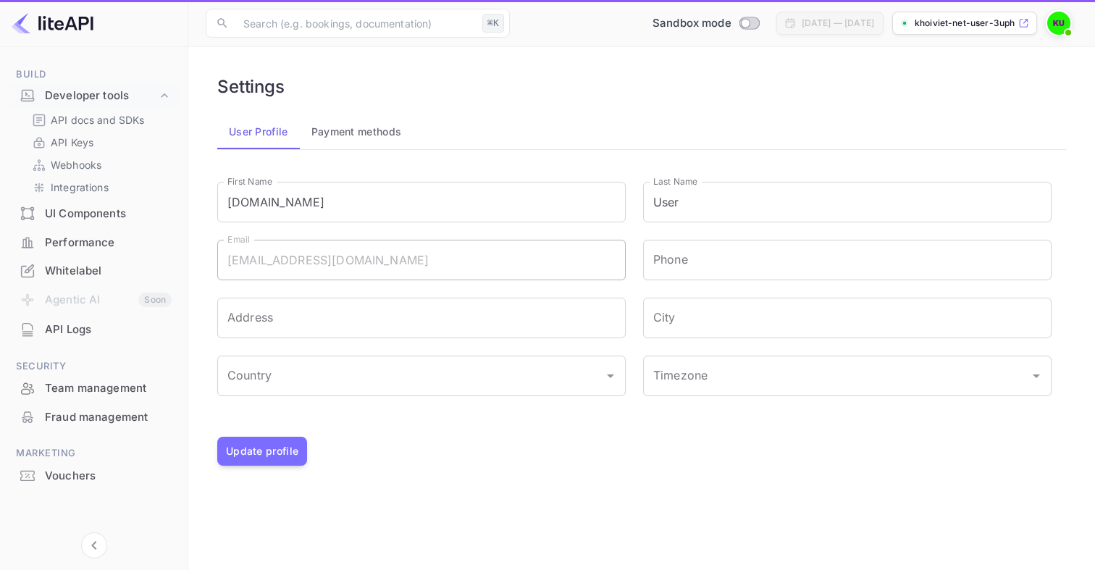
type input "(GMT+01:00) [GEOGRAPHIC_DATA]"
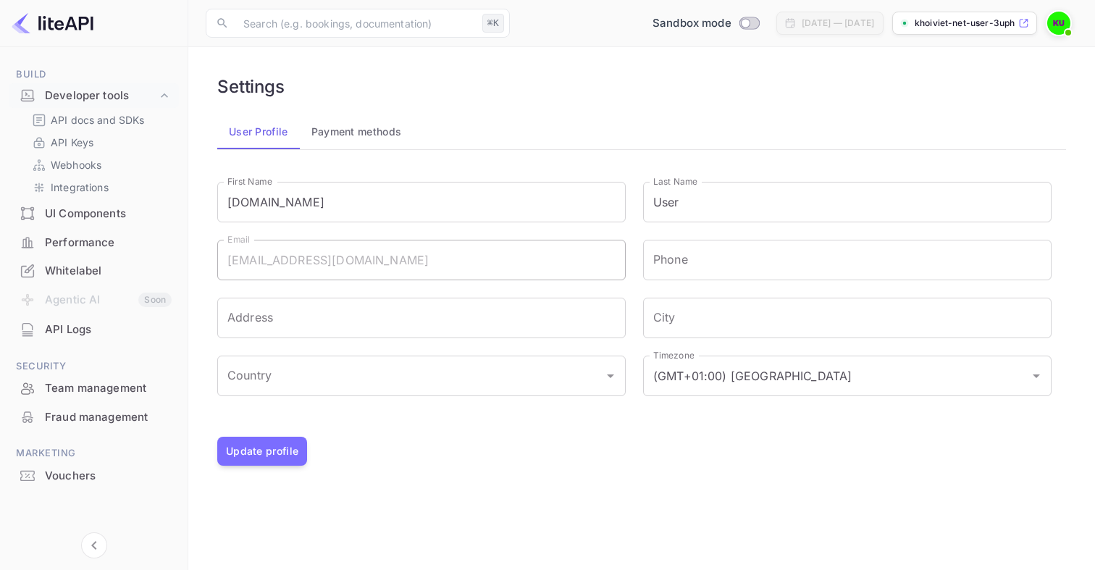
click at [1062, 26] on img at bounding box center [1058, 23] width 23 height 23
click at [970, 151] on div "Logout" at bounding box center [988, 167] width 167 height 35
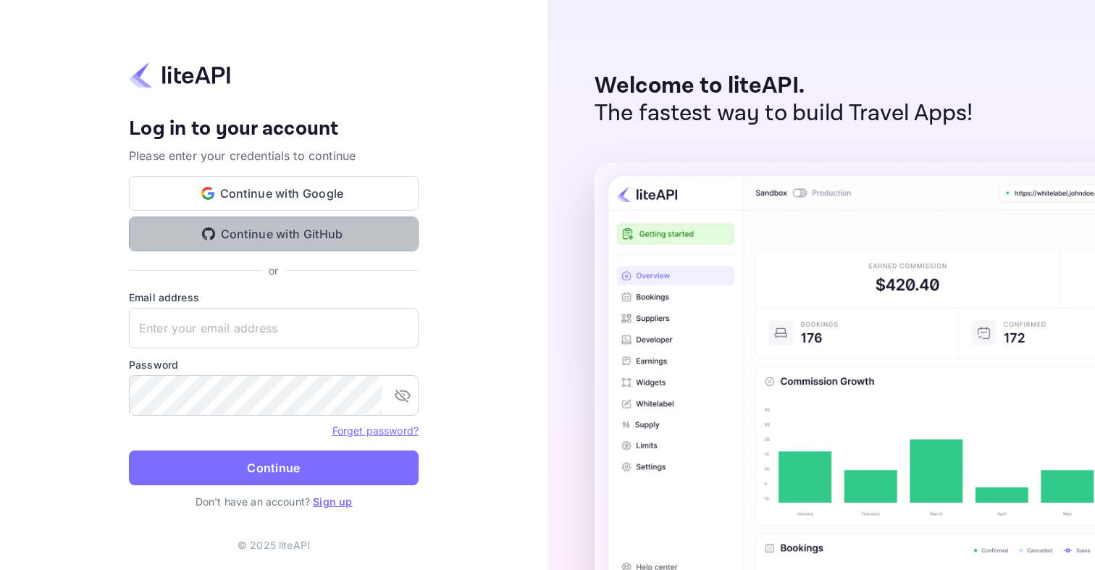
click at [377, 225] on button "Continue with GitHub" at bounding box center [274, 234] width 290 height 35
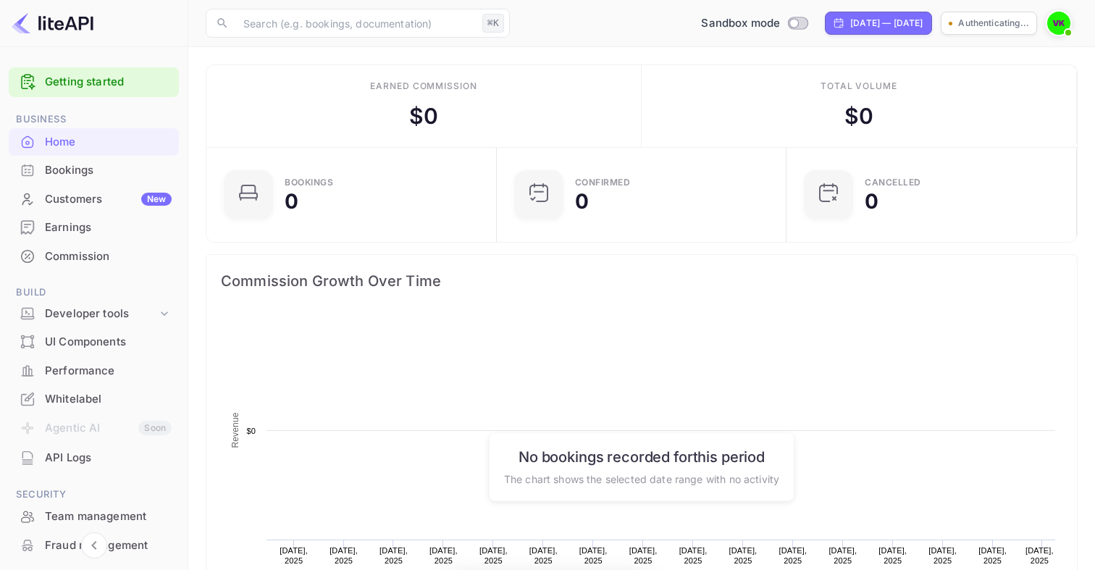
scroll to position [235, 282]
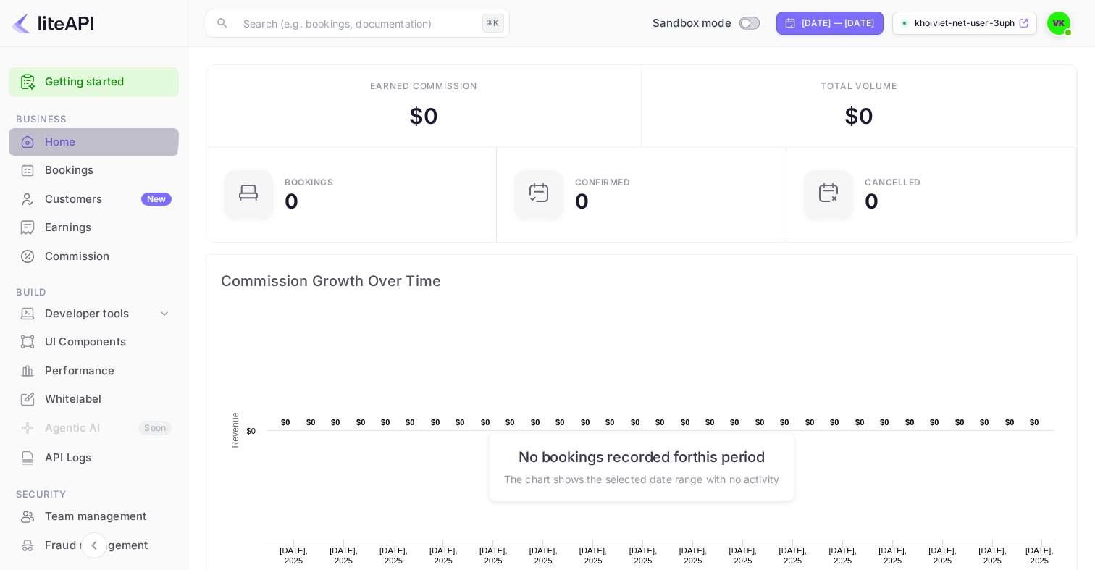
click at [56, 135] on div "Home" at bounding box center [108, 142] width 127 height 17
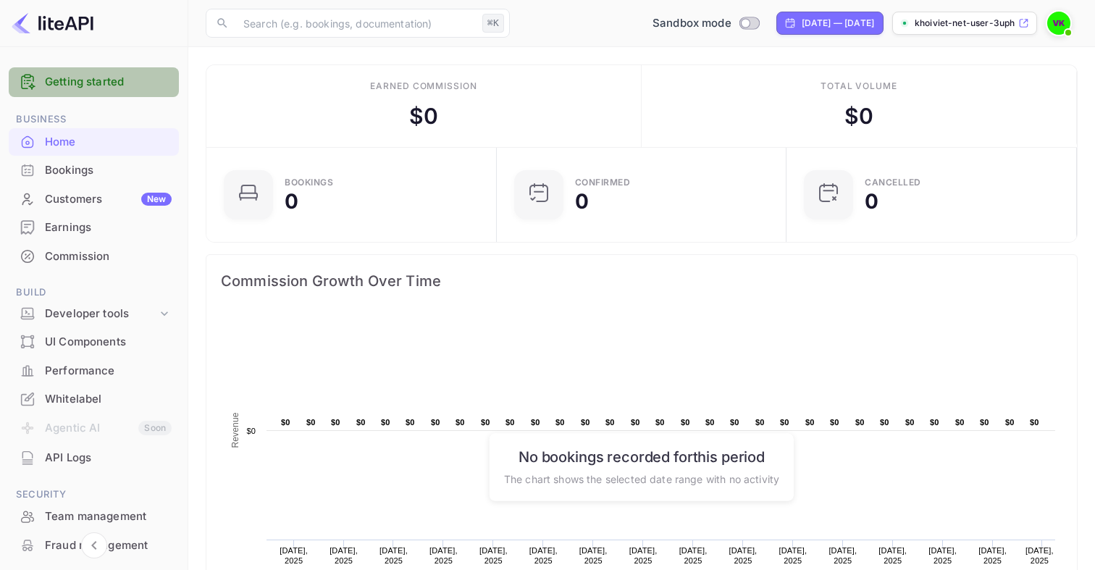
click at [99, 82] on link "Getting started" at bounding box center [108, 82] width 127 height 17
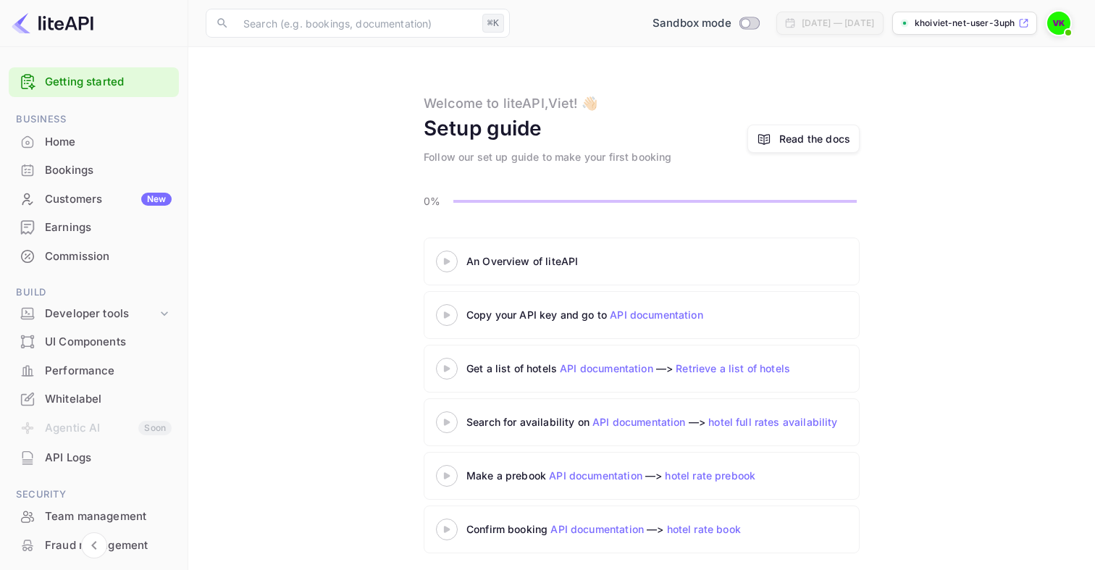
click at [901, 162] on div "Welcome to liteAPI, Viet ! 👋🏻 Setup guide Follow our set up guide to make your …" at bounding box center [642, 128] width 872 height 71
click at [1056, 22] on img at bounding box center [1058, 23] width 23 height 23
click at [952, 122] on div "Settings" at bounding box center [988, 131] width 167 height 35
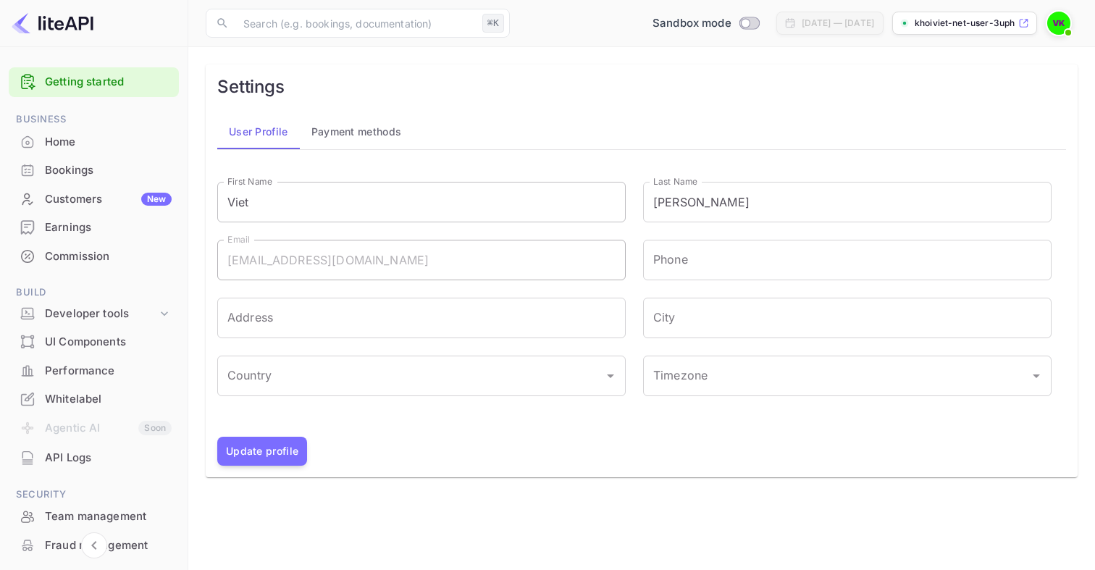
click at [518, 214] on input "Viet" at bounding box center [421, 202] width 408 height 41
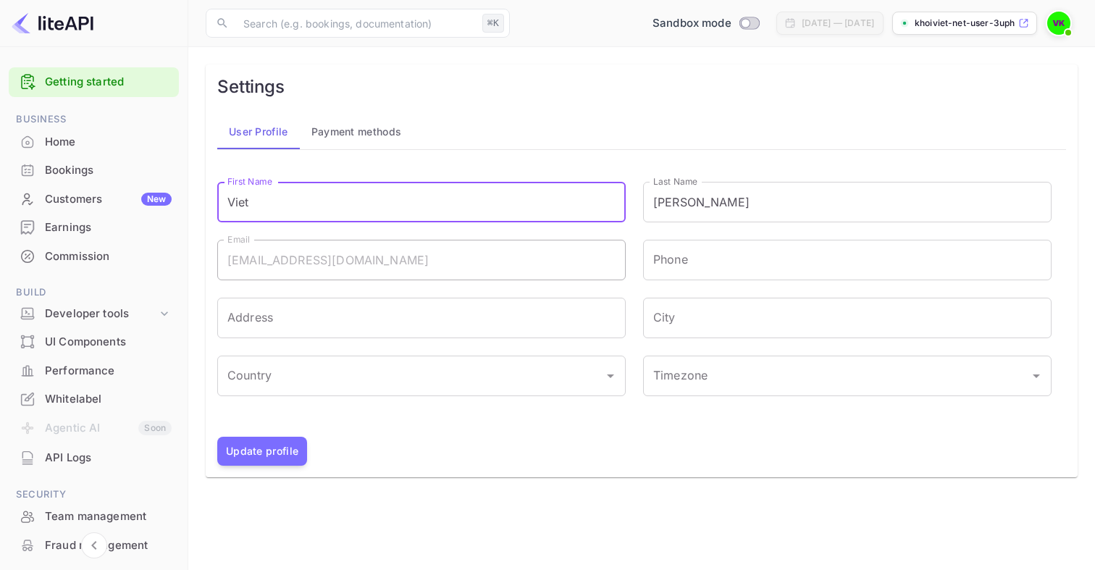
click at [518, 214] on input "Viet" at bounding box center [421, 202] width 408 height 41
click at [96, 140] on div "Home" at bounding box center [108, 142] width 127 height 17
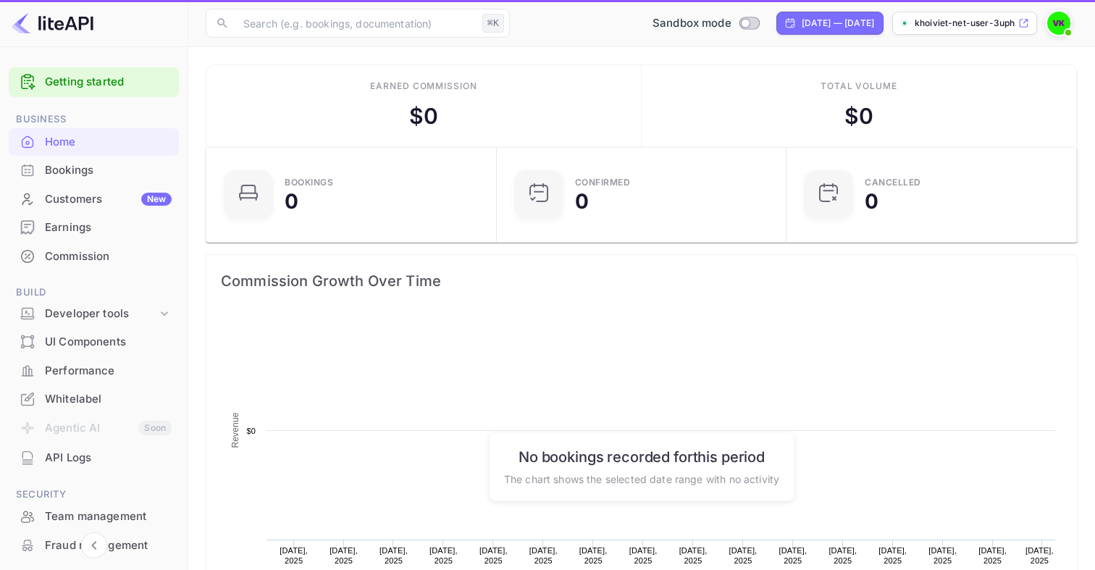
scroll to position [235, 282]
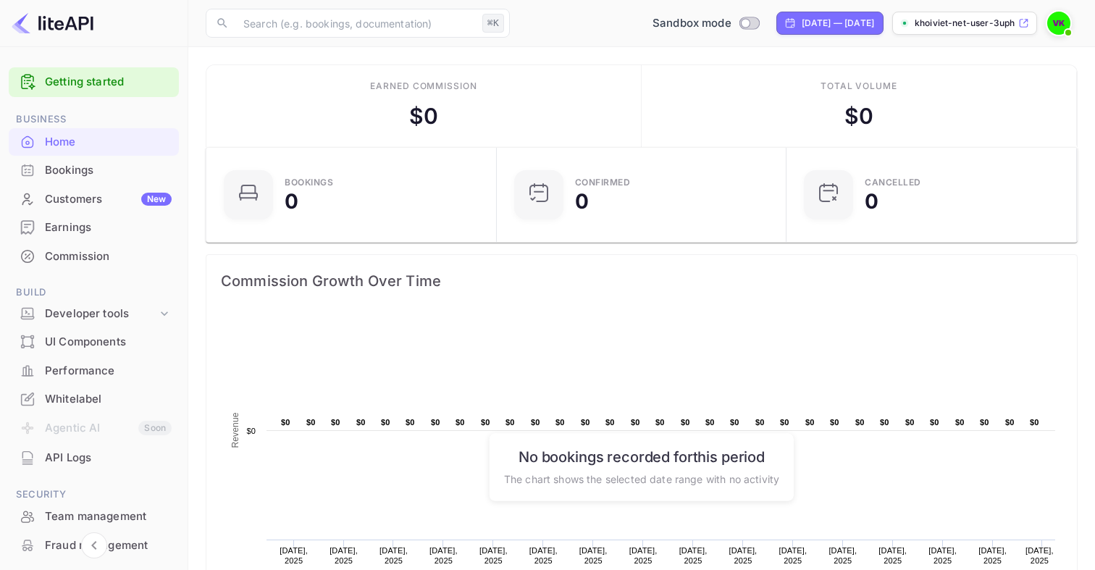
click at [678, 91] on div "Total volume $ 0" at bounding box center [859, 106] width 435 height 82
click at [129, 172] on div "Bookings" at bounding box center [108, 170] width 127 height 17
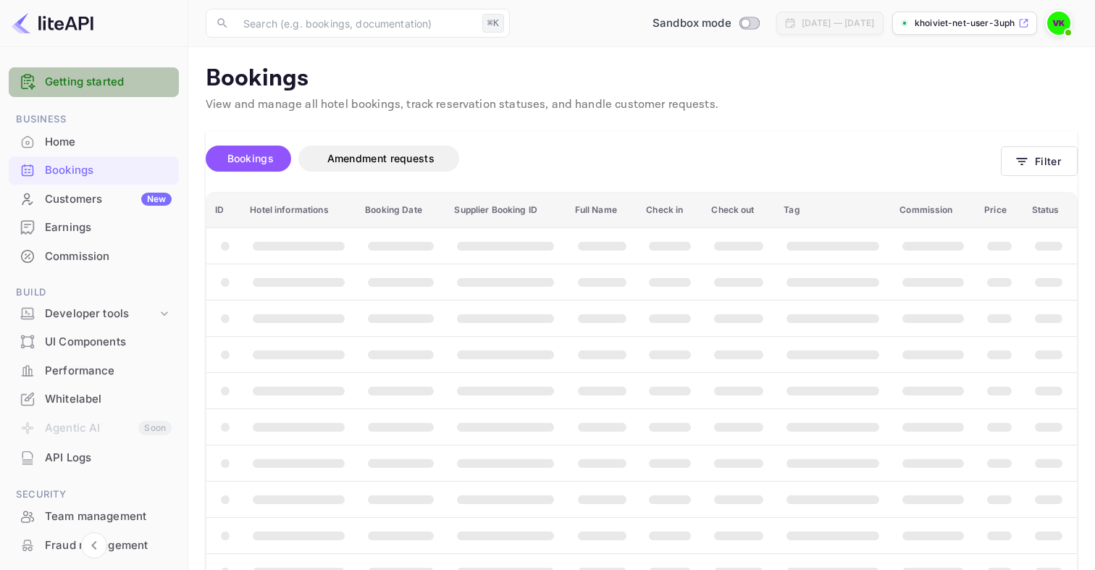
click at [114, 87] on link "Getting started" at bounding box center [108, 82] width 127 height 17
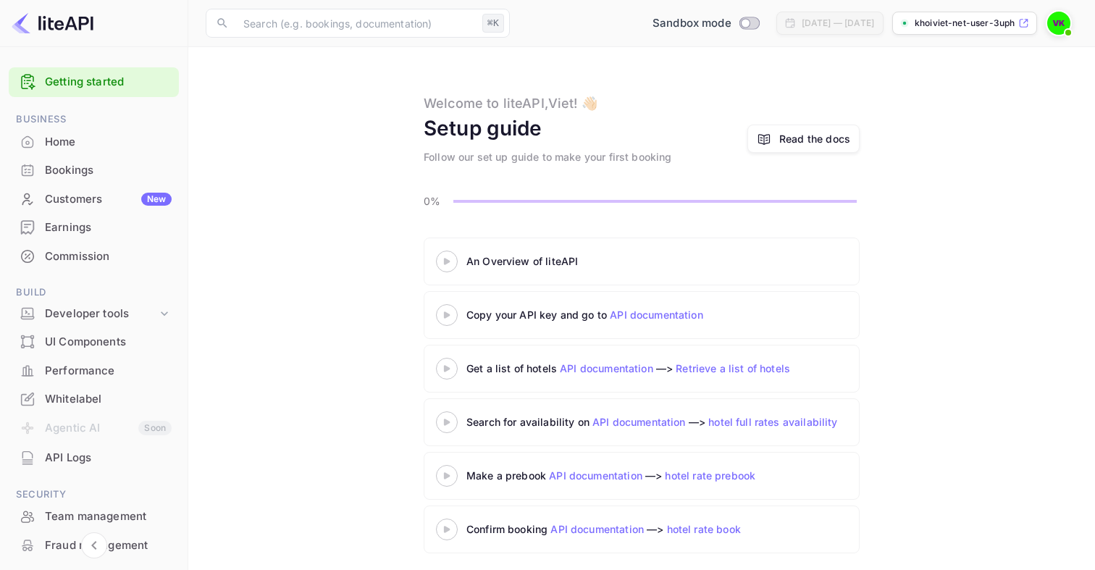
click at [330, 211] on main "Welcome to liteAPI, Viet ! 👋🏻 Setup guide Follow our set up guide to make your …" at bounding box center [641, 311] width 907 height 529
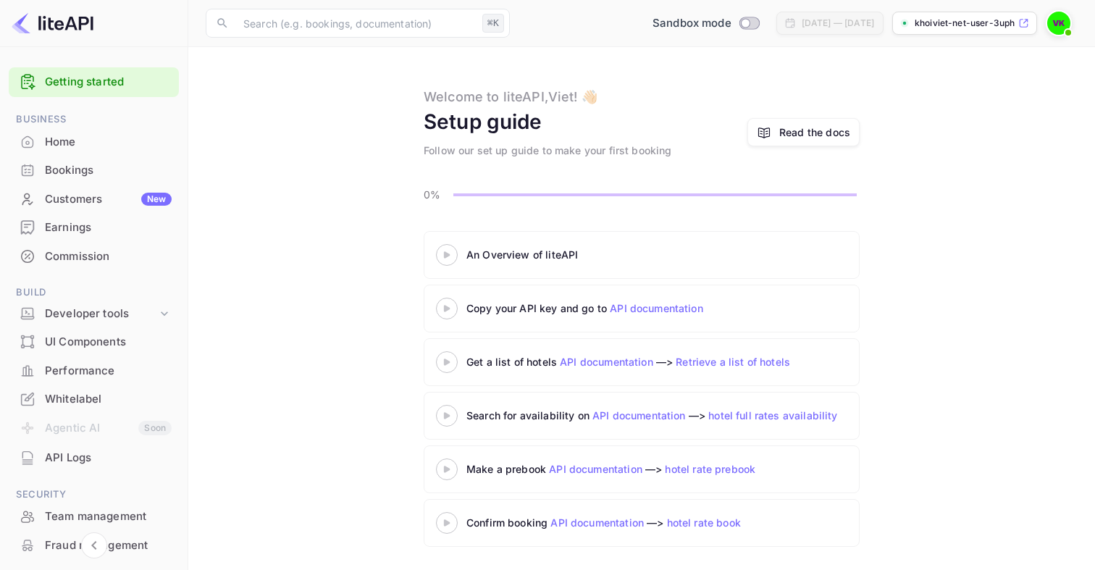
click at [445, 515] on div at bounding box center [446, 522] width 51 height 18
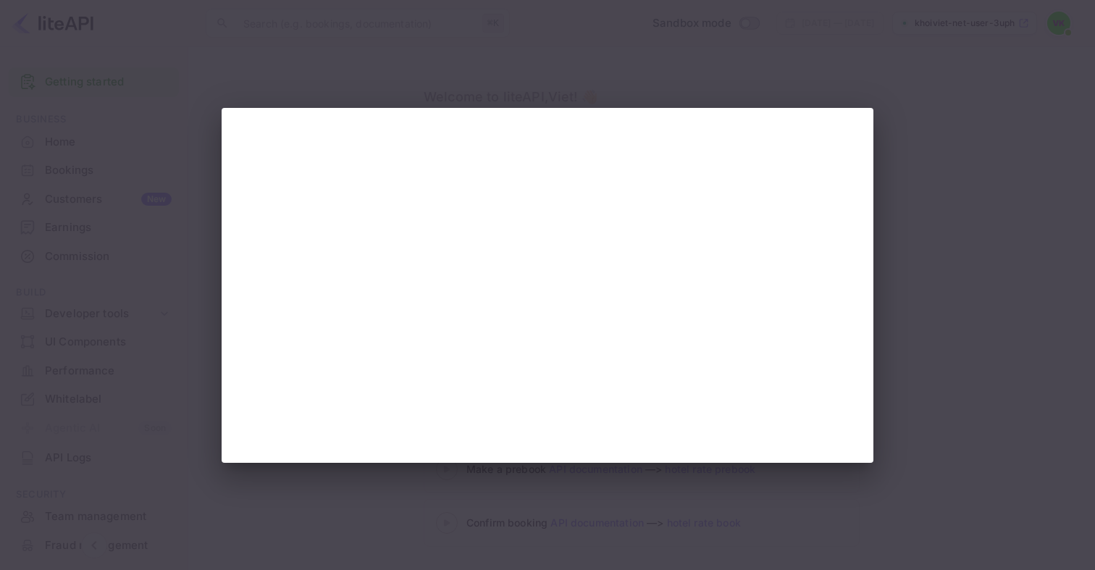
click at [676, 52] on div at bounding box center [547, 285] width 1095 height 570
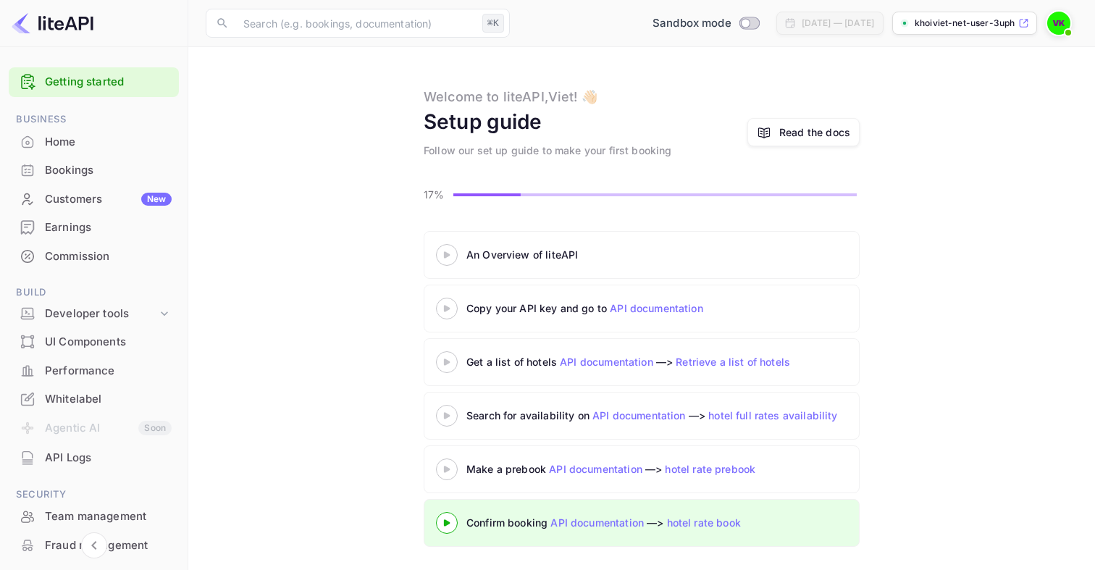
click at [800, 130] on div "Read the docs" at bounding box center [814, 132] width 71 height 15
click at [131, 312] on div "Developer tools" at bounding box center [101, 314] width 112 height 17
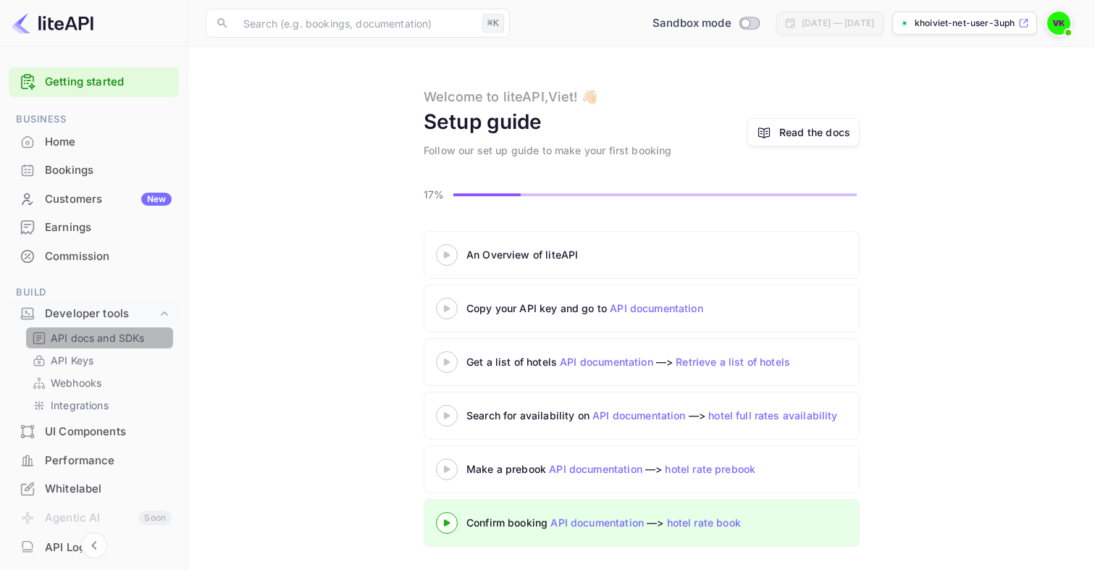
click at [113, 339] on p "API docs and SDKs" at bounding box center [98, 337] width 94 height 15
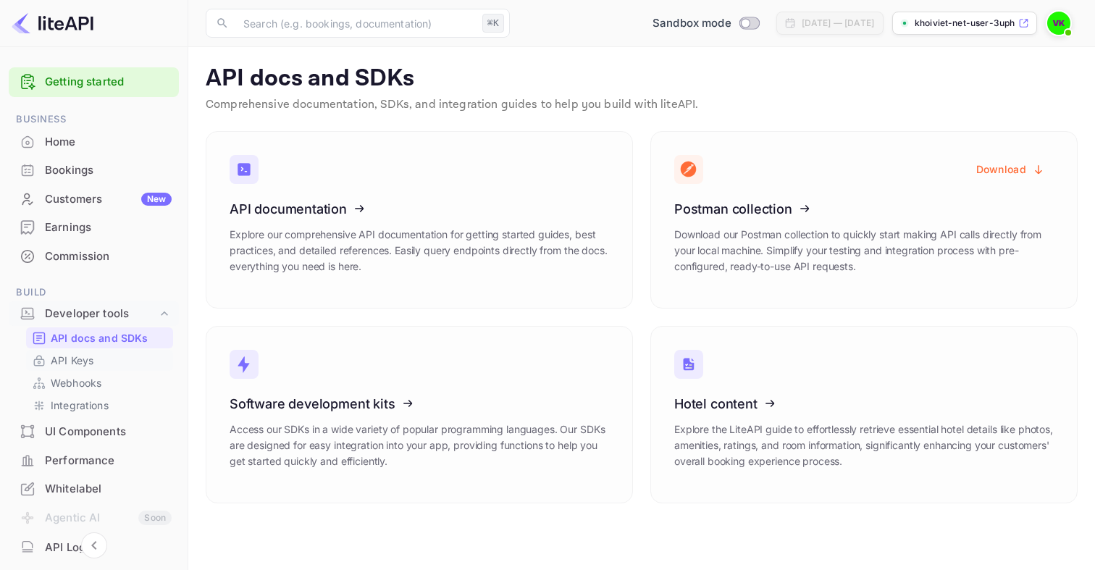
click at [88, 362] on p "API Keys" at bounding box center [72, 360] width 43 height 15
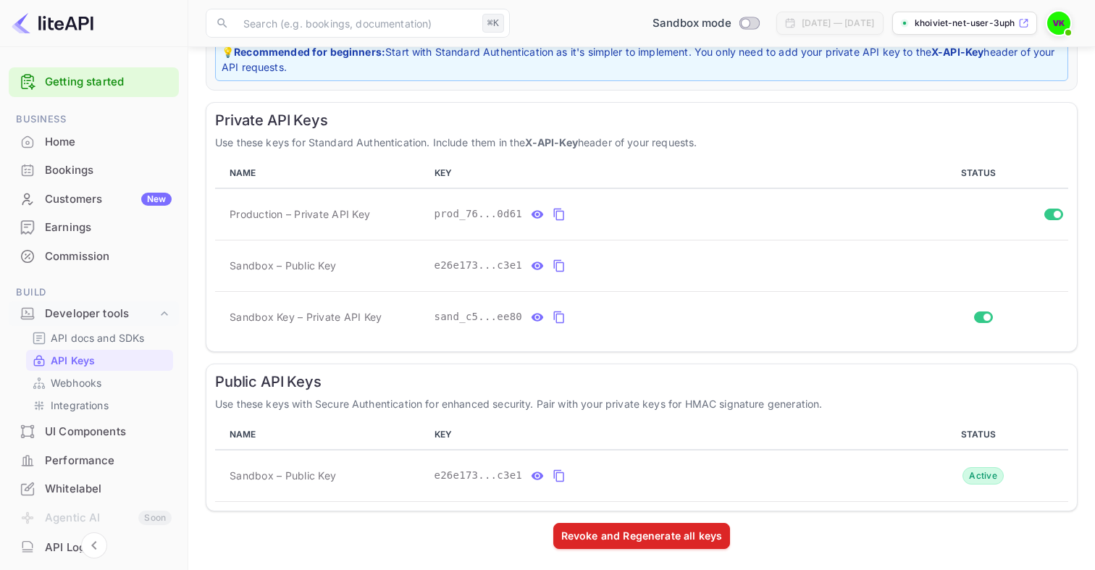
scroll to position [206, 0]
click at [1055, 206] on span "private api keys table" at bounding box center [1053, 212] width 19 height 12
click at [1055, 210] on input "Switch" at bounding box center [1057, 212] width 26 height 9
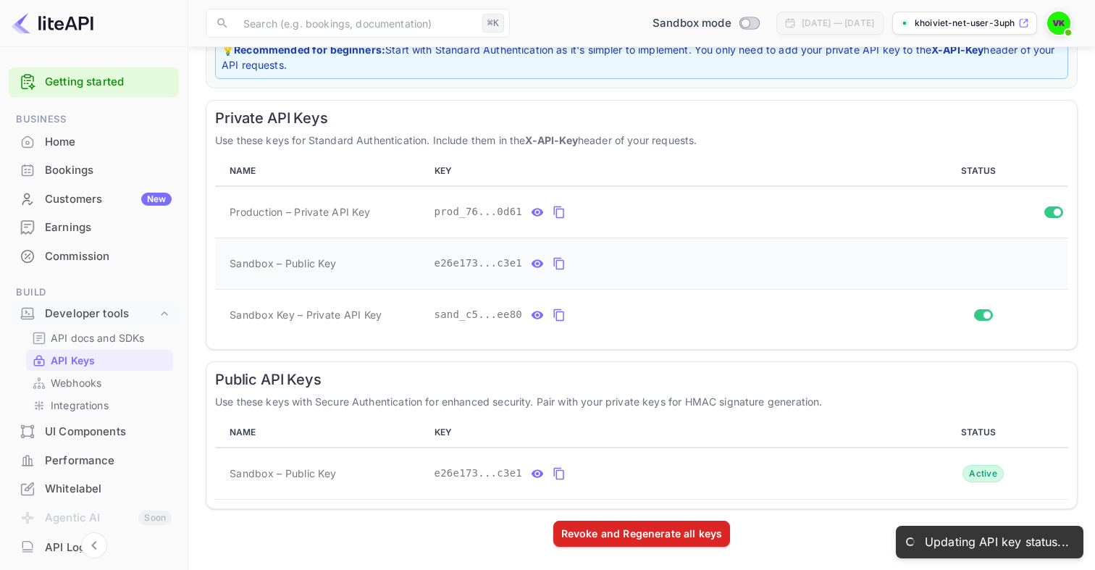
checkbox input "false"
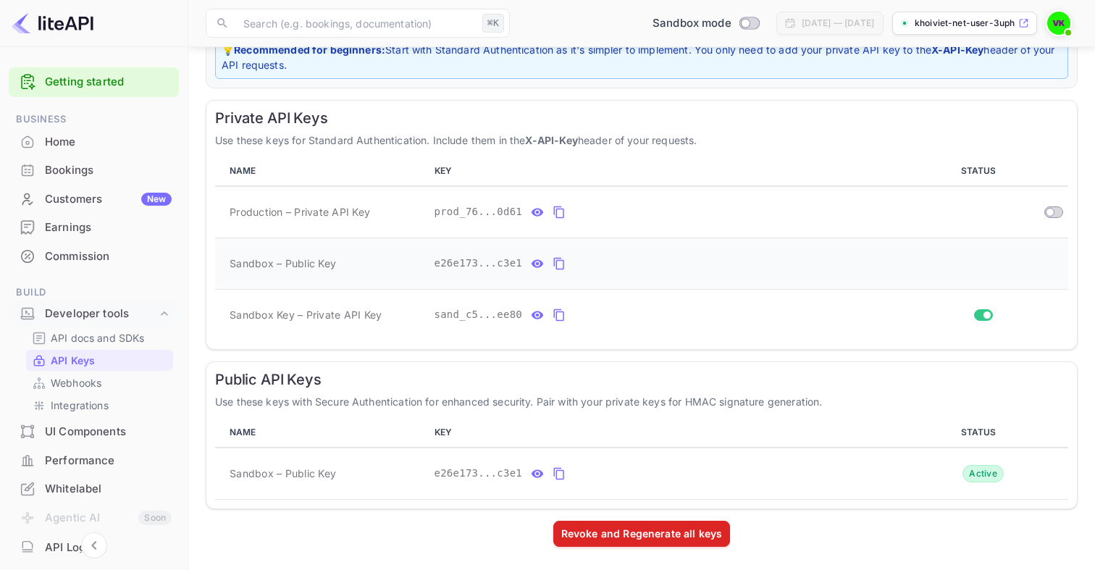
click at [539, 261] on icon "private api keys table" at bounding box center [537, 263] width 13 height 17
click at [694, 261] on icon "private api keys table" at bounding box center [697, 263] width 13 height 17
click at [557, 315] on icon "private api keys table" at bounding box center [559, 314] width 13 height 17
